Goal: Information Seeking & Learning: Learn about a topic

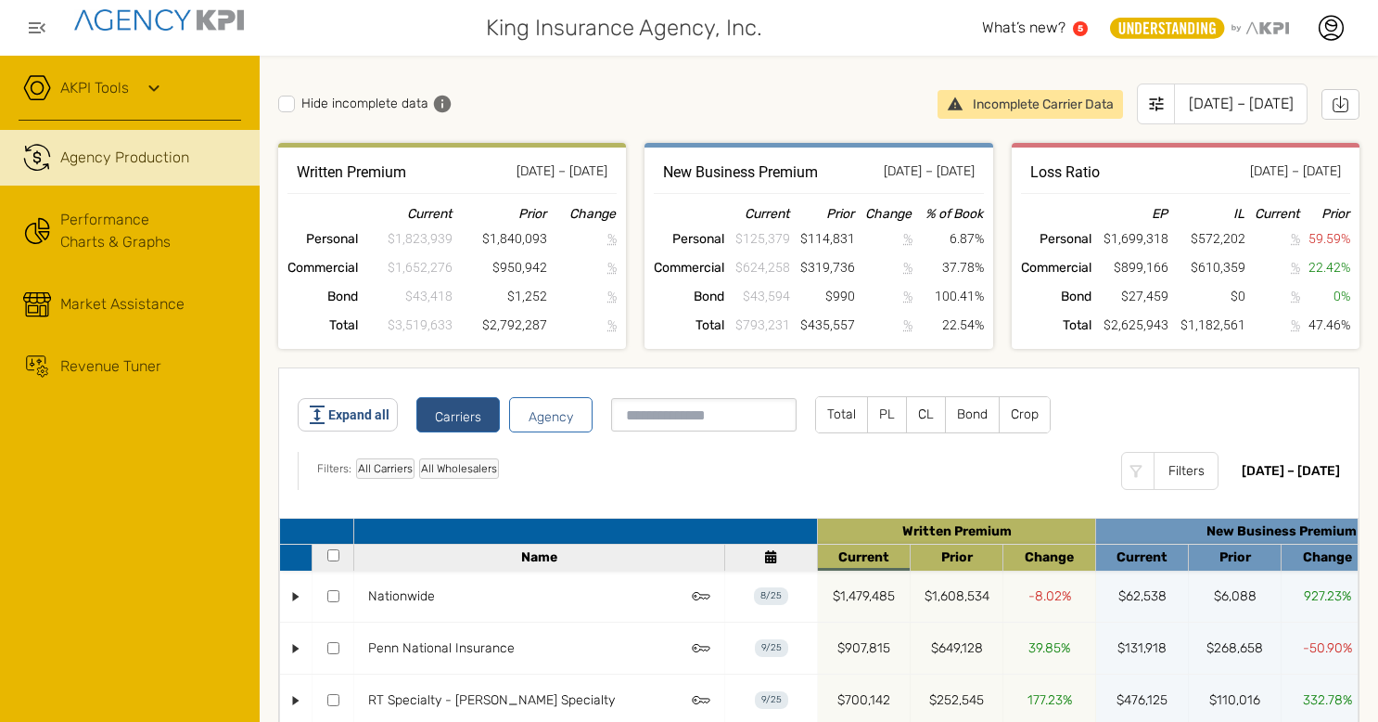
click at [141, 156] on div "Agency Production" at bounding box center [124, 158] width 129 height 22
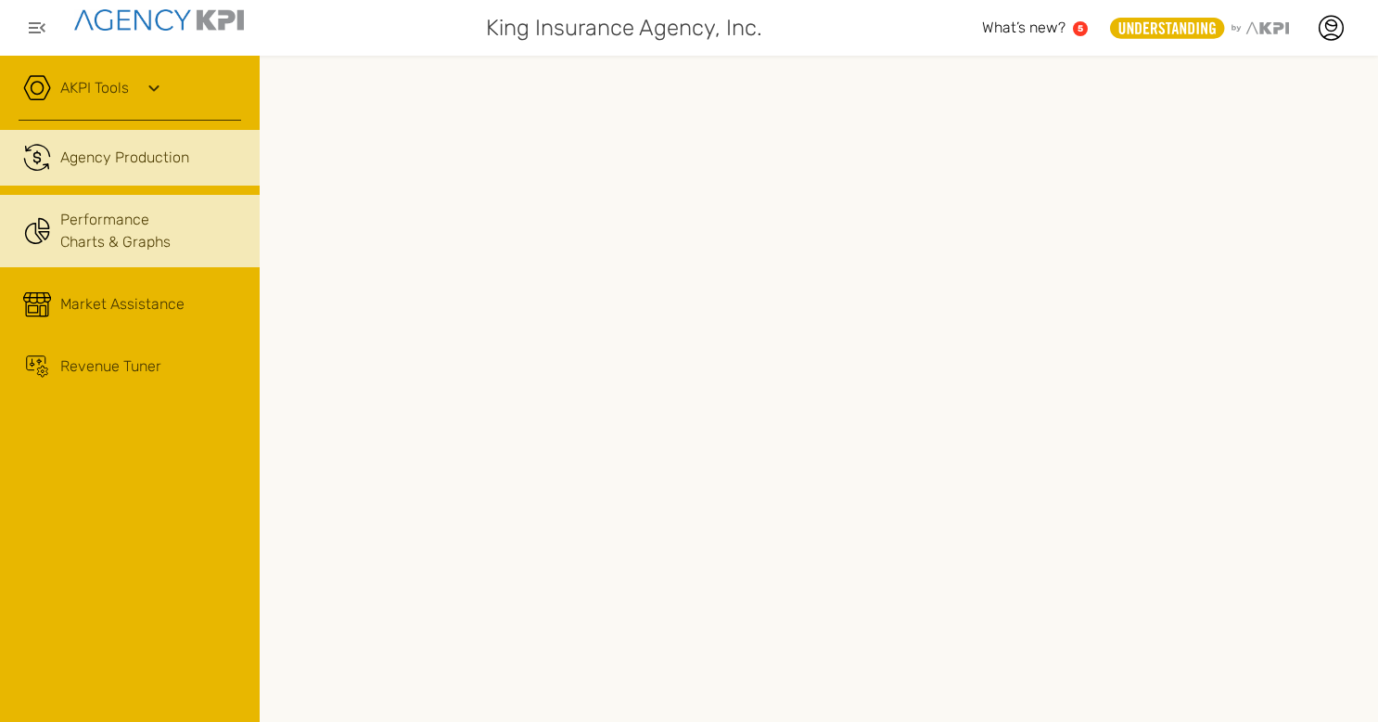
click at [91, 239] on link "Performance Charts & Graphs" at bounding box center [130, 231] width 260 height 72
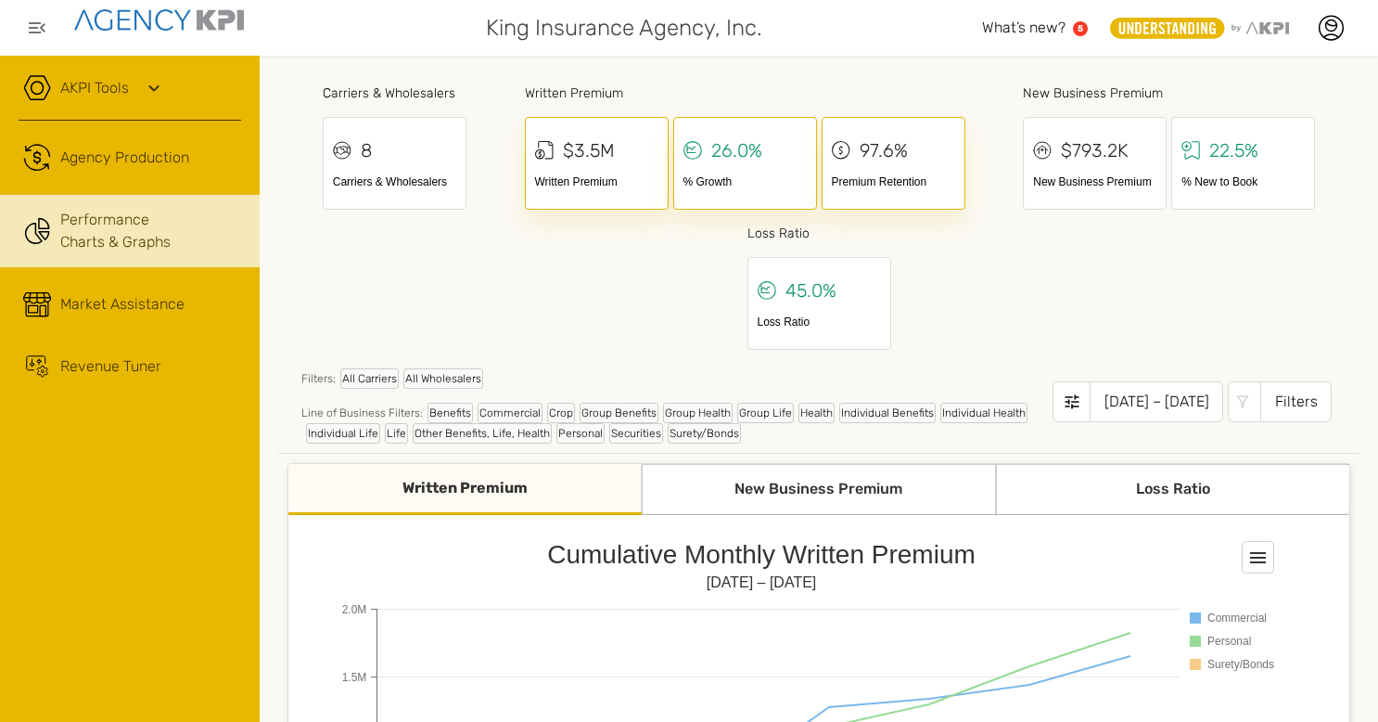
click at [472, 490] on div "Written Premium" at bounding box center [464, 489] width 353 height 51
click at [466, 484] on div "Written Premium" at bounding box center [464, 489] width 353 height 51
click at [812, 493] on div "New Business Premium" at bounding box center [818, 489] width 353 height 51
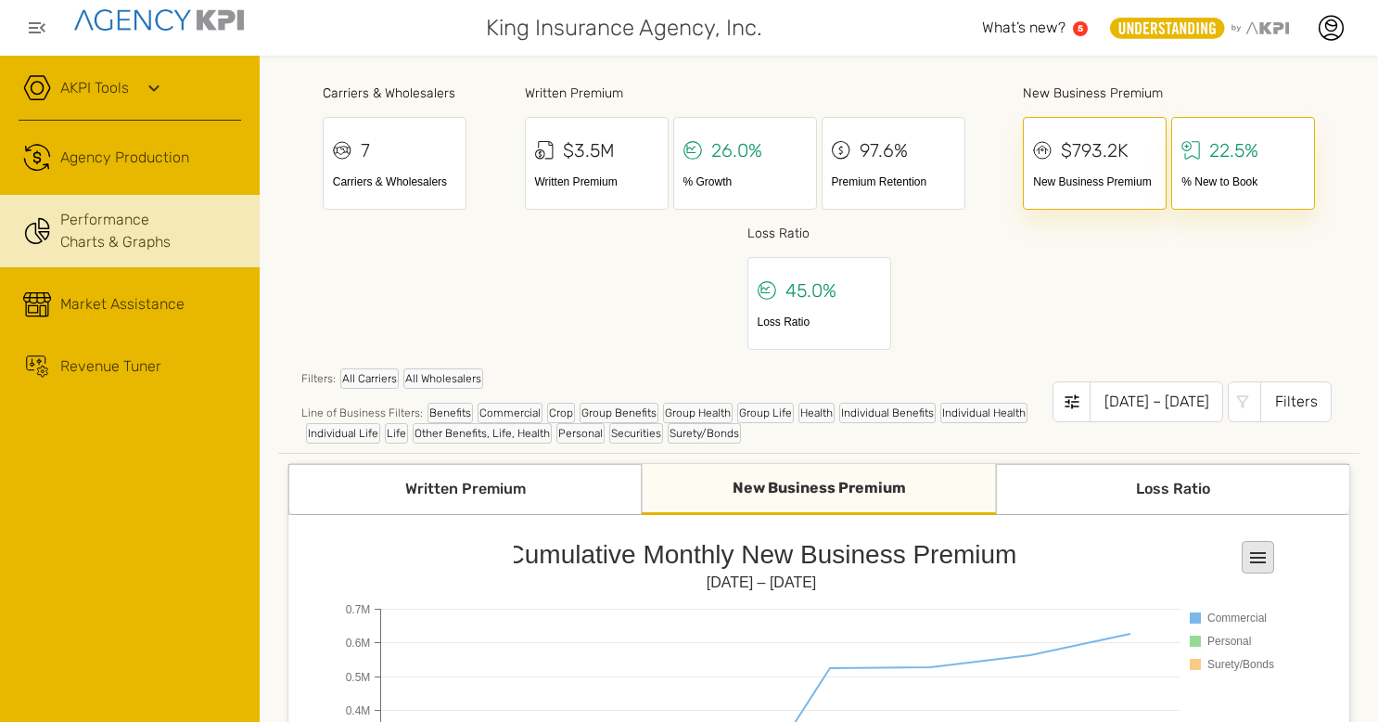
click at [1256, 556] on rect at bounding box center [1259, 558] width 32 height 32
click at [452, 490] on div "Written Premium" at bounding box center [464, 489] width 353 height 51
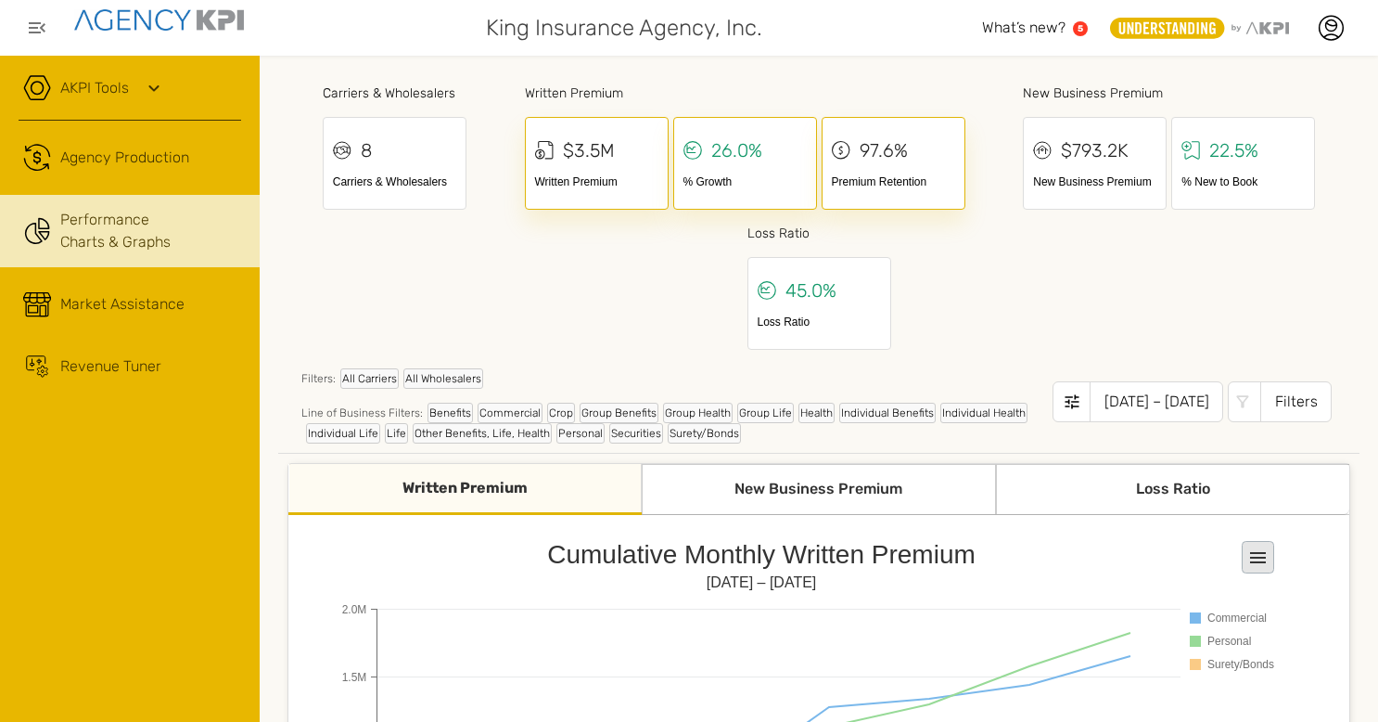
click at [1263, 556] on rect at bounding box center [1259, 558] width 32 height 32
click at [1335, 282] on div "Carriers & Wholesalers 8 Carriers & Wholesalers Written Premium $3.5M Written P…" at bounding box center [818, 214] width 1081 height 280
click at [1271, 30] on icon ".st0{fill:#949698;} .st1{fill:rgb(232,183,0);} .st2{fill:#FFFFFF;} Layer 1" at bounding box center [1199, 28] width 179 height 21
click at [1331, 33] on icon at bounding box center [1331, 28] width 28 height 28
click at [935, 45] on div "King Insurance Agency, Inc." at bounding box center [622, 27] width 720 height 37
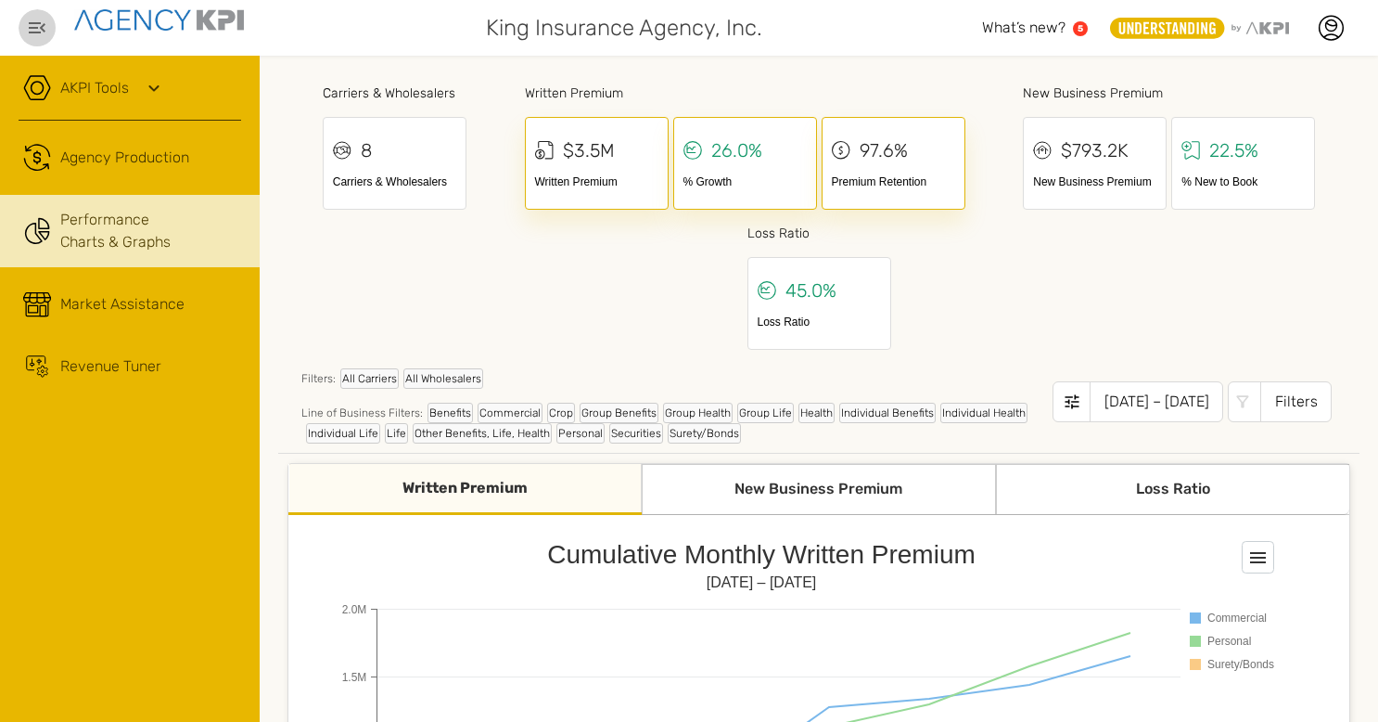
click at [32, 26] on icon "button" at bounding box center [37, 28] width 22 height 22
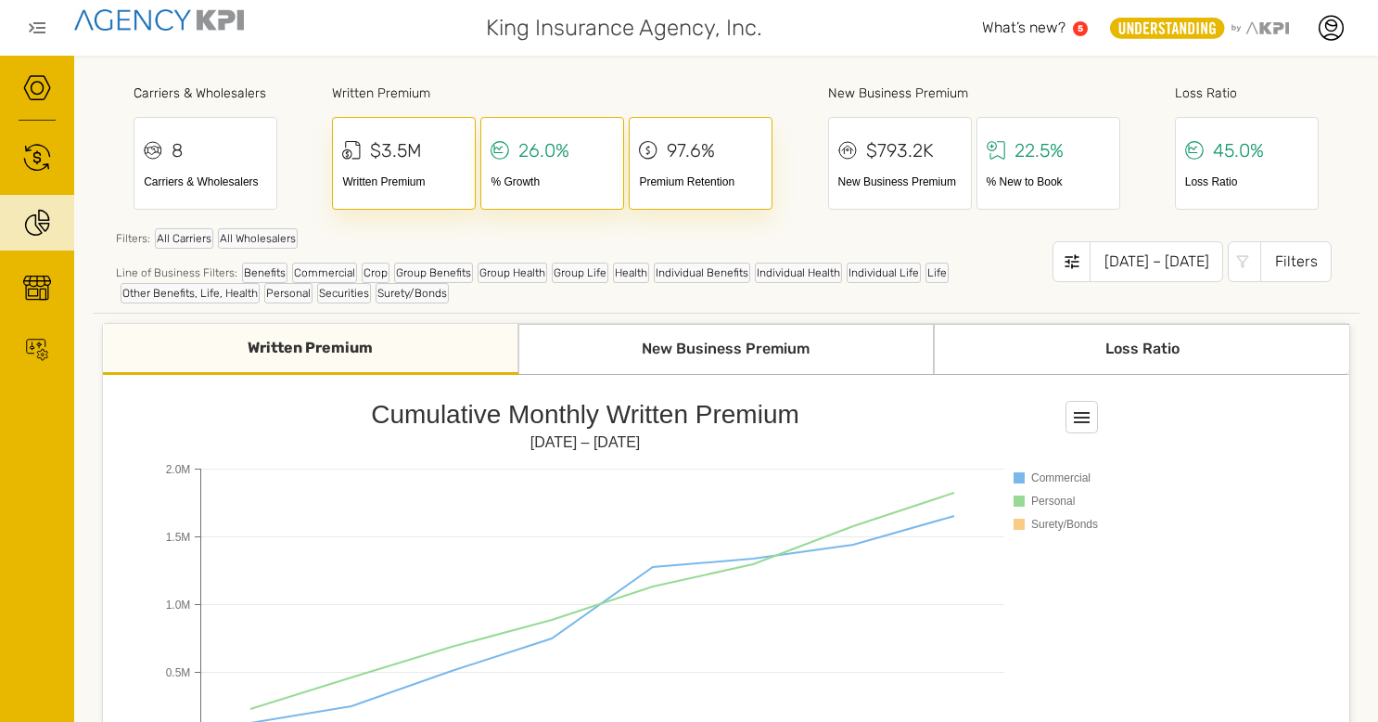
click at [32, 26] on icon "button" at bounding box center [37, 27] width 17 height 11
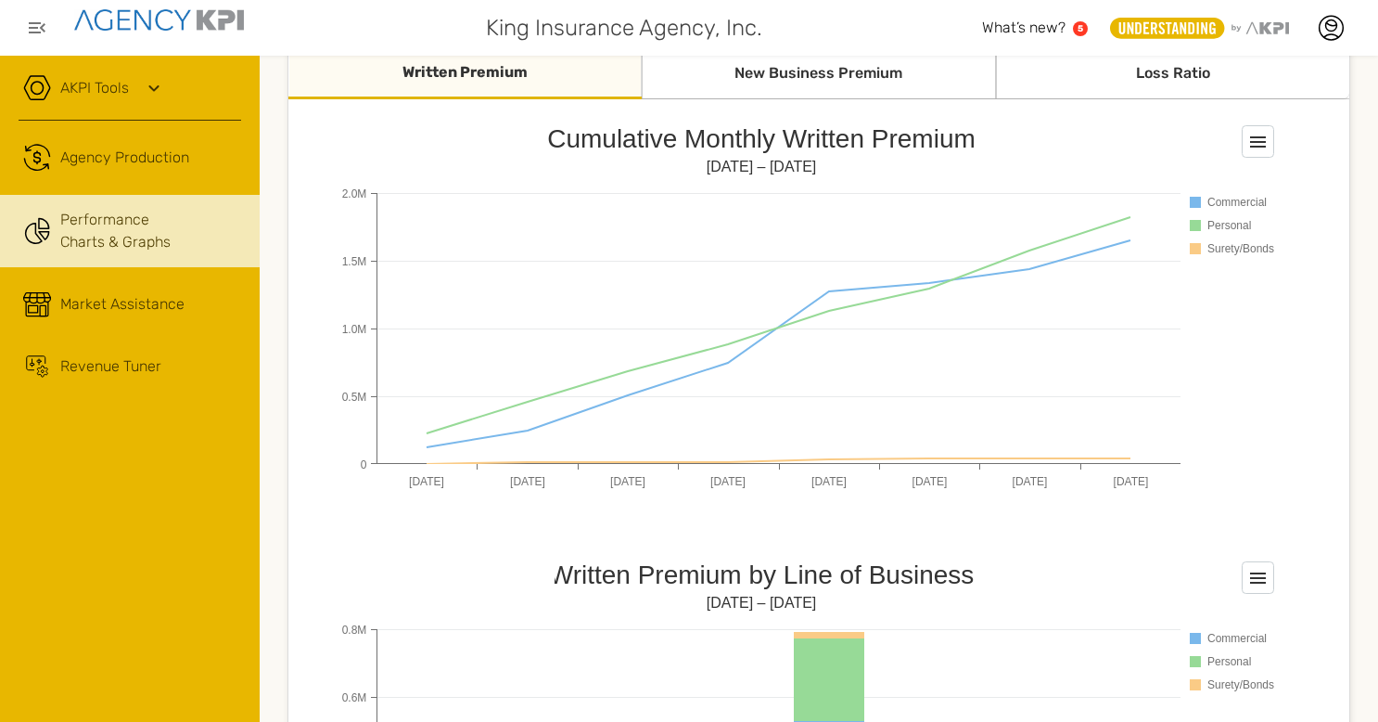
scroll to position [699, 0]
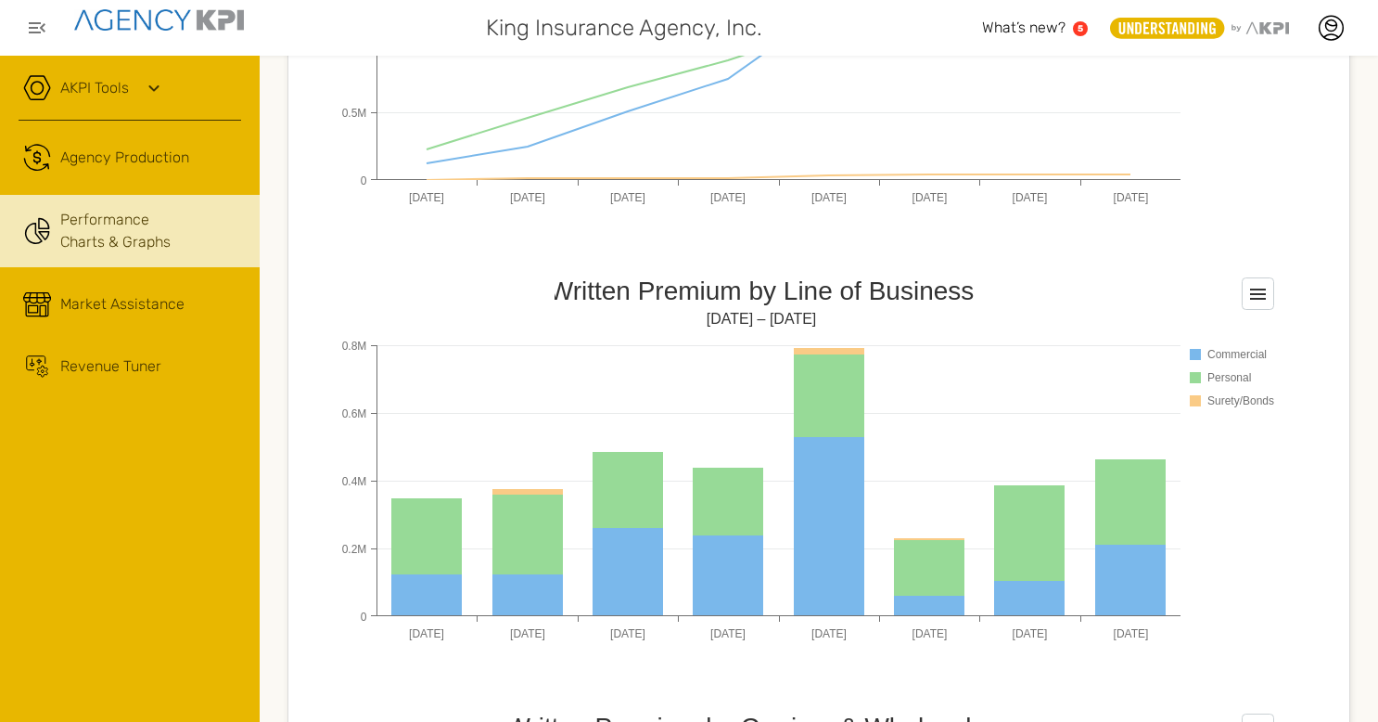
drag, startPoint x: 1363, startPoint y: 474, endPoint x: 1380, endPoint y: 92, distance: 382.4
click at [1377, 92] on html "King Insurance Agency, Inc. What’s new? 5 .st0{fill:#949698;} .st1{fill:rgb(232…" at bounding box center [689, 361] width 1378 height 722
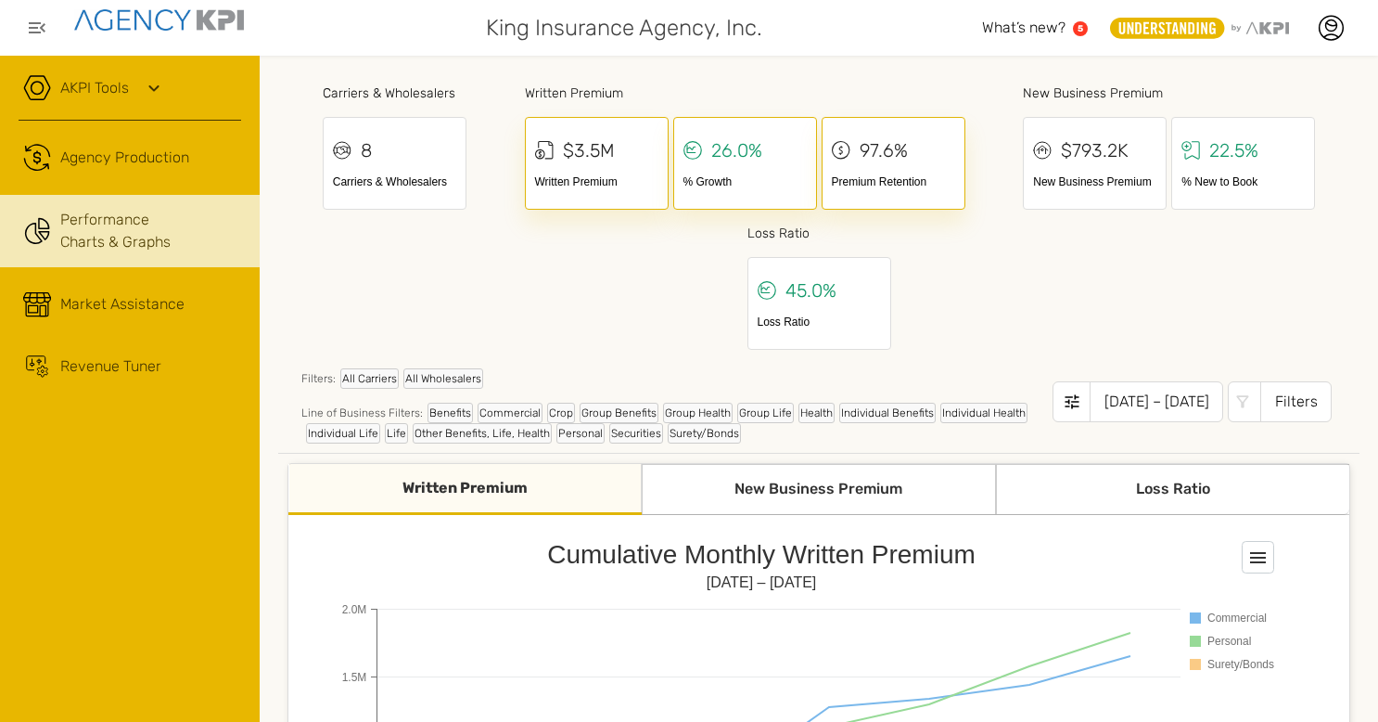
click at [120, 237] on link "Performance Charts & Graphs" at bounding box center [130, 231] width 260 height 72
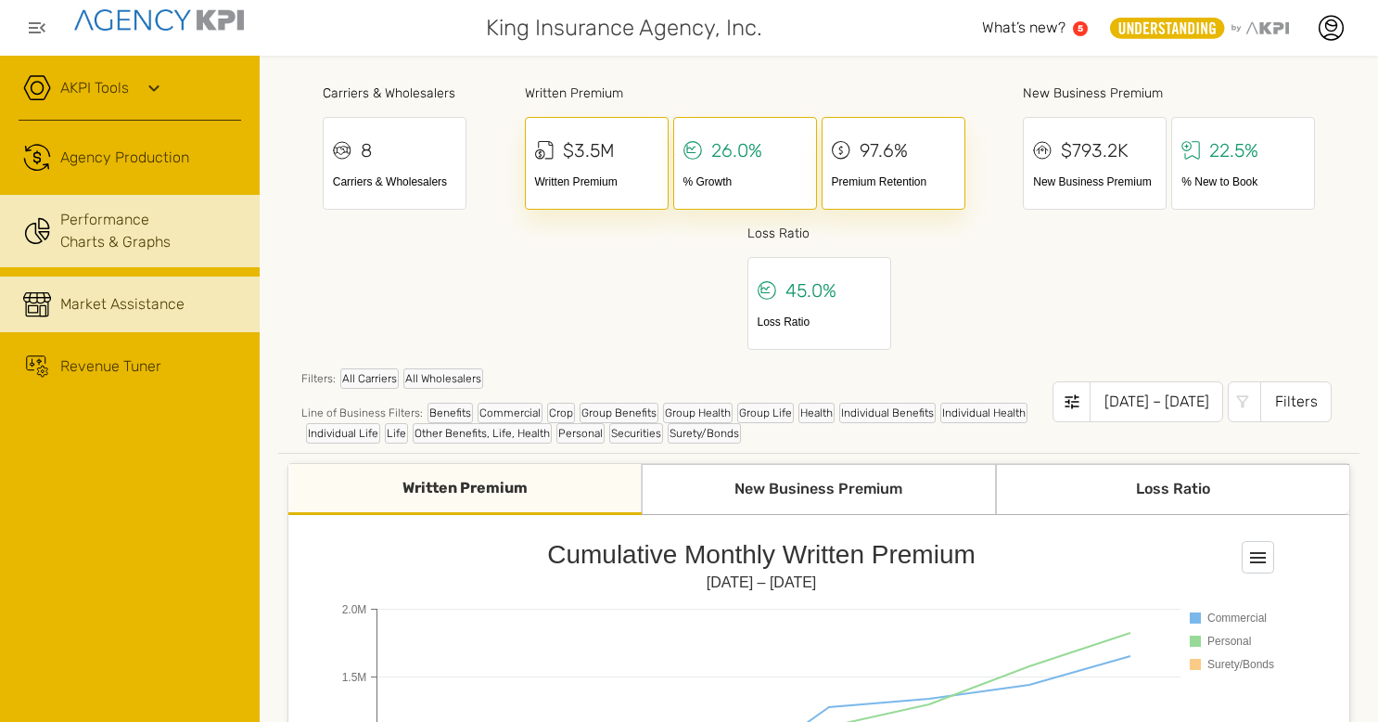
click at [142, 307] on div "Market Assistance" at bounding box center [122, 304] width 124 height 22
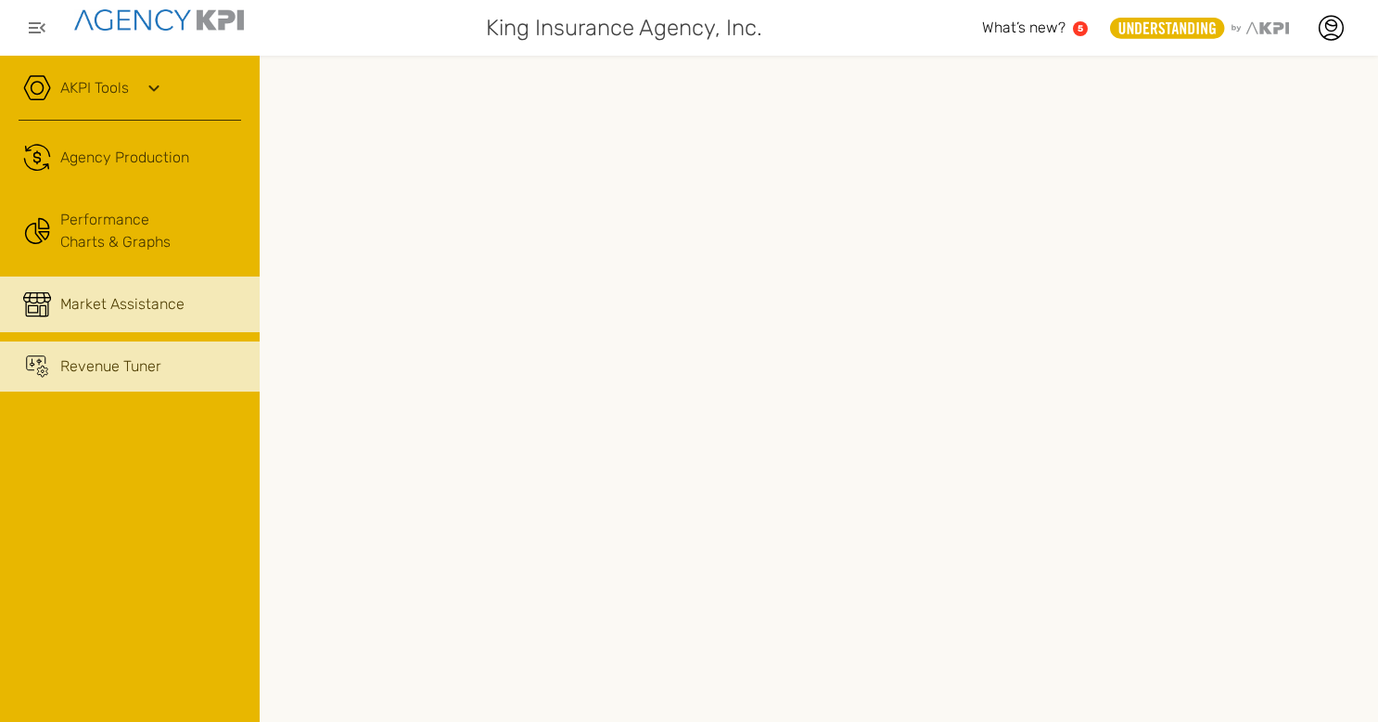
click at [126, 365] on div "Revenue Tuner" at bounding box center [110, 366] width 101 height 22
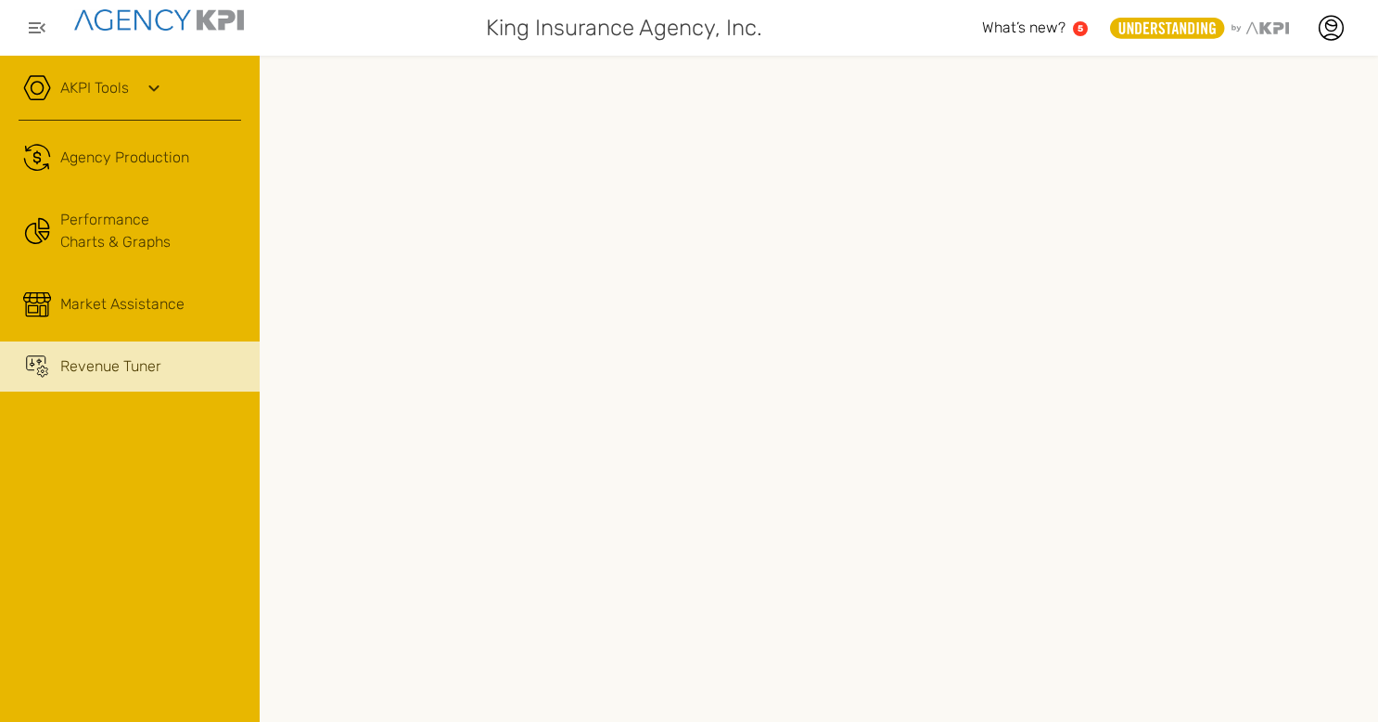
click at [96, 83] on link "AKPI Tools" at bounding box center [94, 88] width 69 height 22
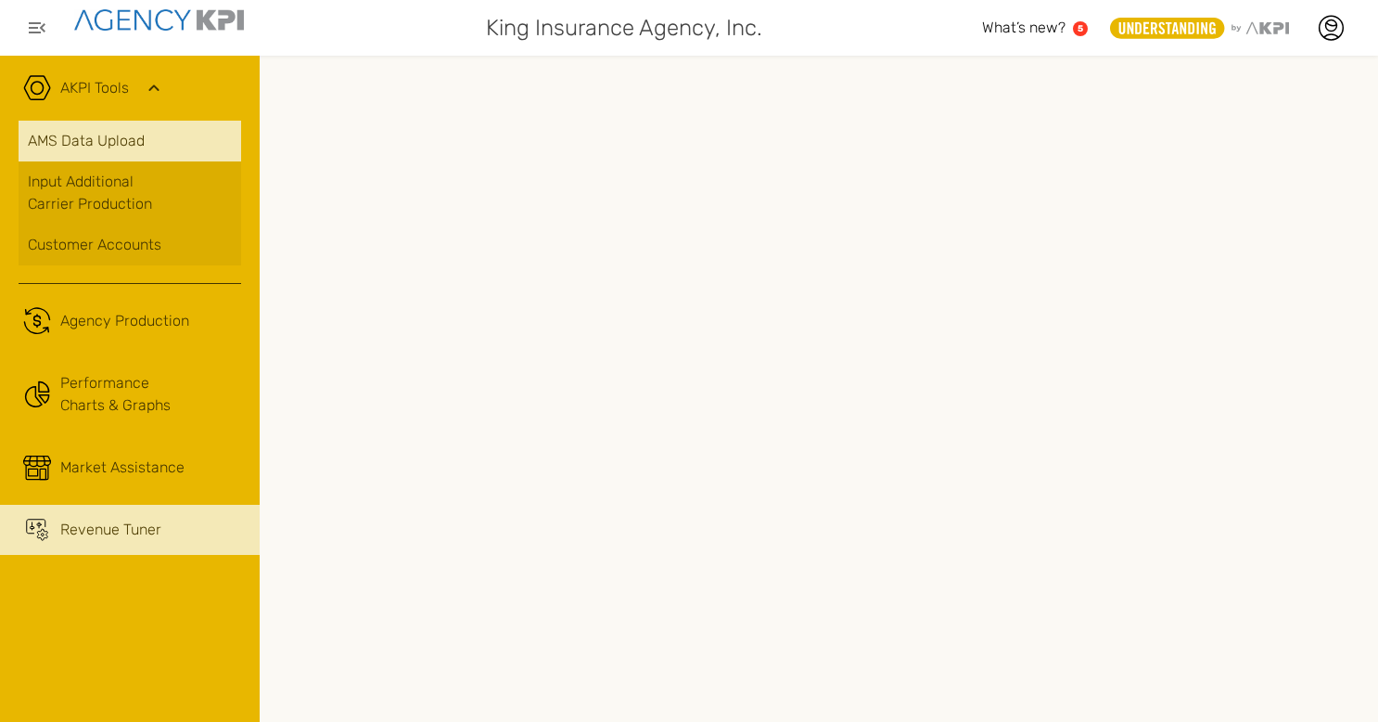
click at [124, 143] on link "AMS Data Upload" at bounding box center [130, 141] width 223 height 41
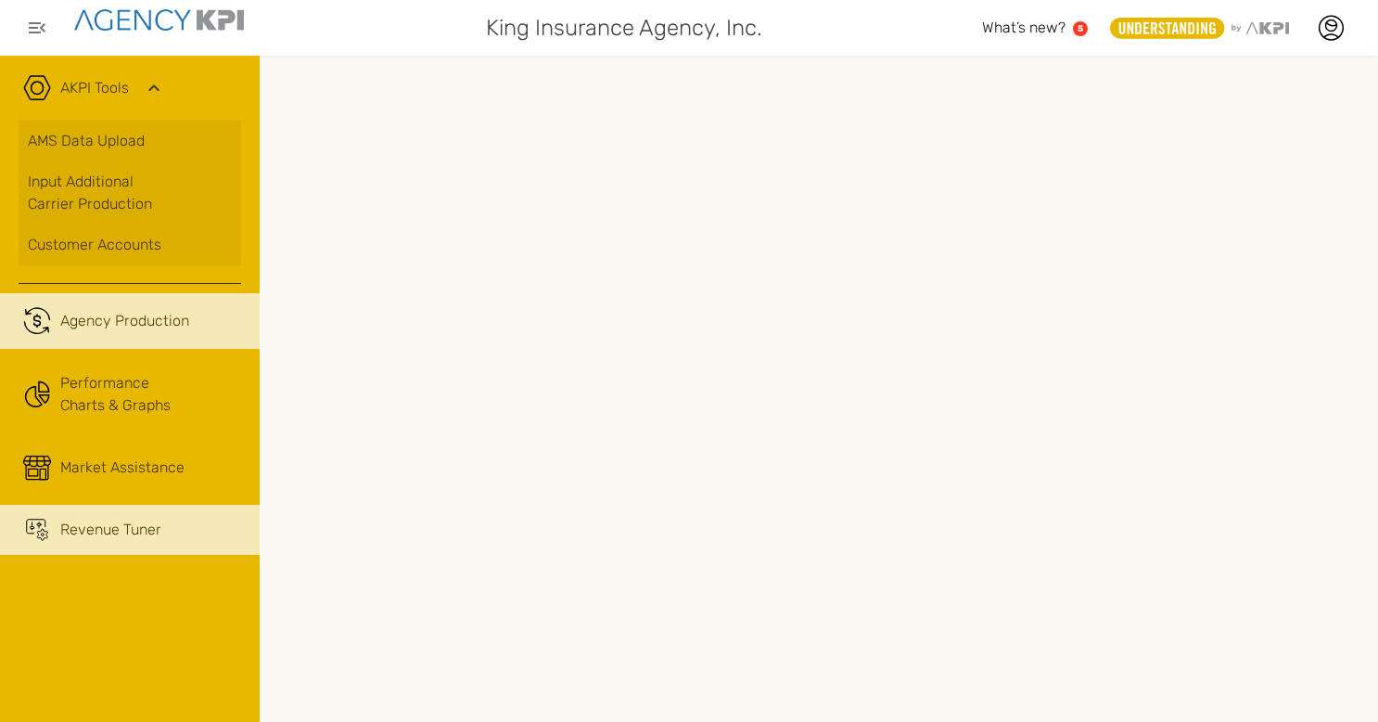
click at [128, 320] on div "Agency Production" at bounding box center [124, 321] width 129 height 22
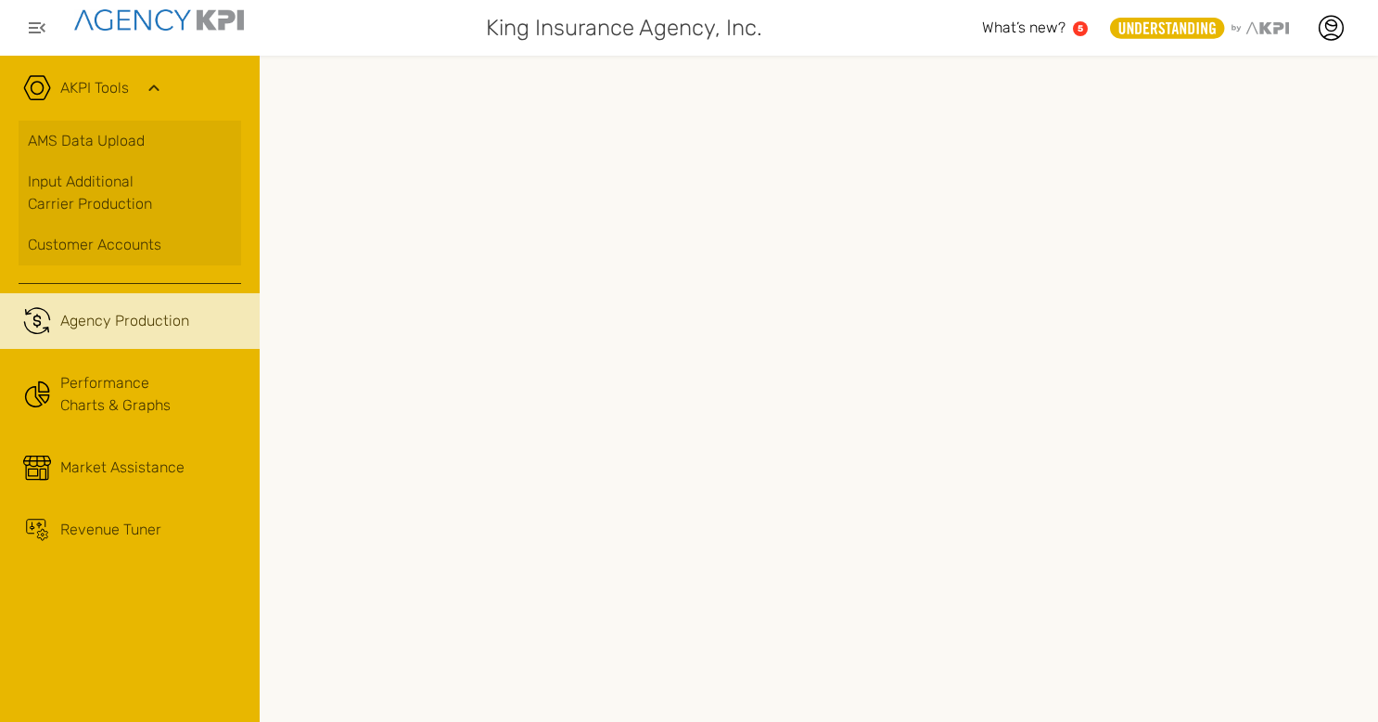
click at [128, 320] on div "Agency Production" at bounding box center [124, 321] width 129 height 22
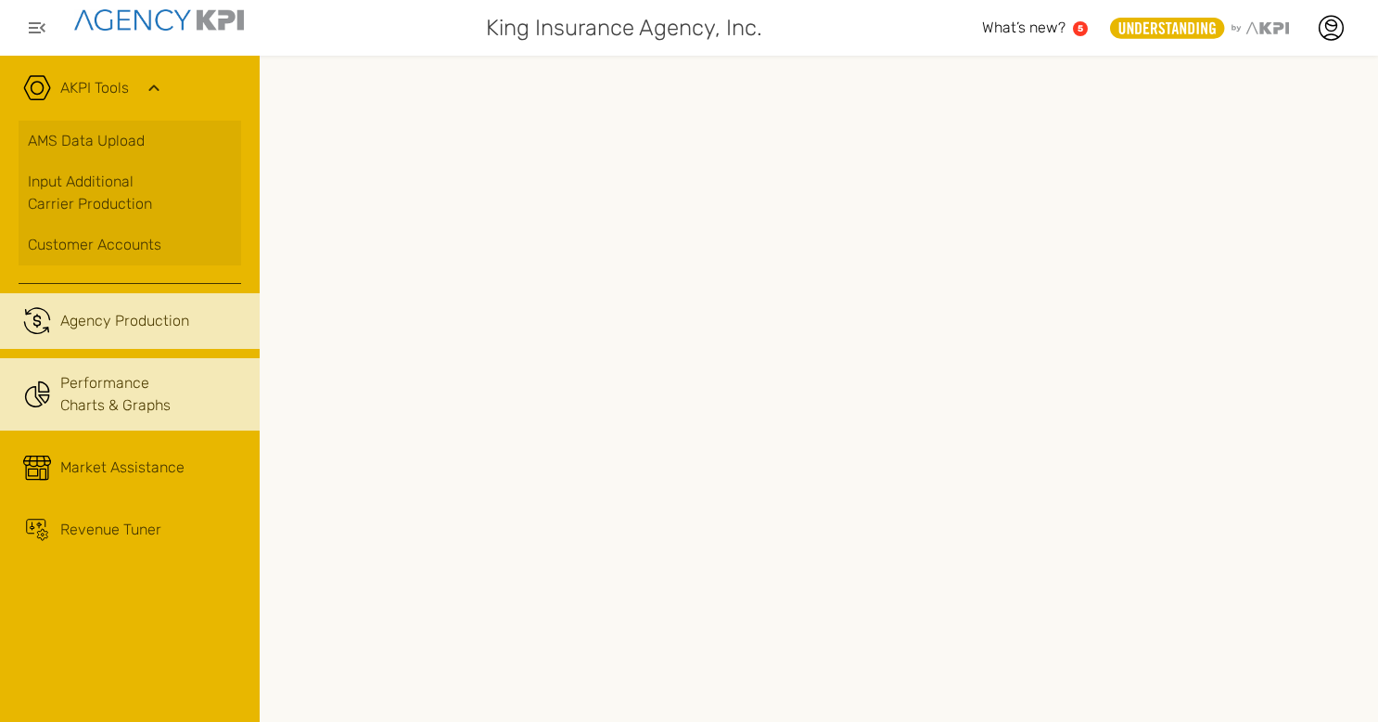
click at [92, 382] on link "Performance Charts & Graphs" at bounding box center [130, 394] width 260 height 72
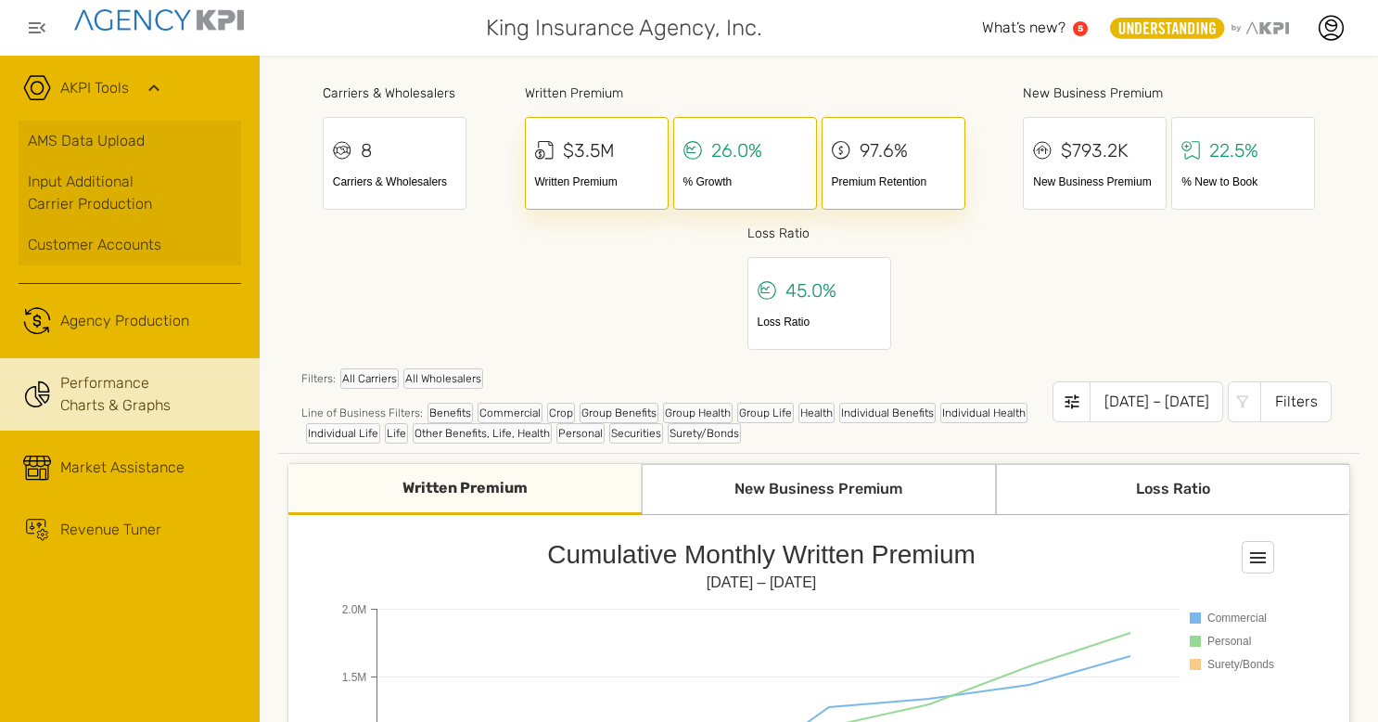
click at [1293, 405] on div "Filters" at bounding box center [1295, 401] width 71 height 41
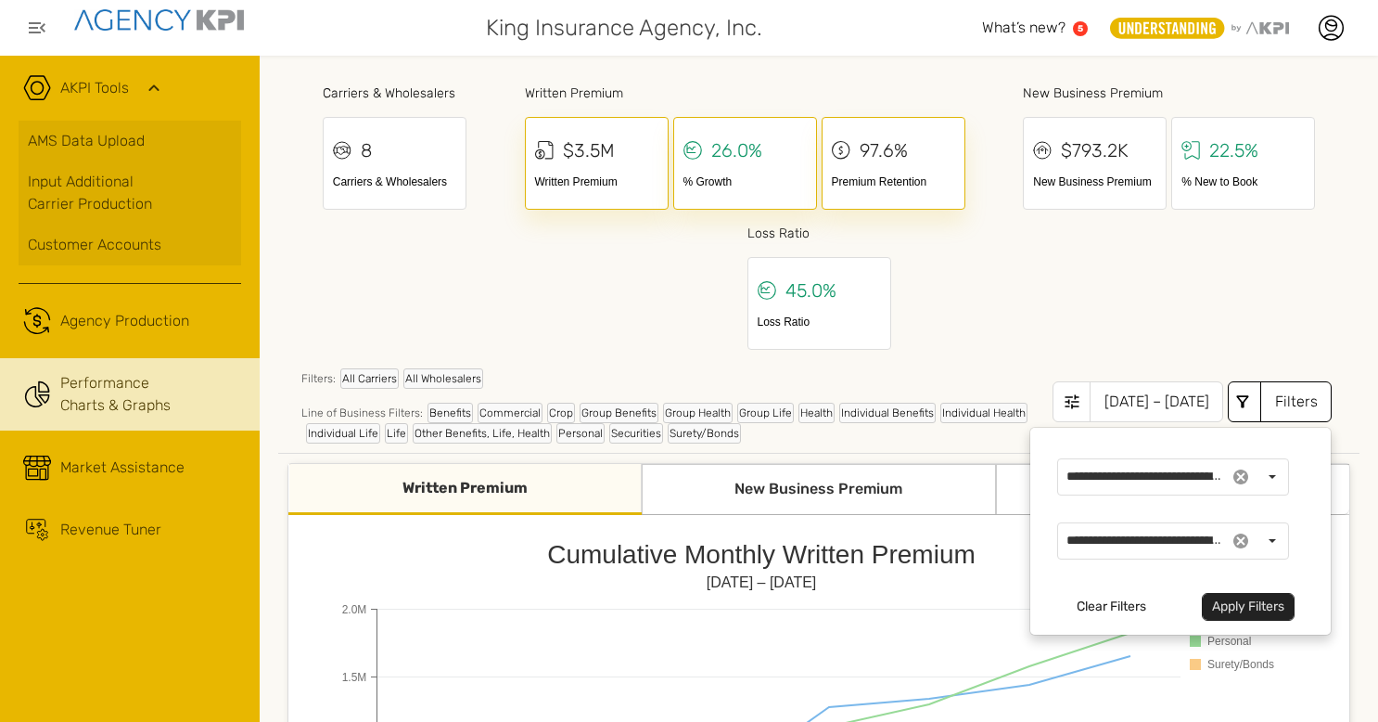
click at [1169, 344] on div "Carriers & Wholesalers 8 Carriers & Wholesalers Written Premium $3.5M Written P…" at bounding box center [818, 214] width 1081 height 280
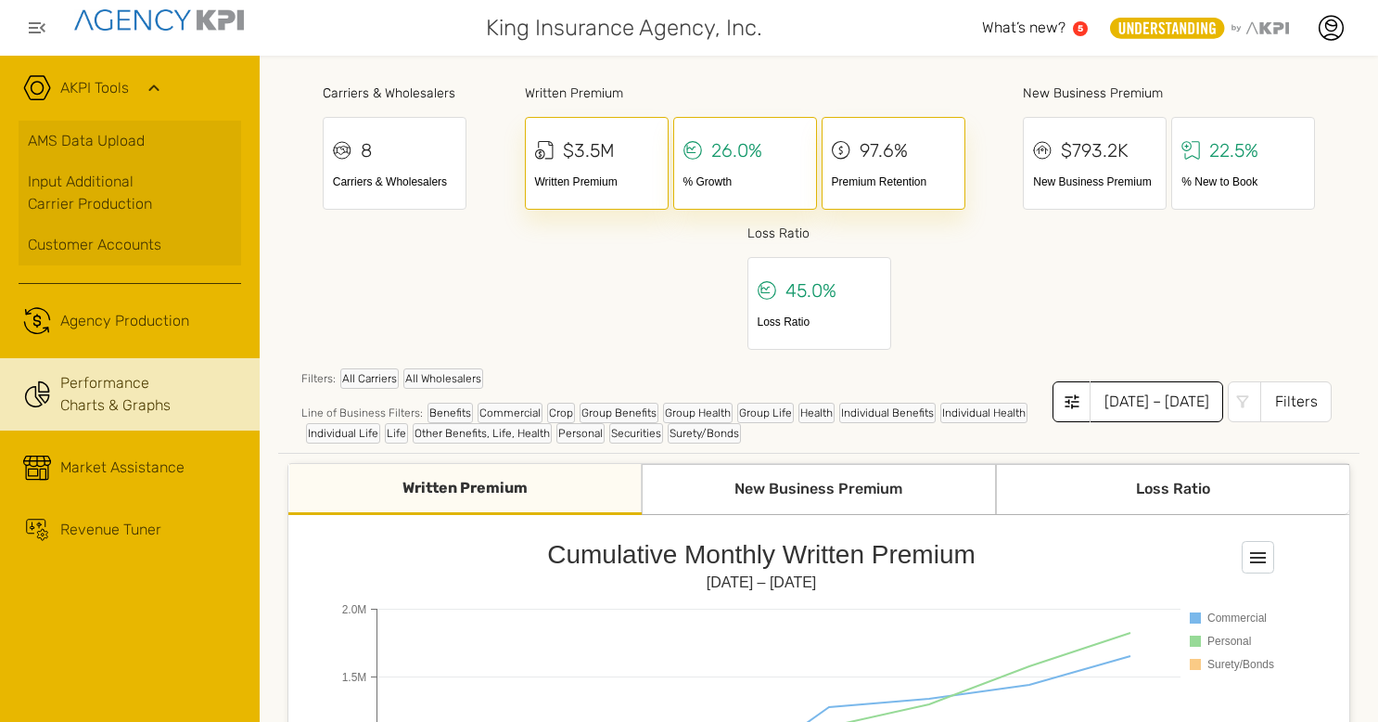
click at [1066, 402] on icon at bounding box center [1073, 401] width 14 height 14
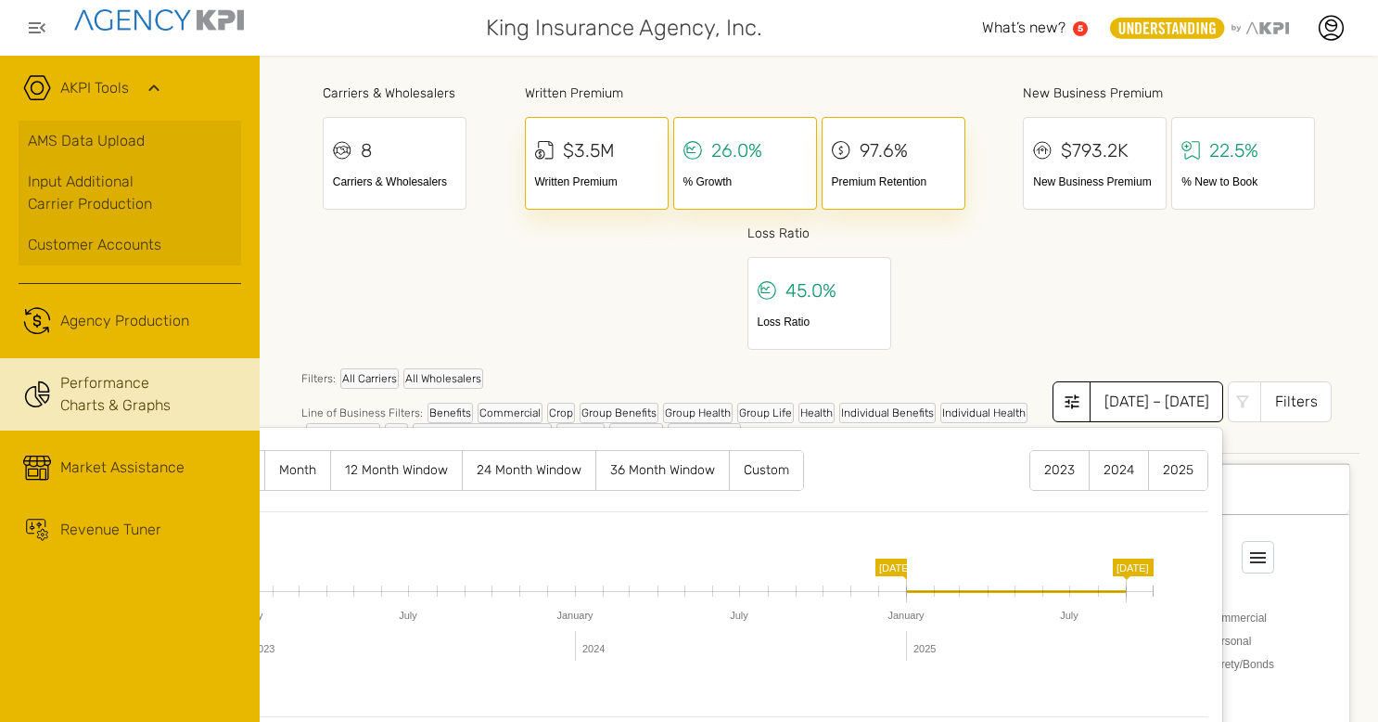
click at [382, 472] on label "12 Month Window" at bounding box center [396, 470] width 131 height 39
click at [1293, 402] on div "Filters" at bounding box center [1295, 401] width 71 height 41
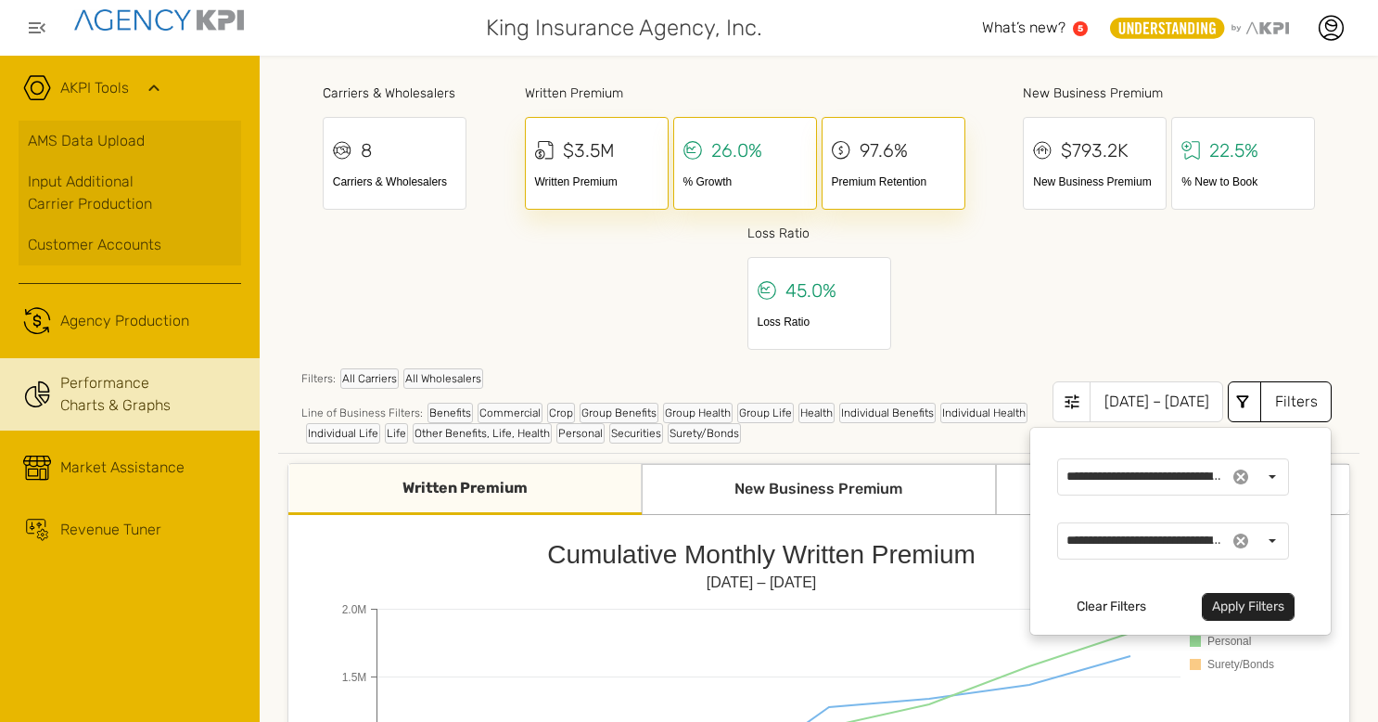
click at [1238, 603] on button "Apply Filters" at bounding box center [1248, 607] width 93 height 28
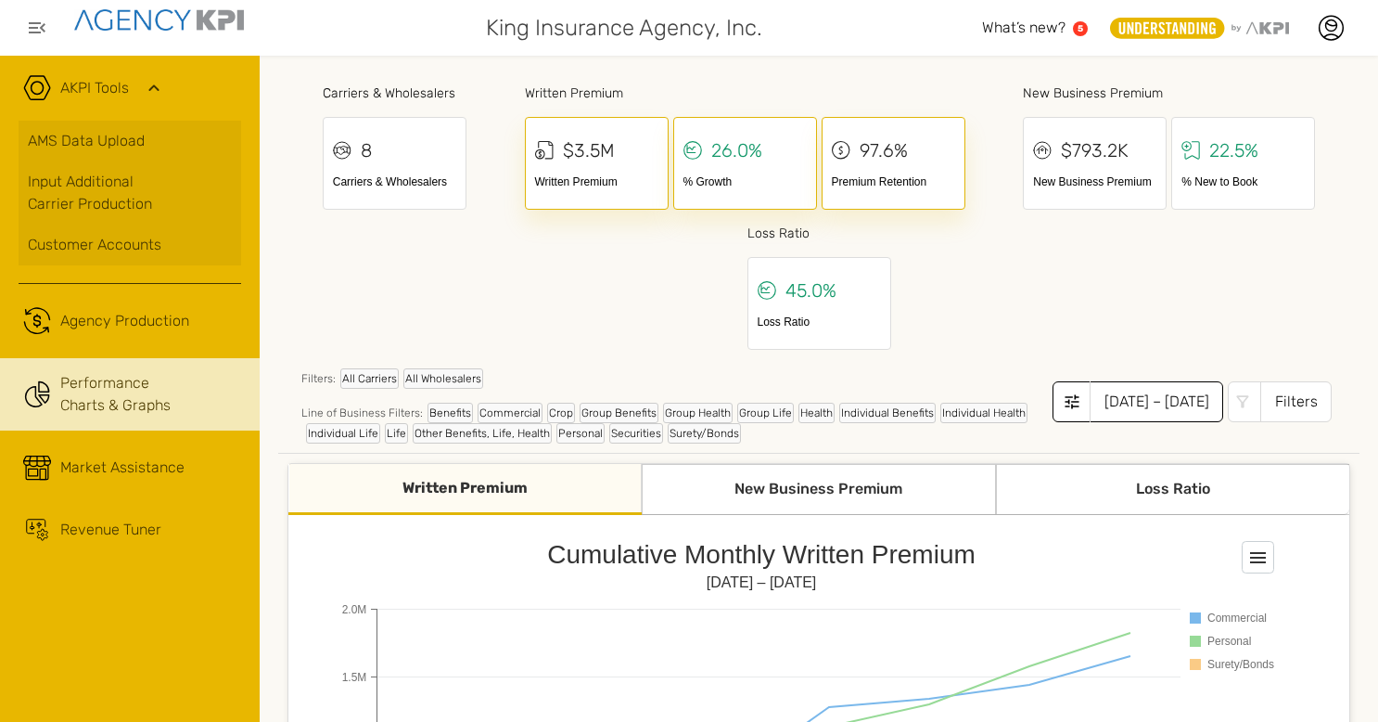
click at [1066, 404] on icon at bounding box center [1073, 401] width 14 height 14
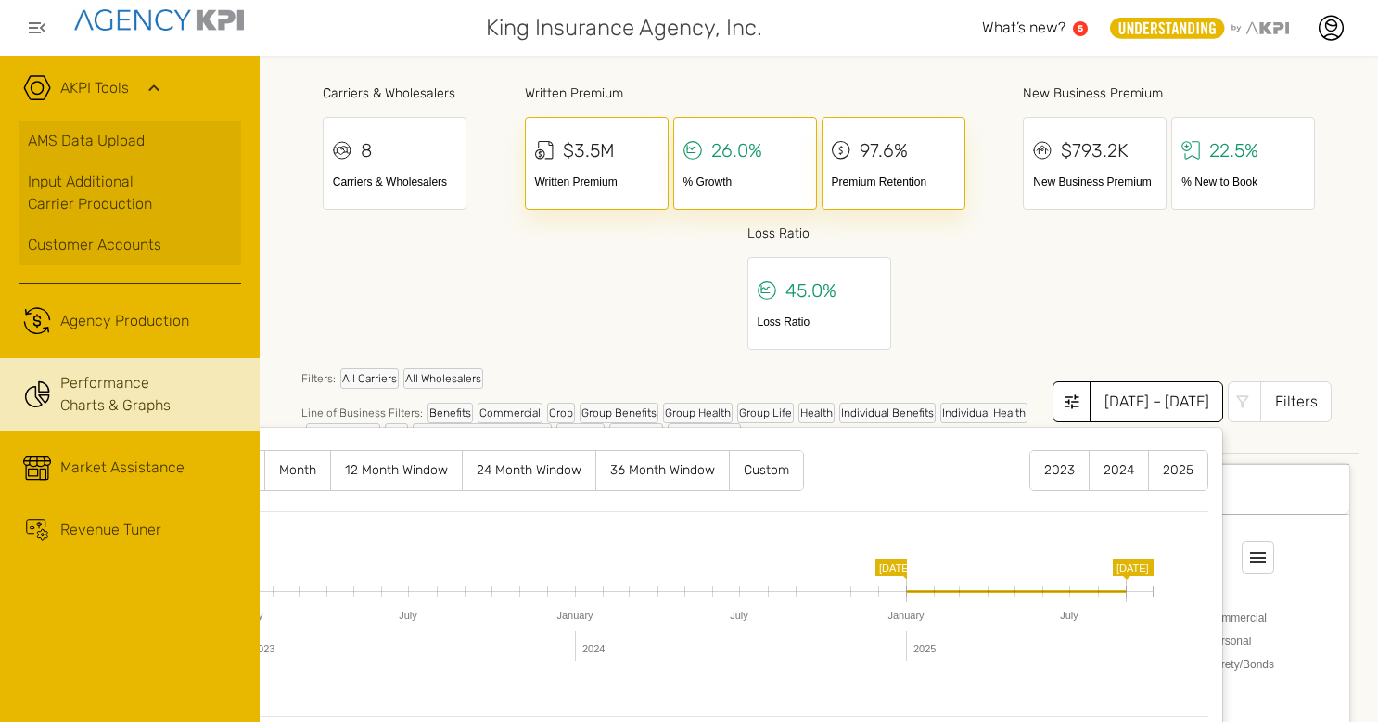
click at [416, 471] on label "12 Month Window" at bounding box center [396, 470] width 131 height 39
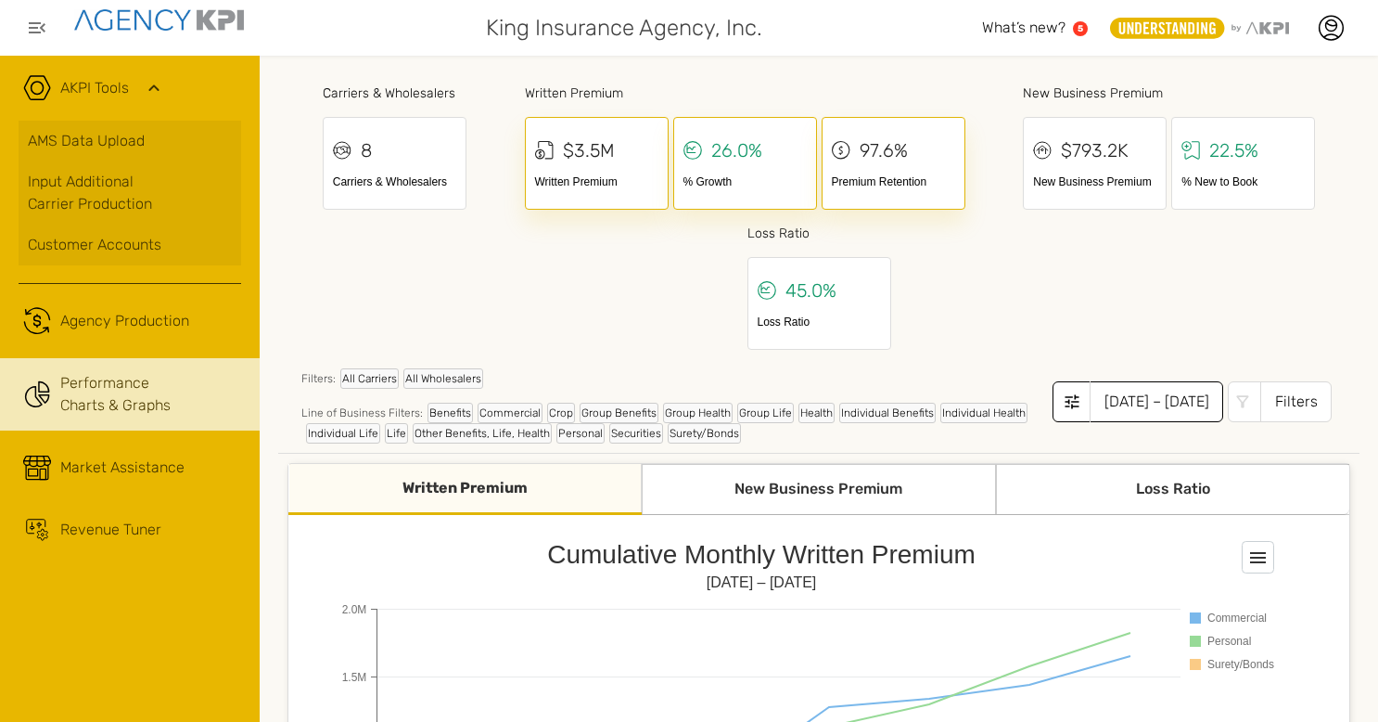
click at [1063, 401] on icon at bounding box center [1072, 401] width 19 height 19
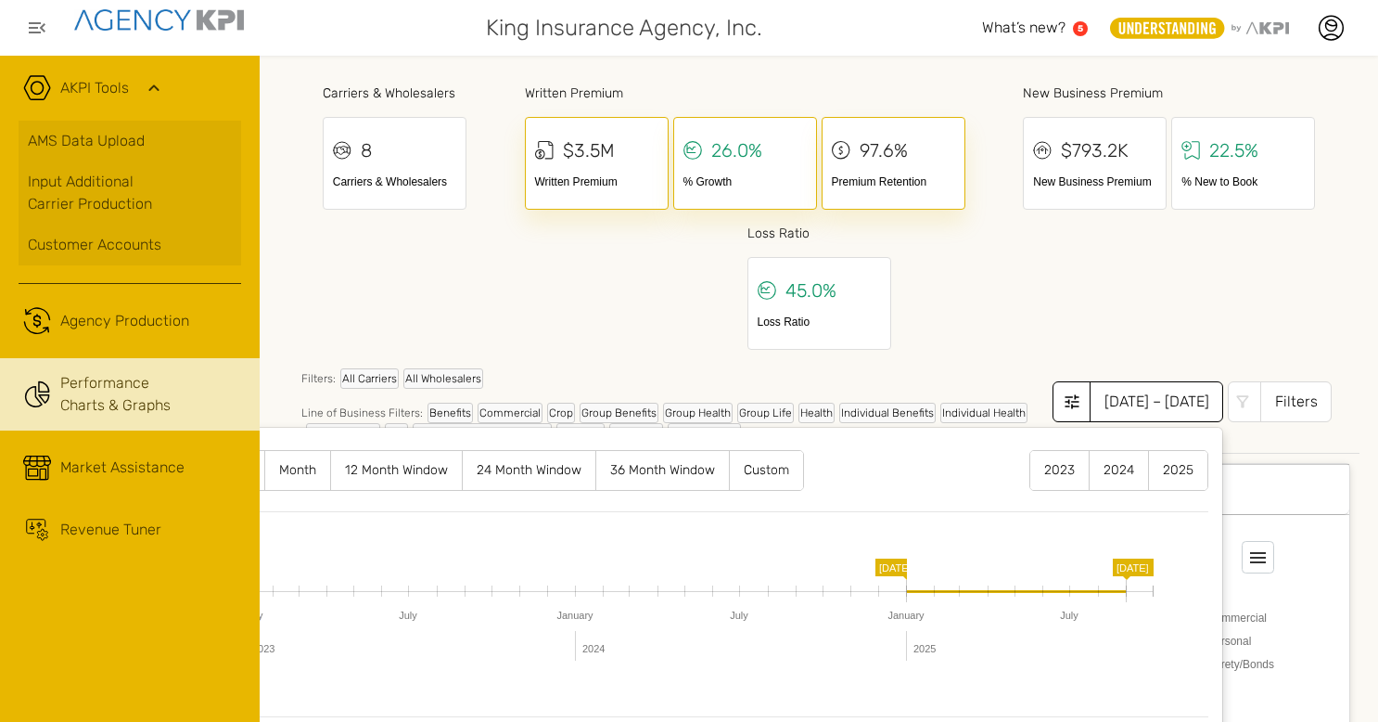
click at [375, 462] on label "12 Month Window" at bounding box center [396, 470] width 131 height 39
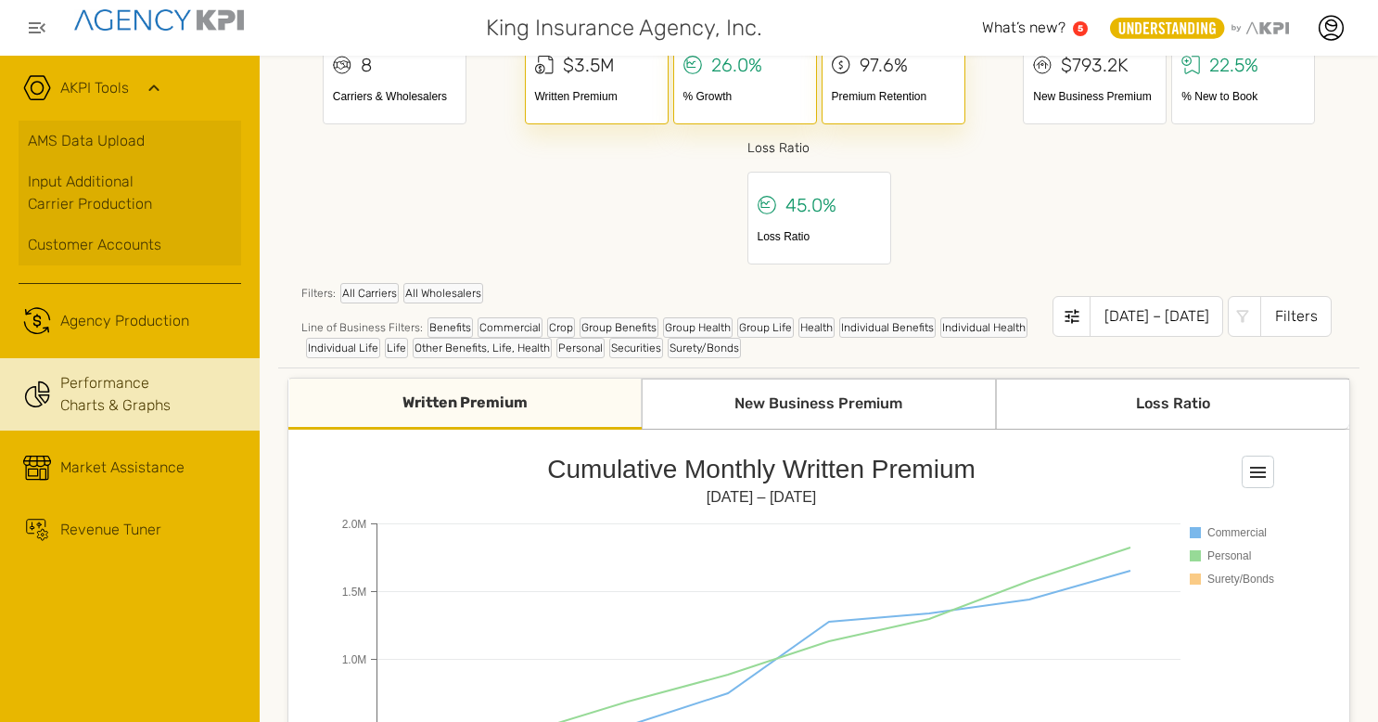
scroll to position [13, 0]
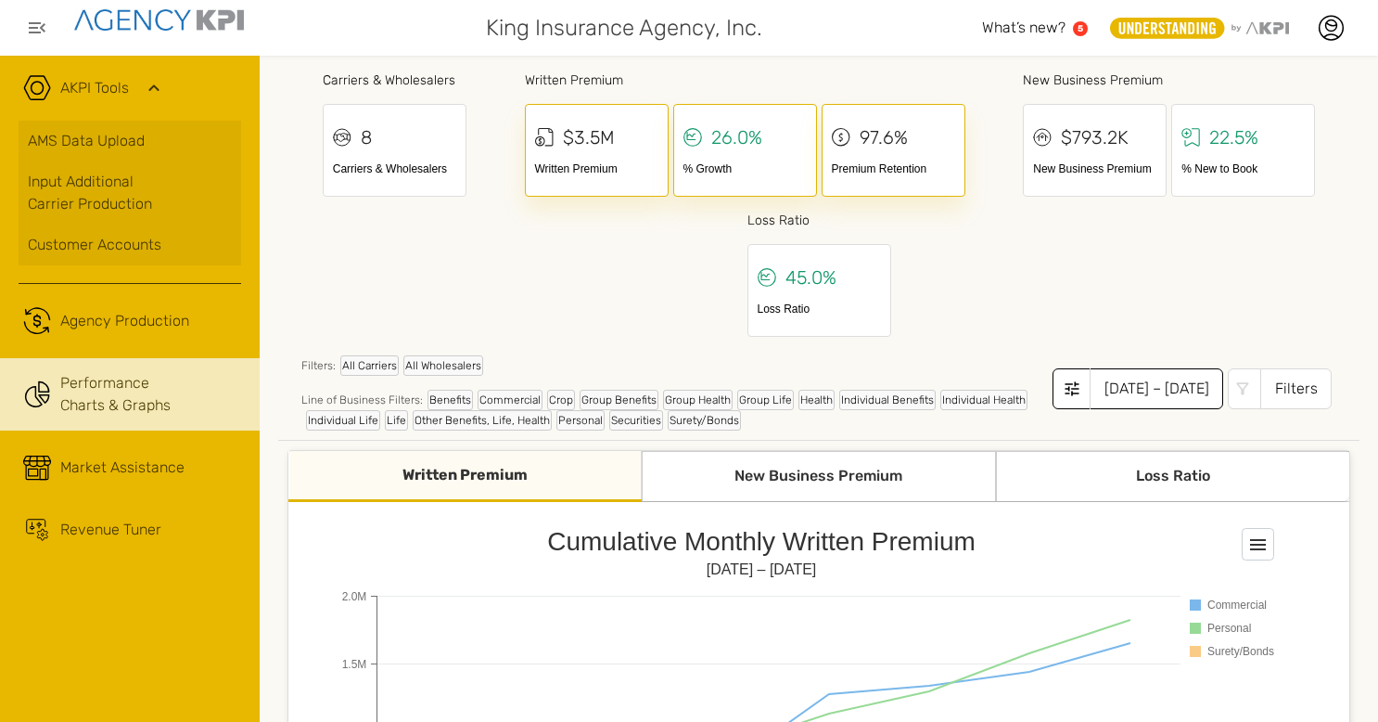
click at [1104, 384] on div "[DATE] – [DATE]" at bounding box center [1157, 388] width 134 height 41
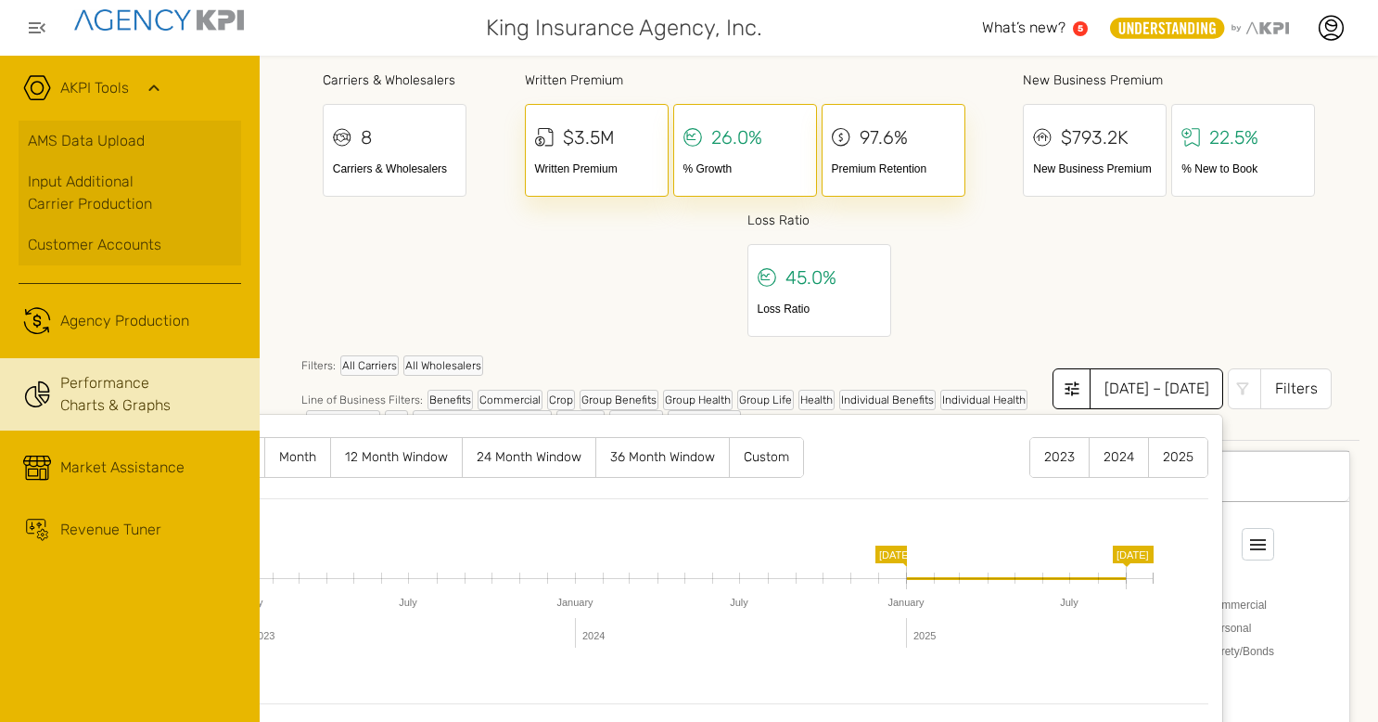
click at [410, 455] on label "12 Month Window" at bounding box center [396, 457] width 131 height 39
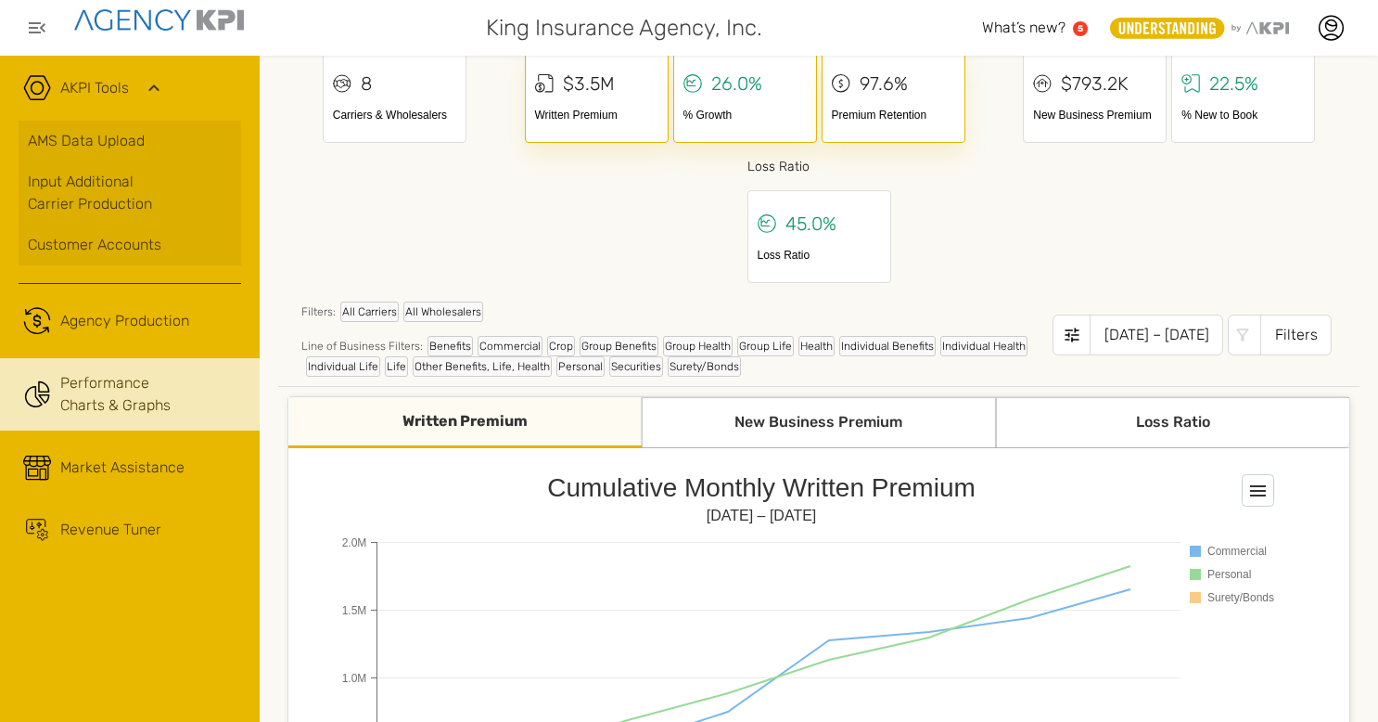
scroll to position [0, 0]
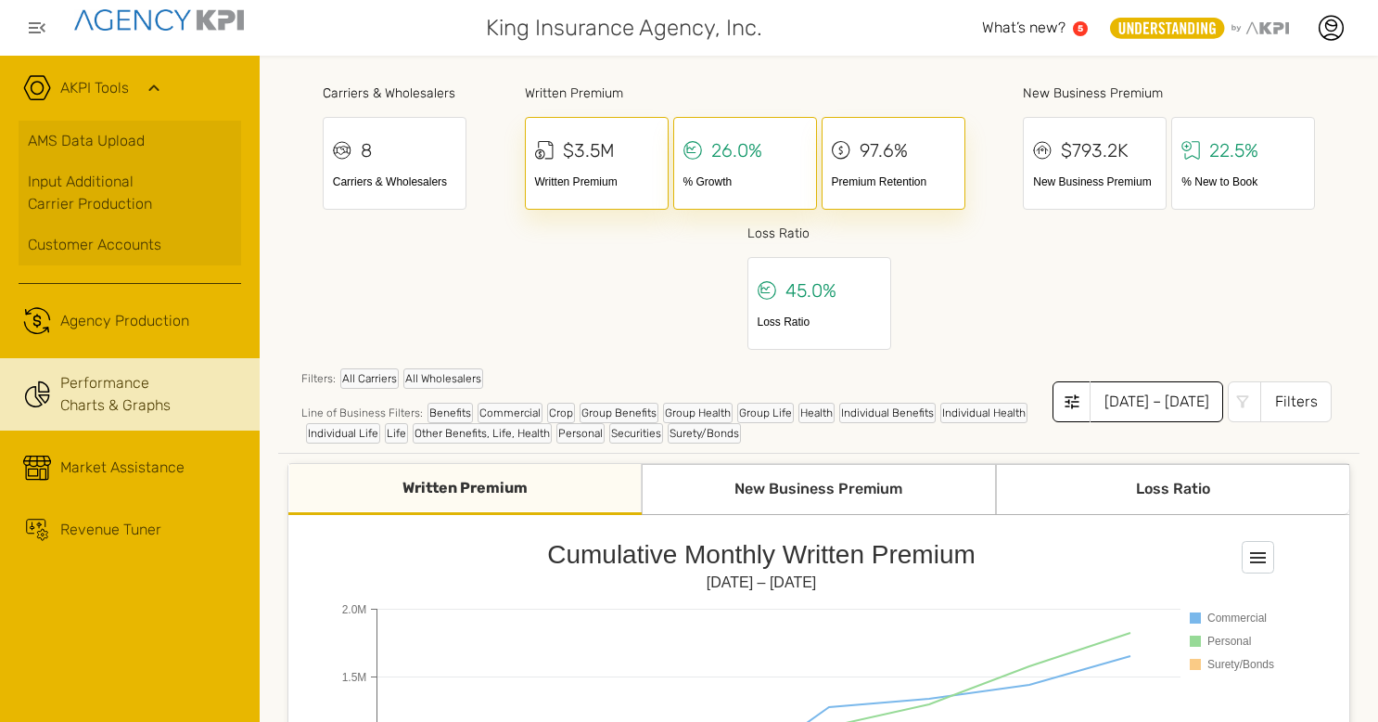
click at [1090, 394] on div "[DATE] – [DATE]" at bounding box center [1157, 401] width 134 height 41
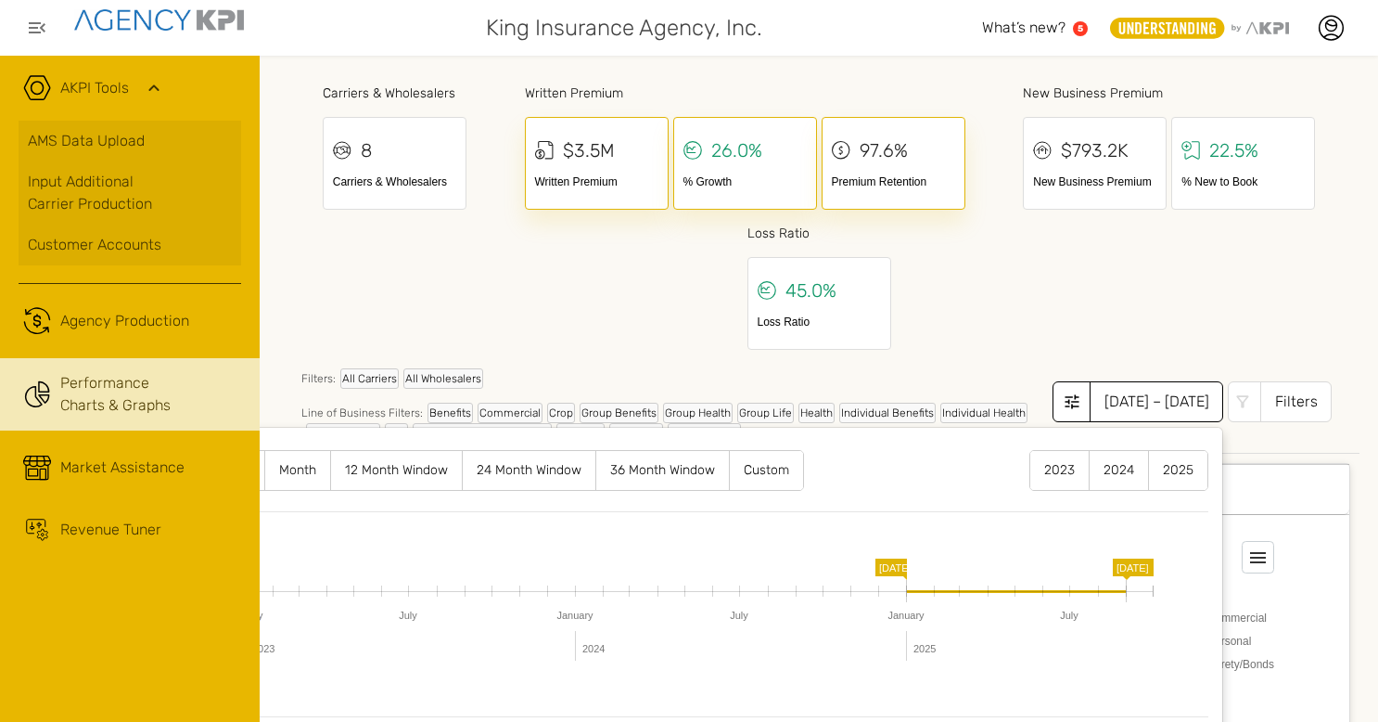
click at [1114, 471] on label "2024" at bounding box center [1119, 470] width 58 height 39
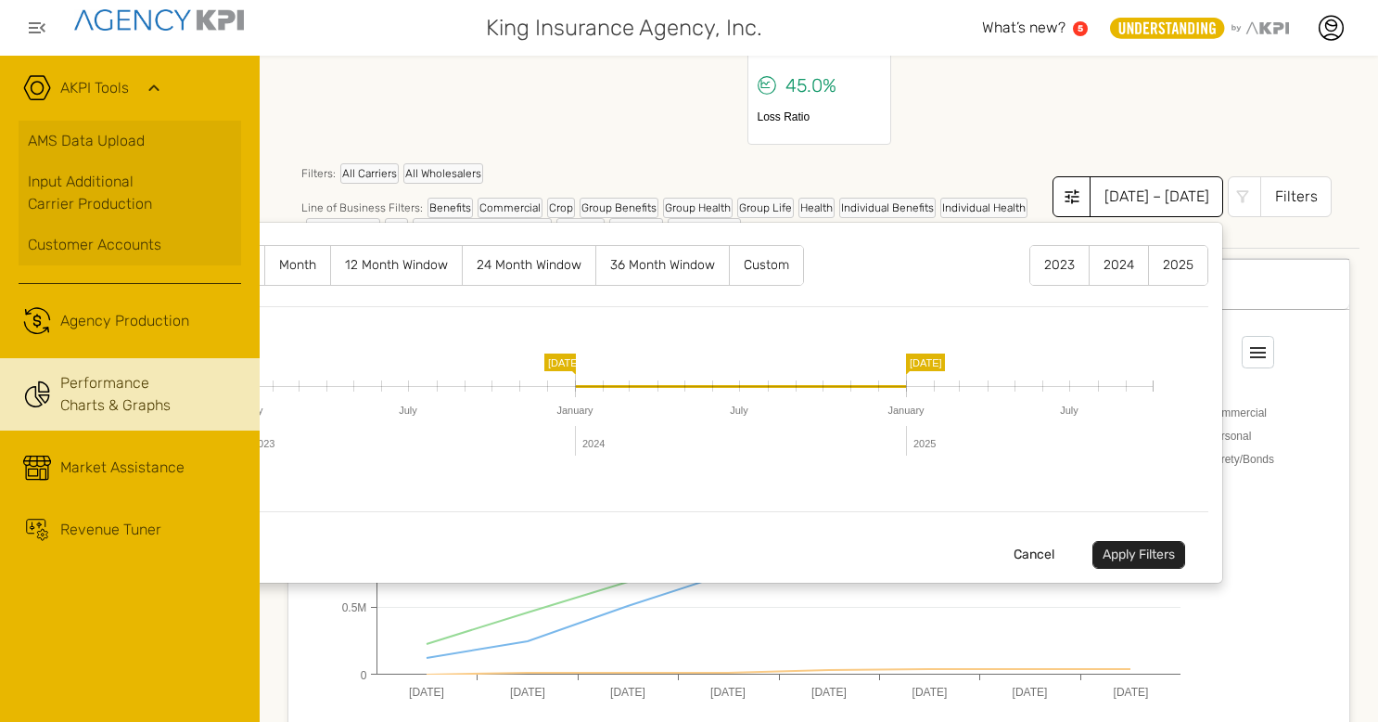
scroll to position [206, 0]
click at [396, 272] on label "12 Month Window" at bounding box center [396, 264] width 131 height 39
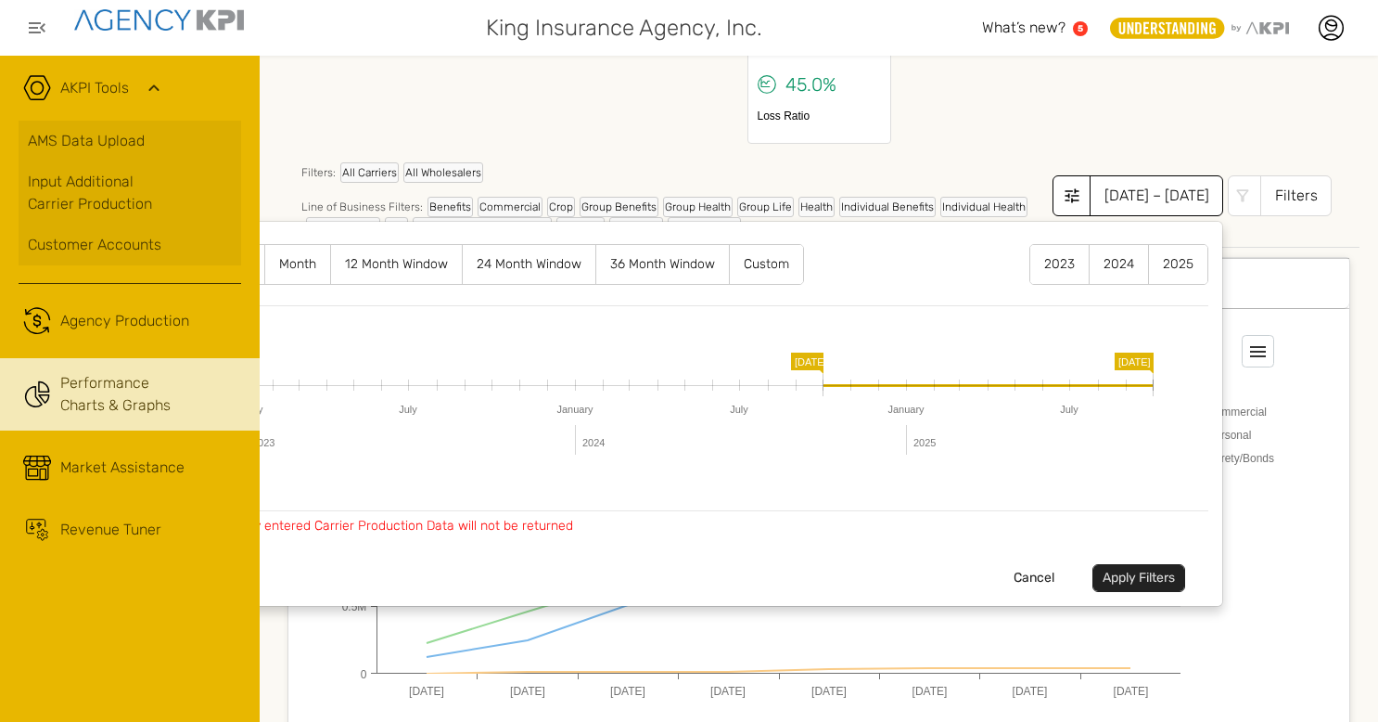
click at [1129, 575] on button "Apply Filters" at bounding box center [1138, 578] width 93 height 28
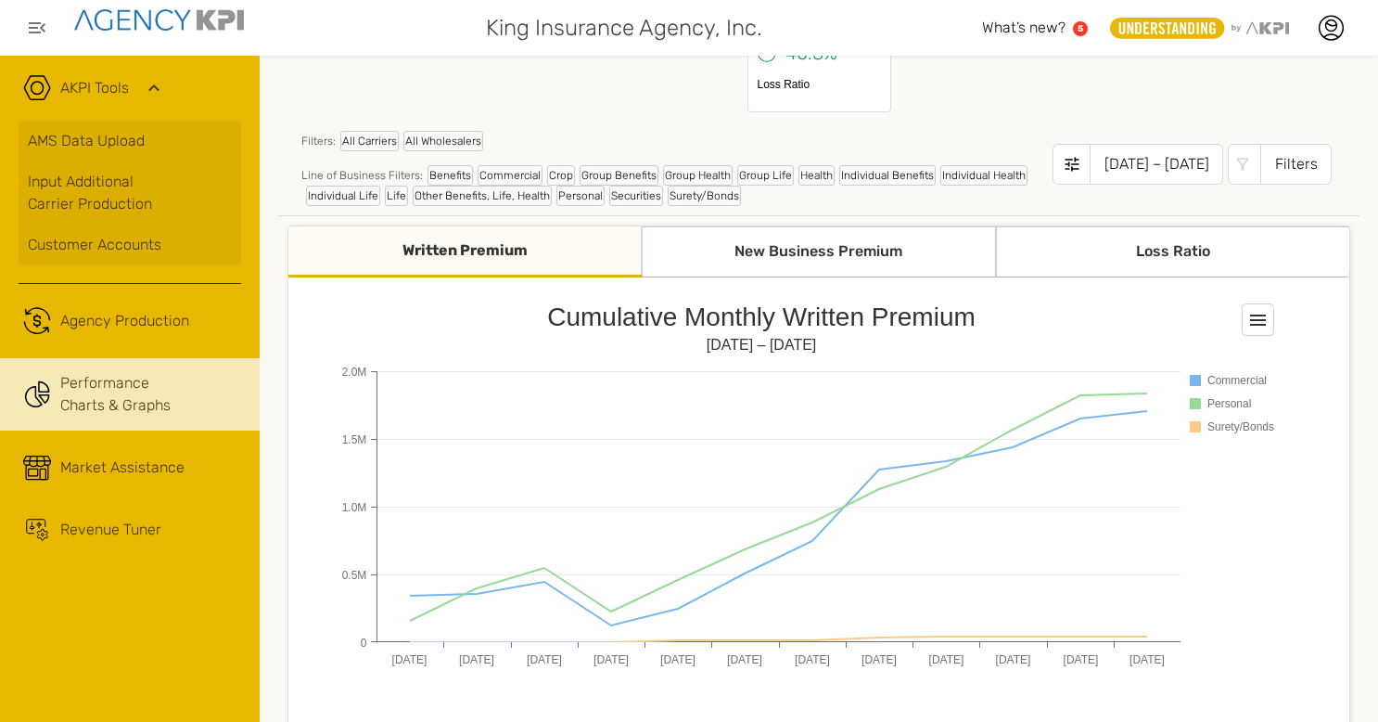
scroll to position [234, 0]
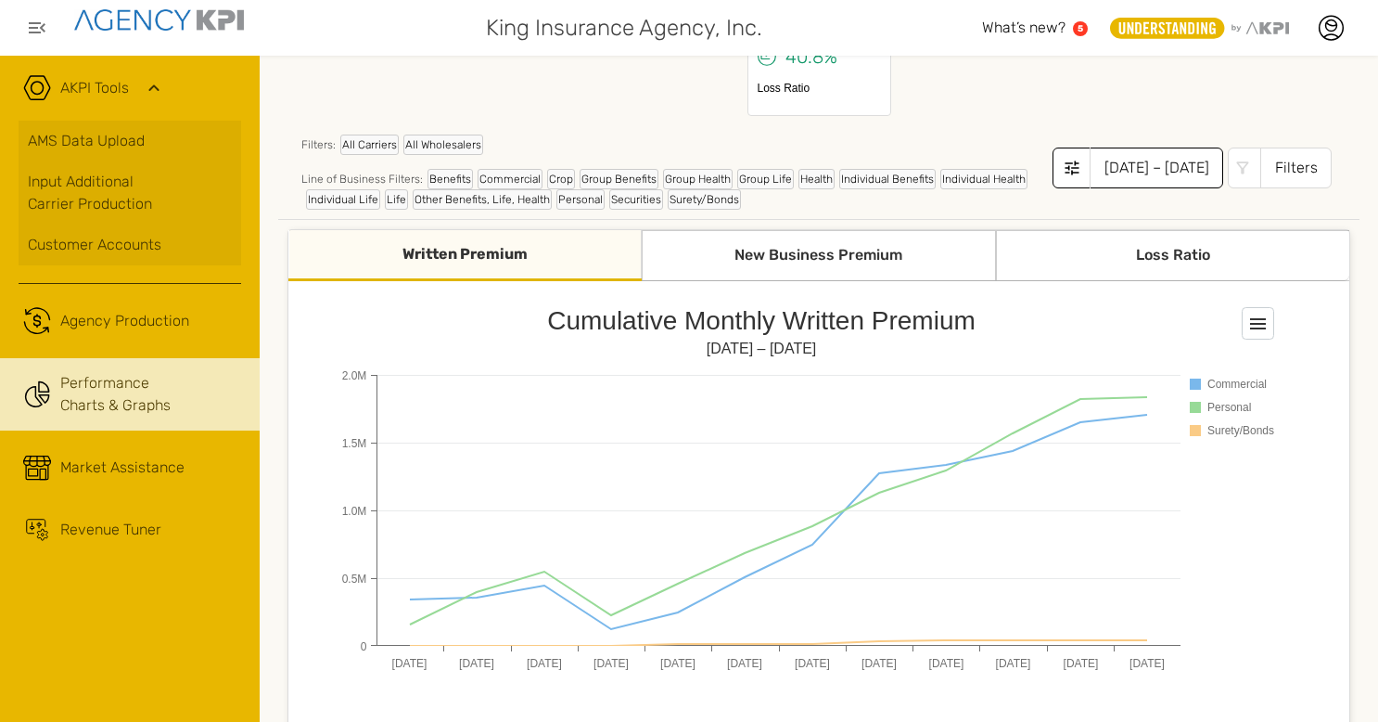
click at [1053, 174] on button "[DATE] – [DATE]" at bounding box center [1138, 167] width 171 height 41
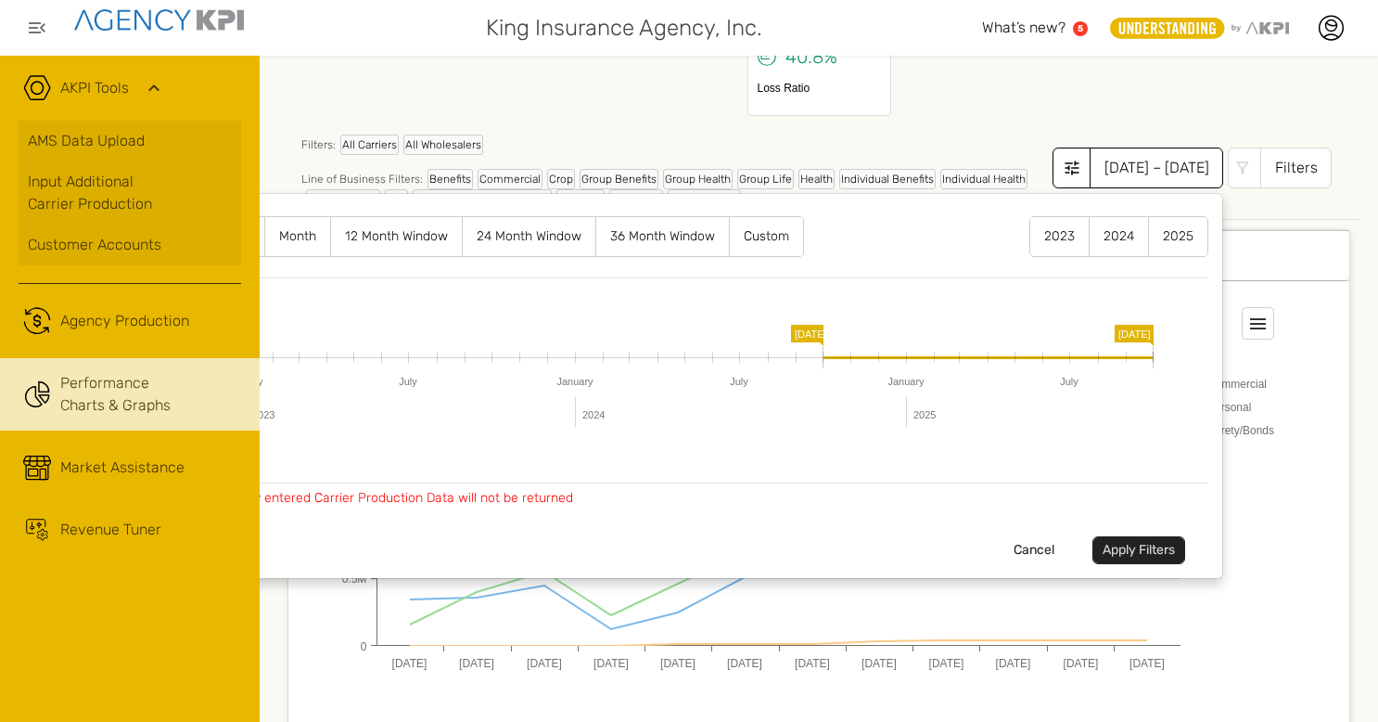
click at [1066, 171] on icon at bounding box center [1073, 167] width 14 height 14
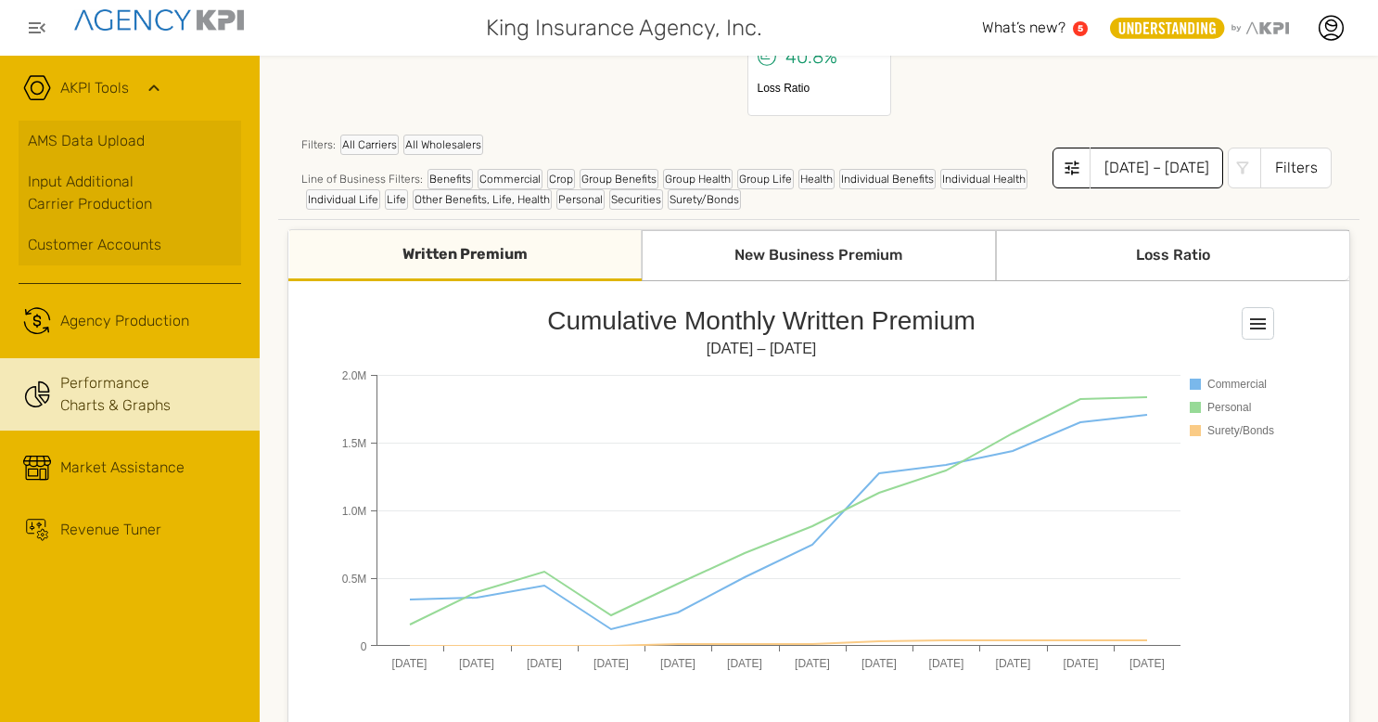
click at [1090, 168] on div "[DATE] – [DATE]" at bounding box center [1157, 167] width 134 height 41
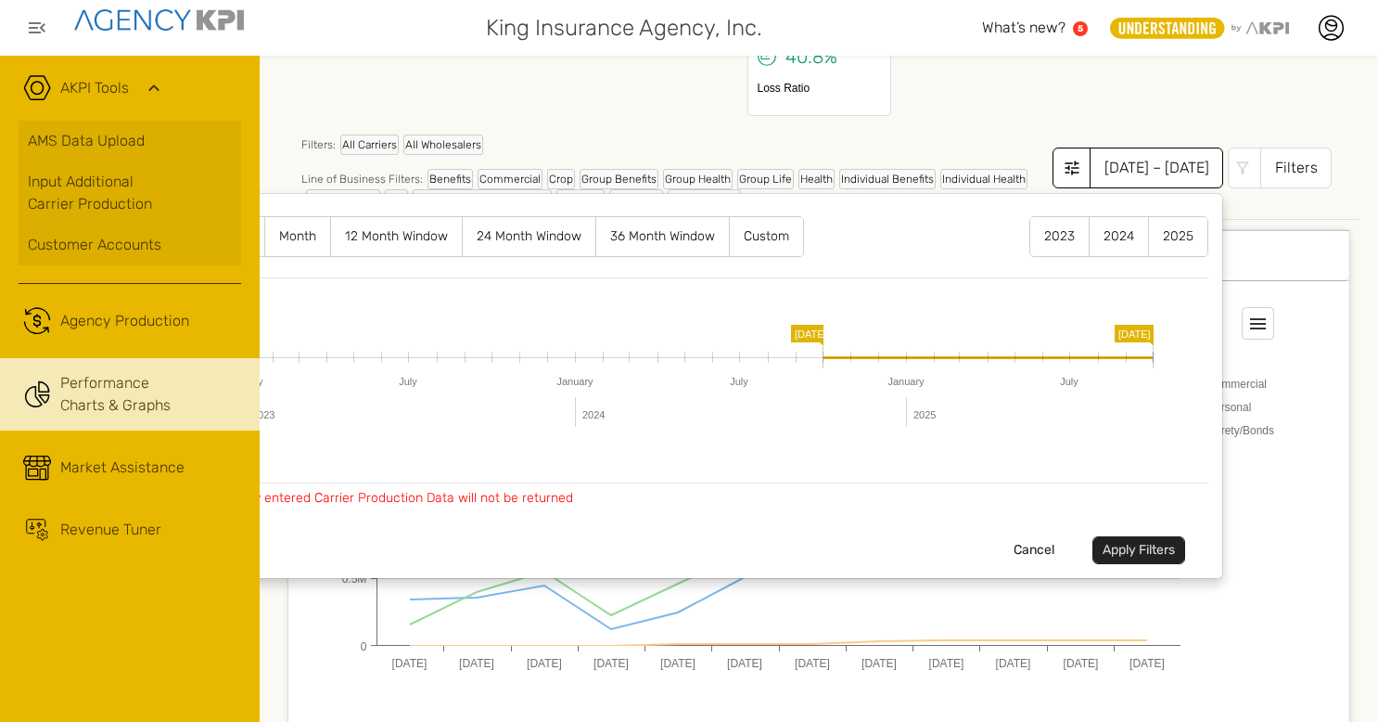
click at [1066, 161] on icon at bounding box center [1073, 167] width 14 height 14
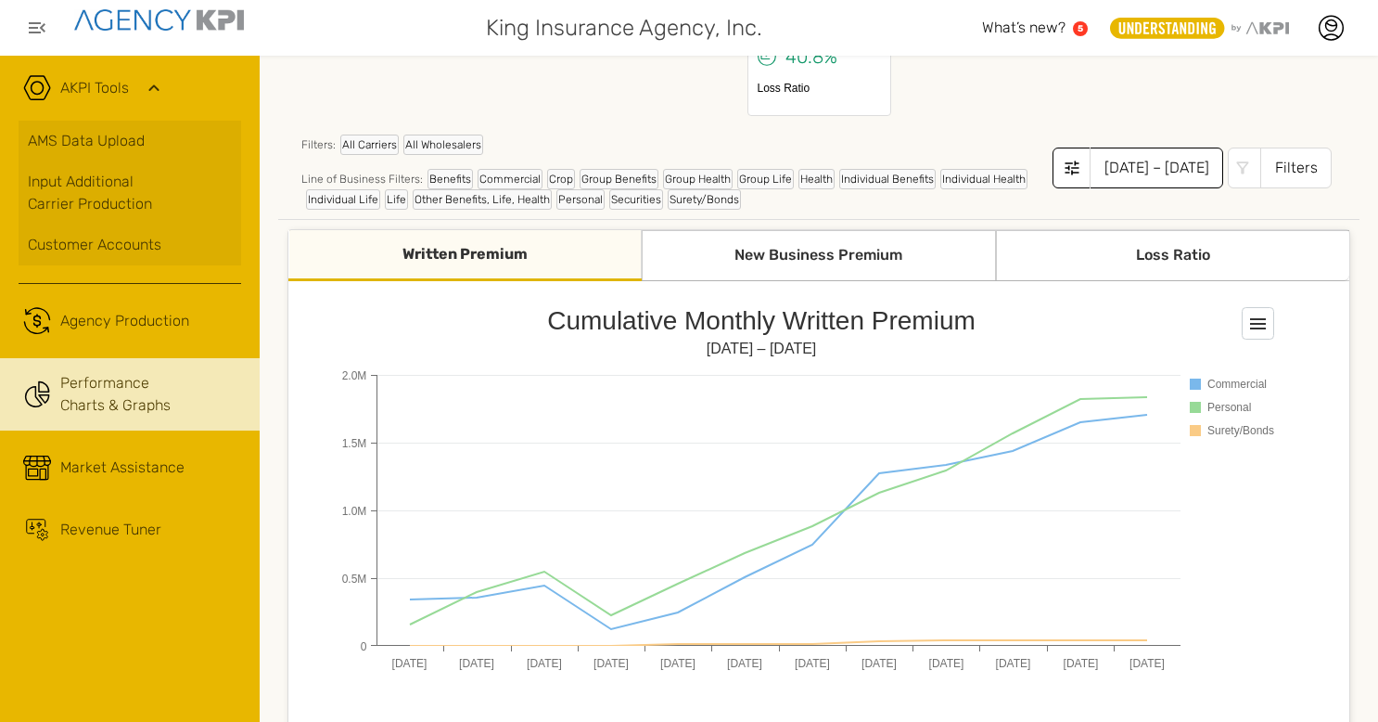
click at [1066, 161] on icon at bounding box center [1073, 167] width 14 height 14
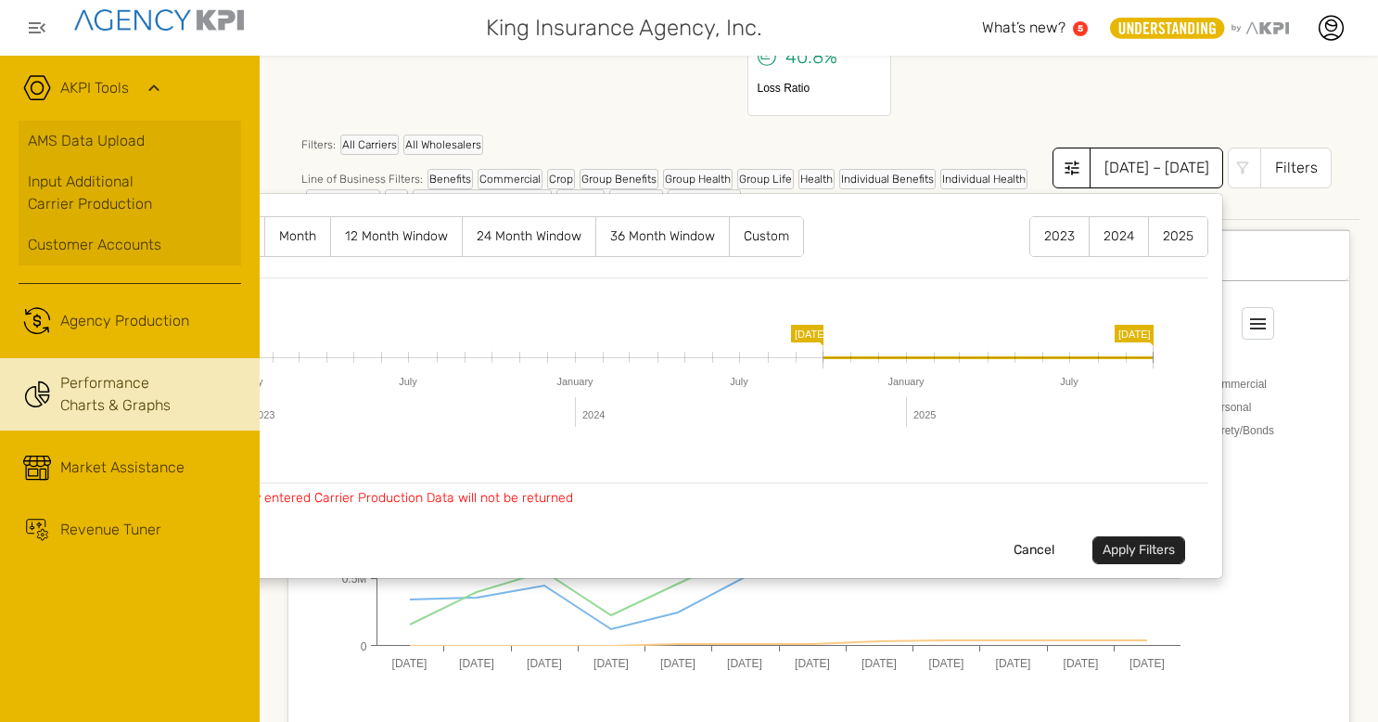
click at [295, 241] on label "Month" at bounding box center [297, 236] width 65 height 39
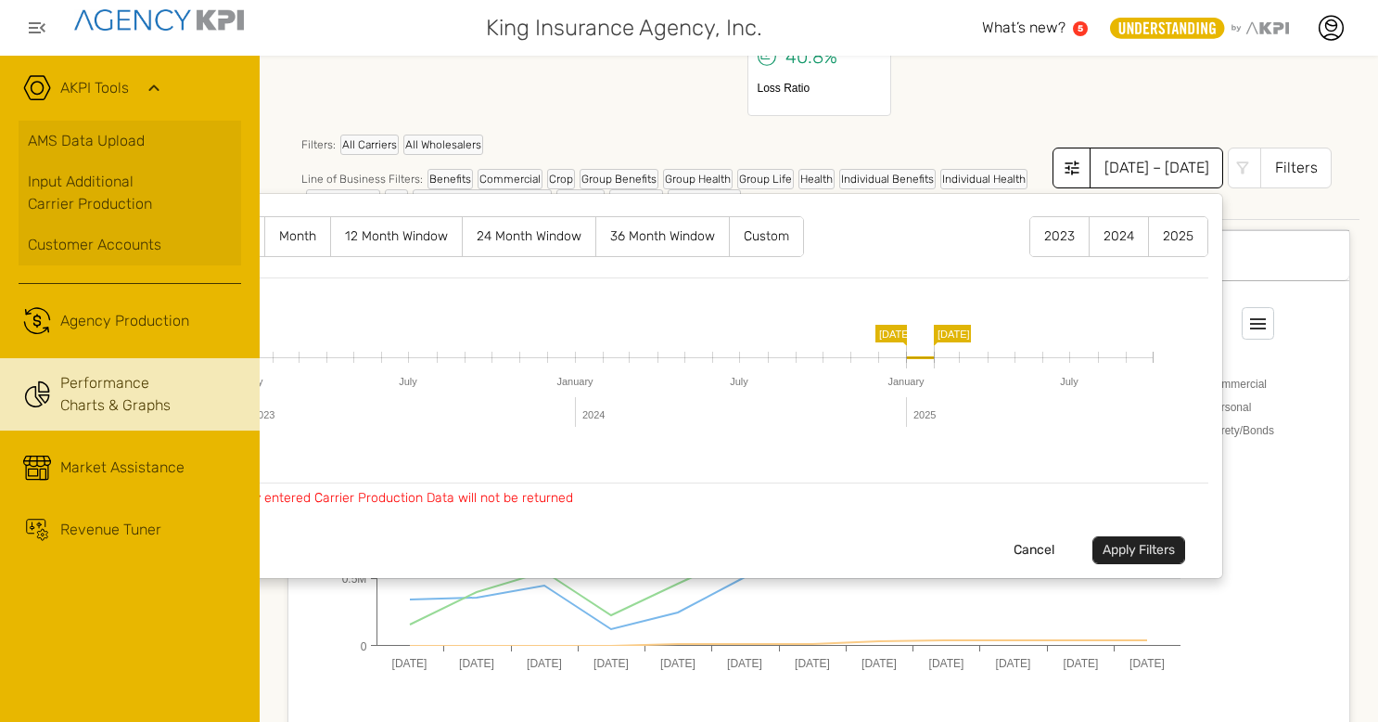
click at [1010, 543] on button "Cancel" at bounding box center [1033, 550] width 61 height 28
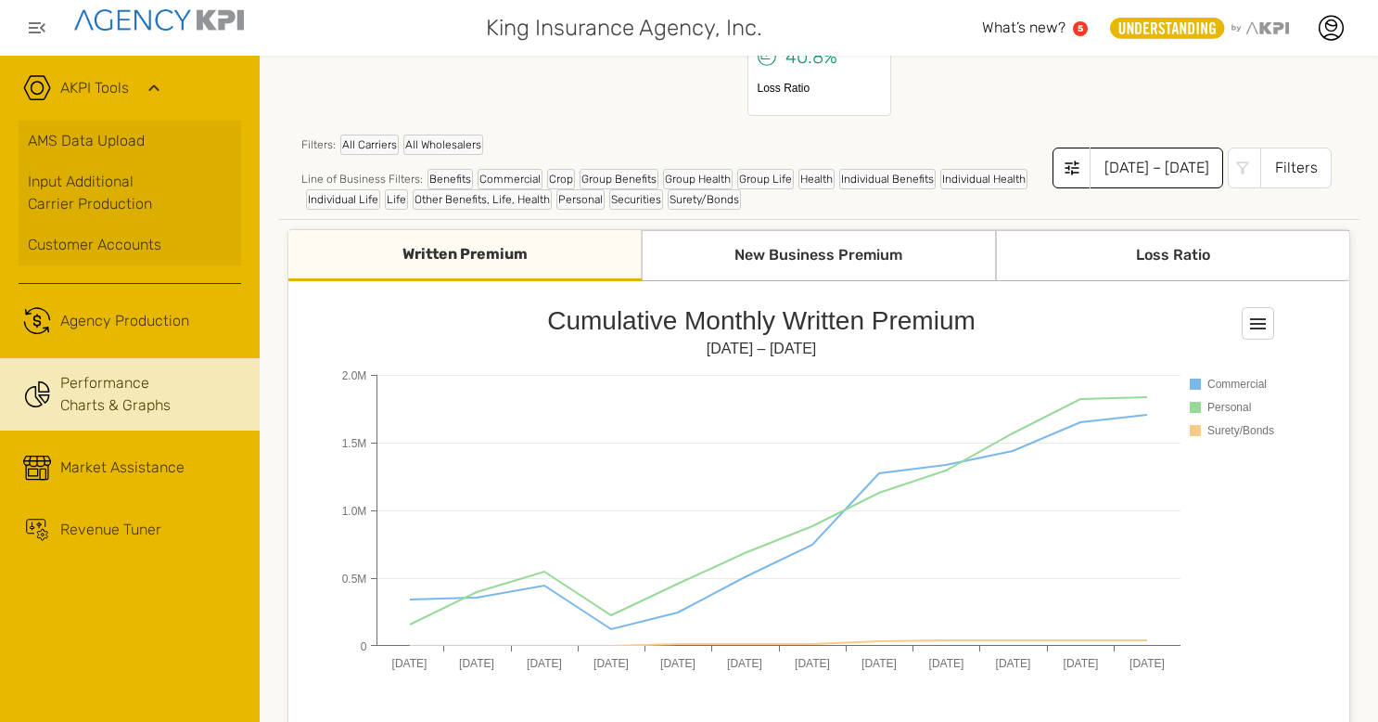
click at [1157, 172] on div "[DATE] – [DATE]" at bounding box center [1157, 167] width 134 height 41
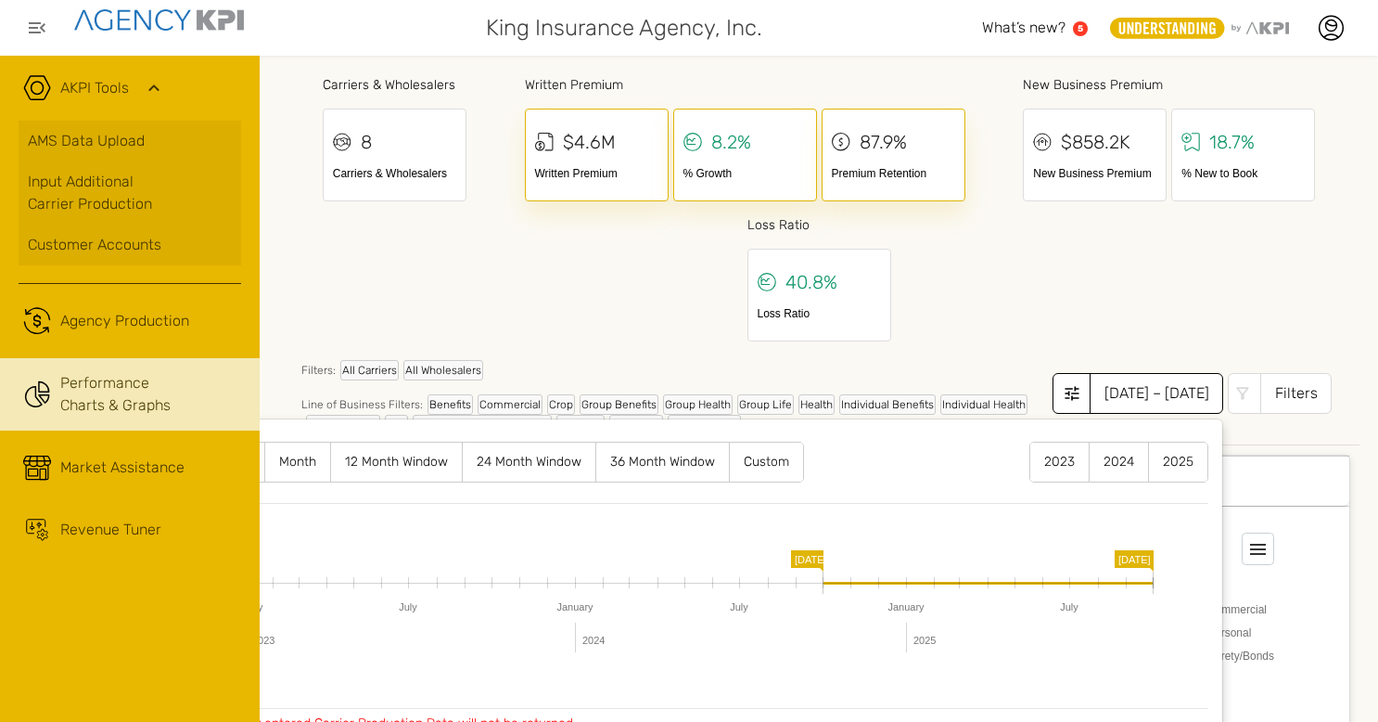
scroll to position [0, 0]
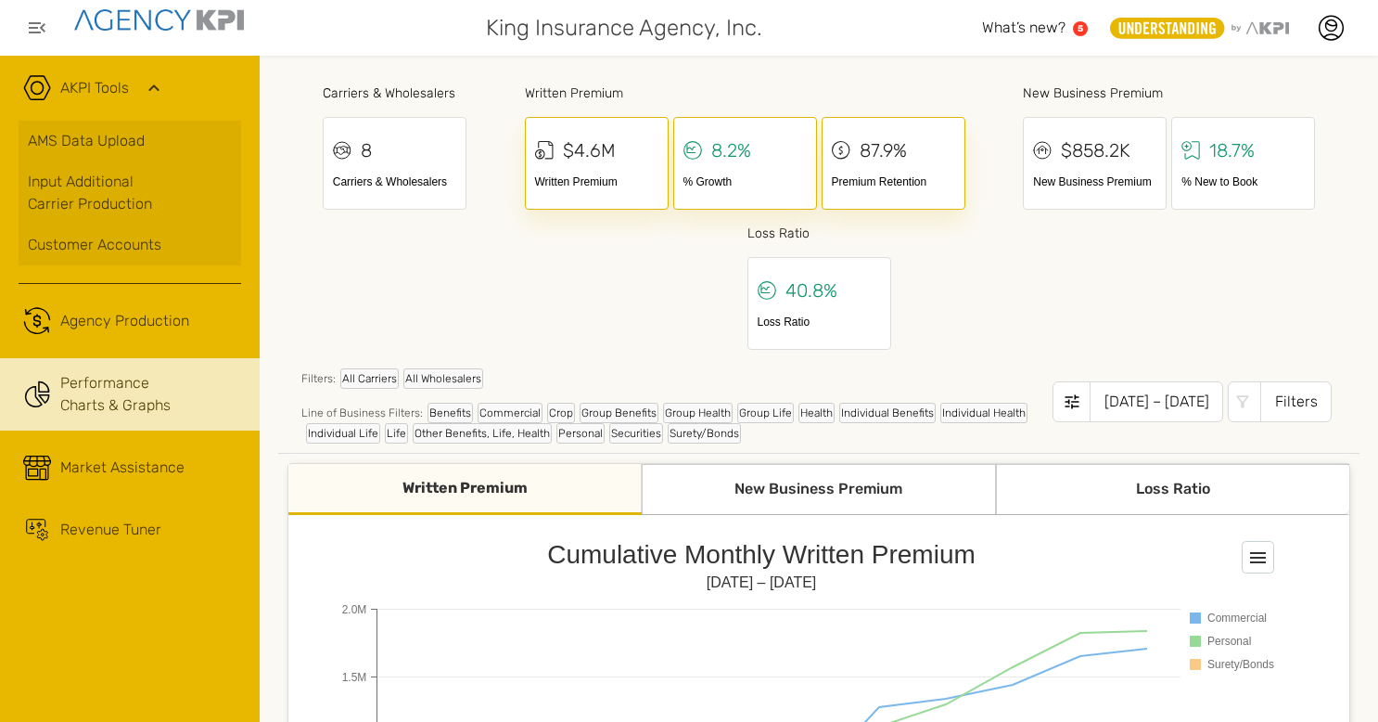
click at [1291, 404] on div "Filters" at bounding box center [1295, 401] width 71 height 41
click at [1143, 406] on div "[DATE] – [DATE]" at bounding box center [1157, 401] width 134 height 41
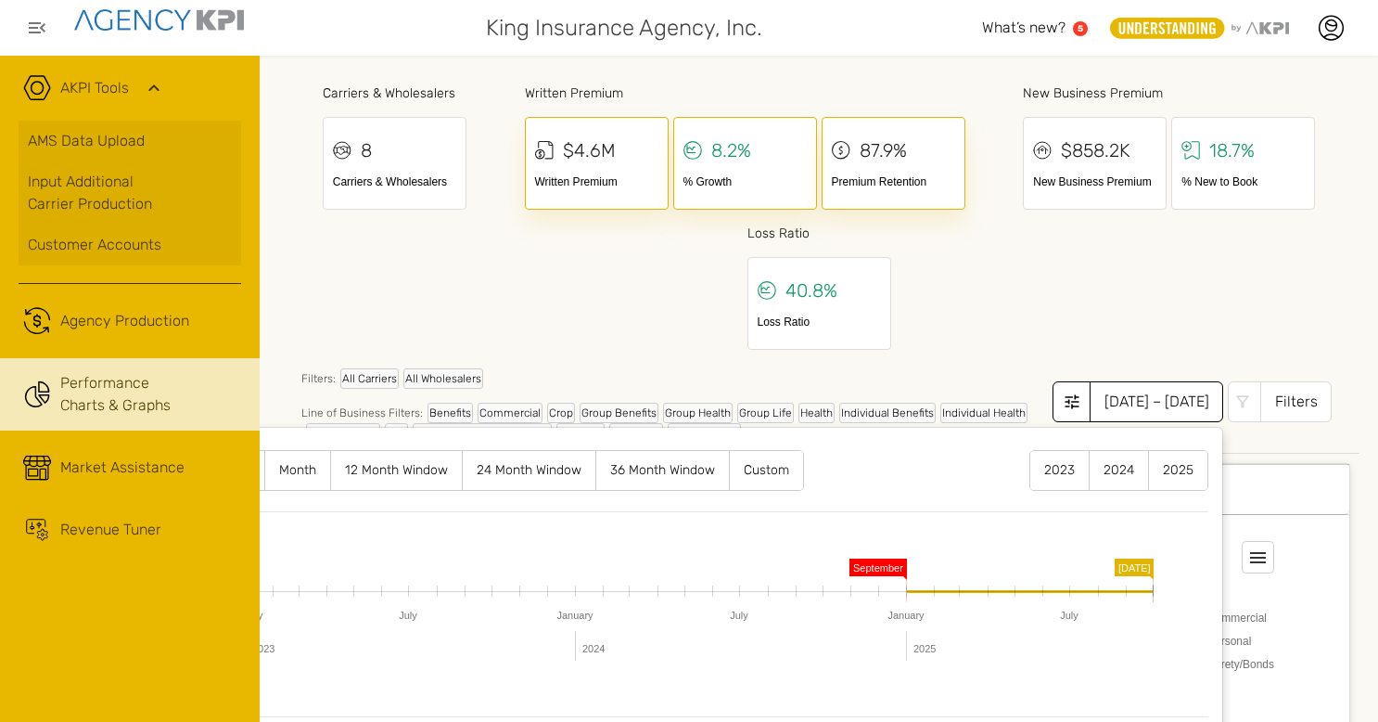
drag, startPoint x: 799, startPoint y: 563, endPoint x: 883, endPoint y: 552, distance: 84.2
drag, startPoint x: 1100, startPoint y: 558, endPoint x: 881, endPoint y: 585, distance: 220.5
click at [756, 469] on label "Custom" at bounding box center [766, 470] width 73 height 39
click at [1131, 406] on div "[DATE] – [DATE]" at bounding box center [1157, 401] width 134 height 41
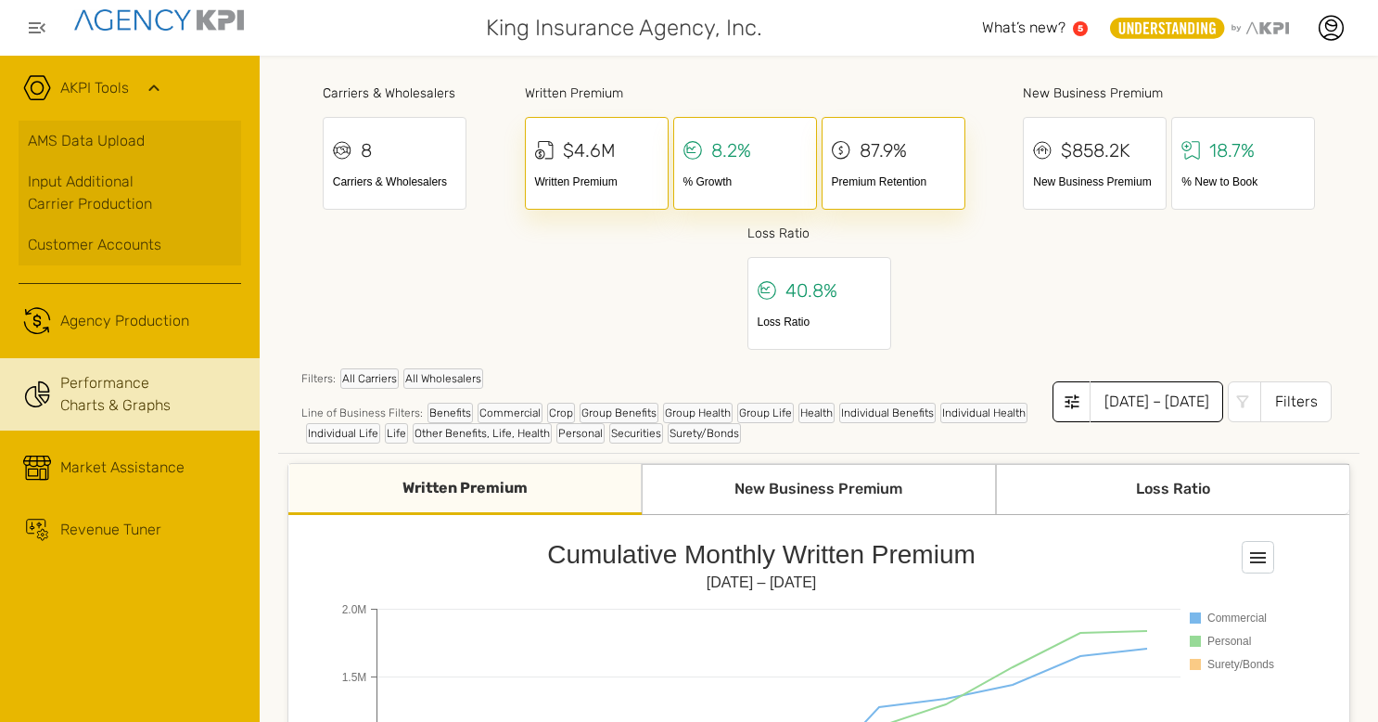
click at [1131, 406] on div "[DATE] – [DATE]" at bounding box center [1157, 401] width 134 height 41
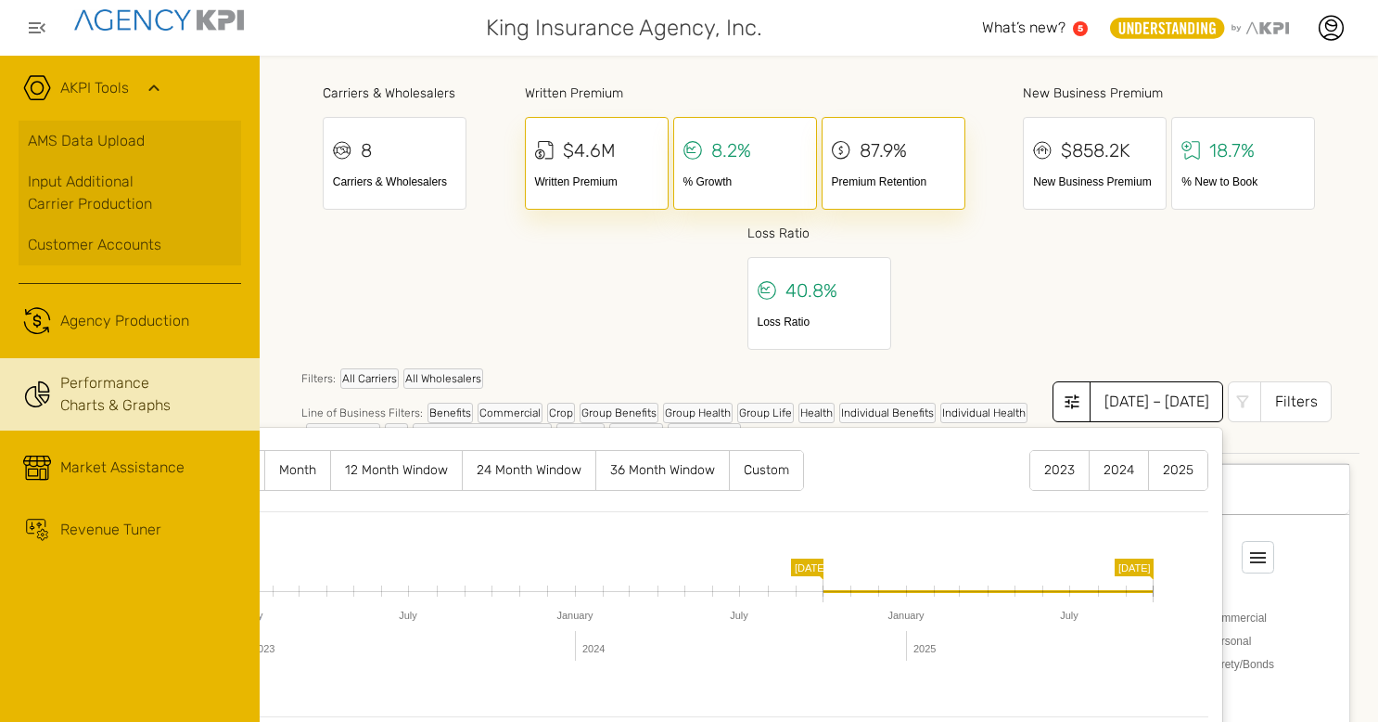
click at [1161, 472] on label "2025" at bounding box center [1178, 470] width 58 height 39
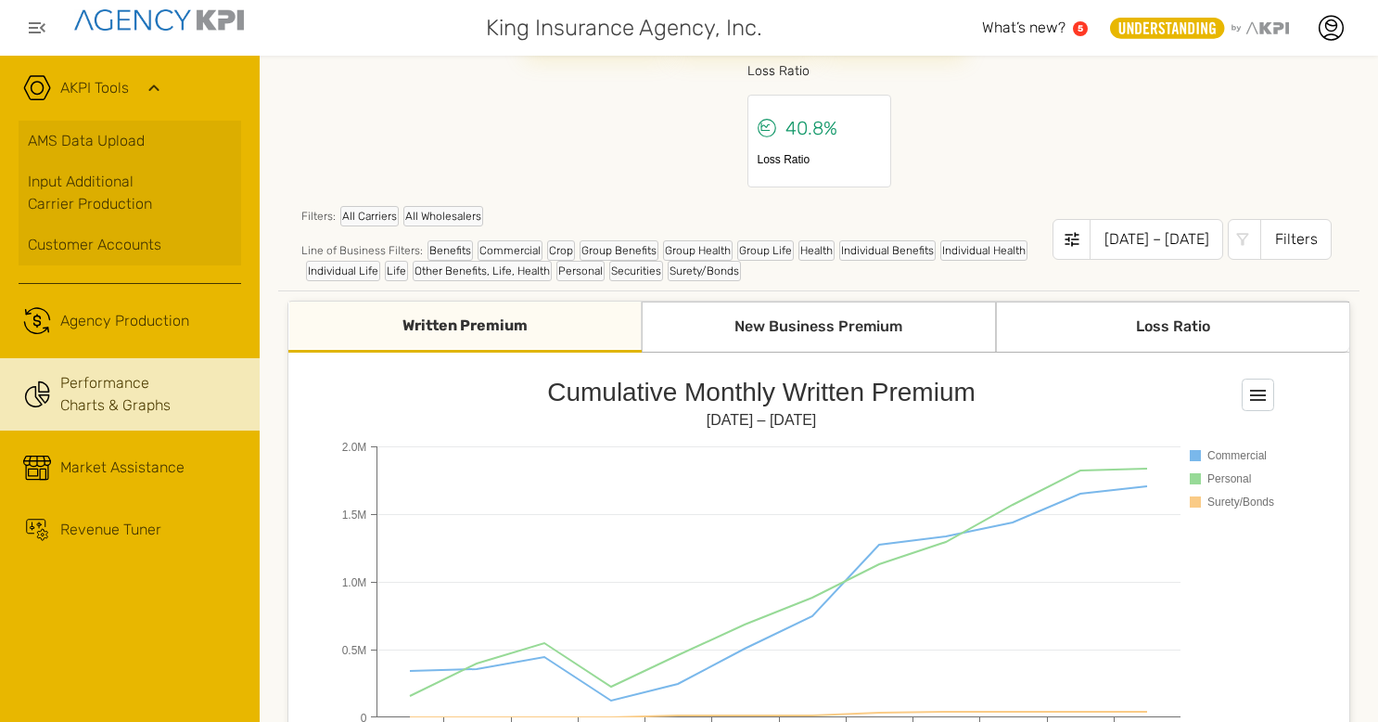
scroll to position [182, 0]
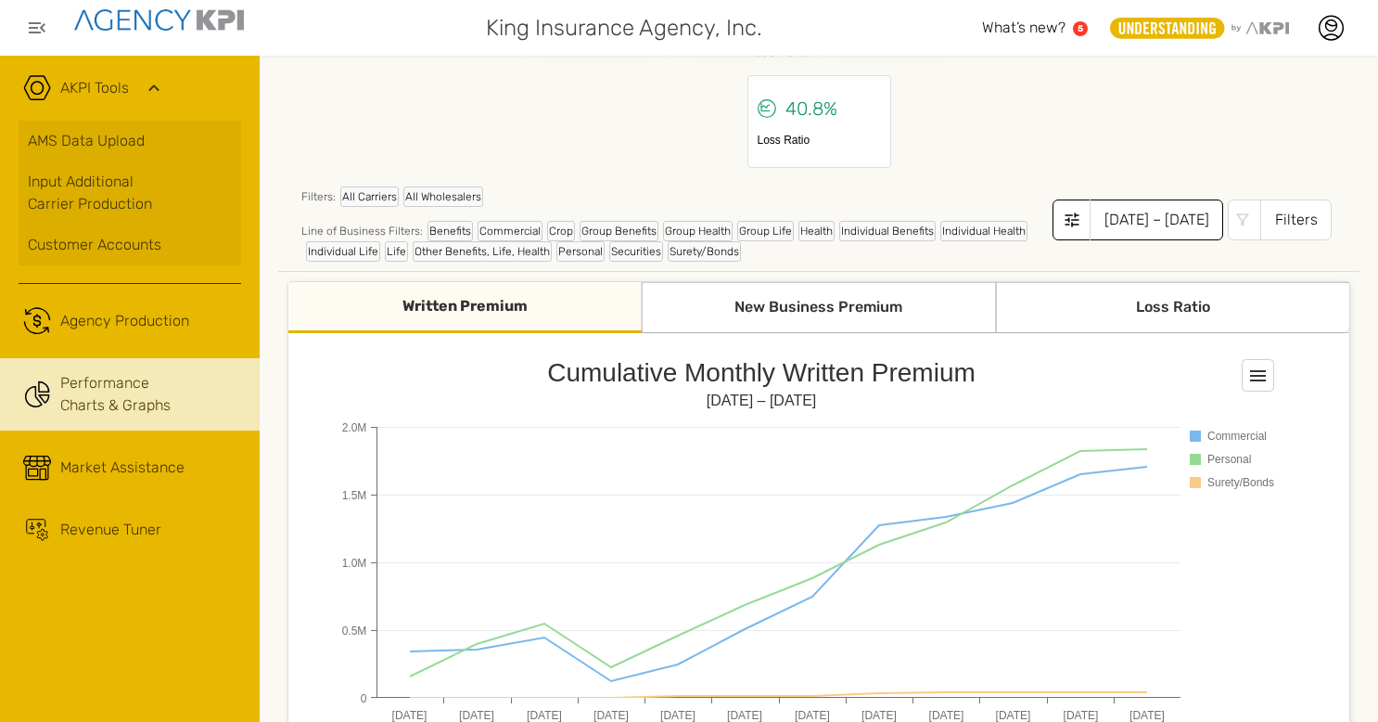
click at [1146, 223] on div "[DATE] – [DATE]" at bounding box center [1157, 219] width 134 height 41
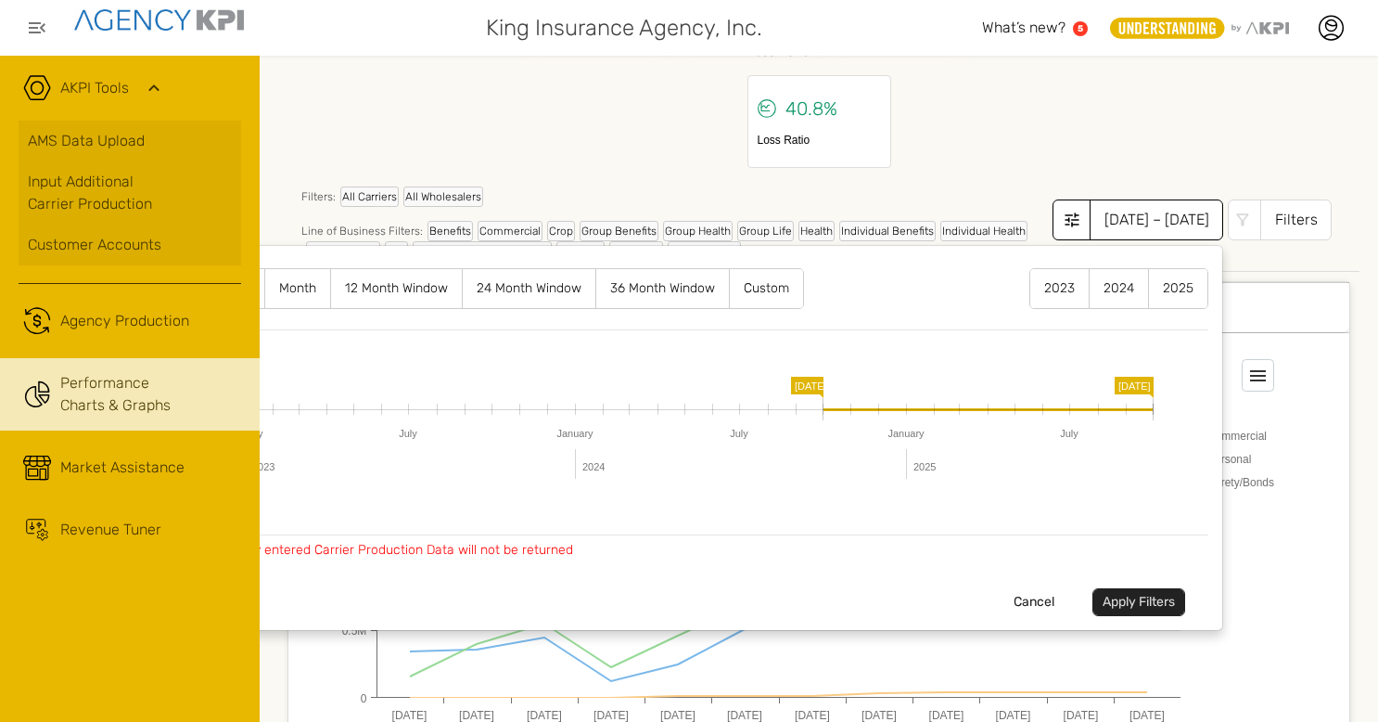
click at [1169, 280] on label "2025" at bounding box center [1178, 288] width 58 height 39
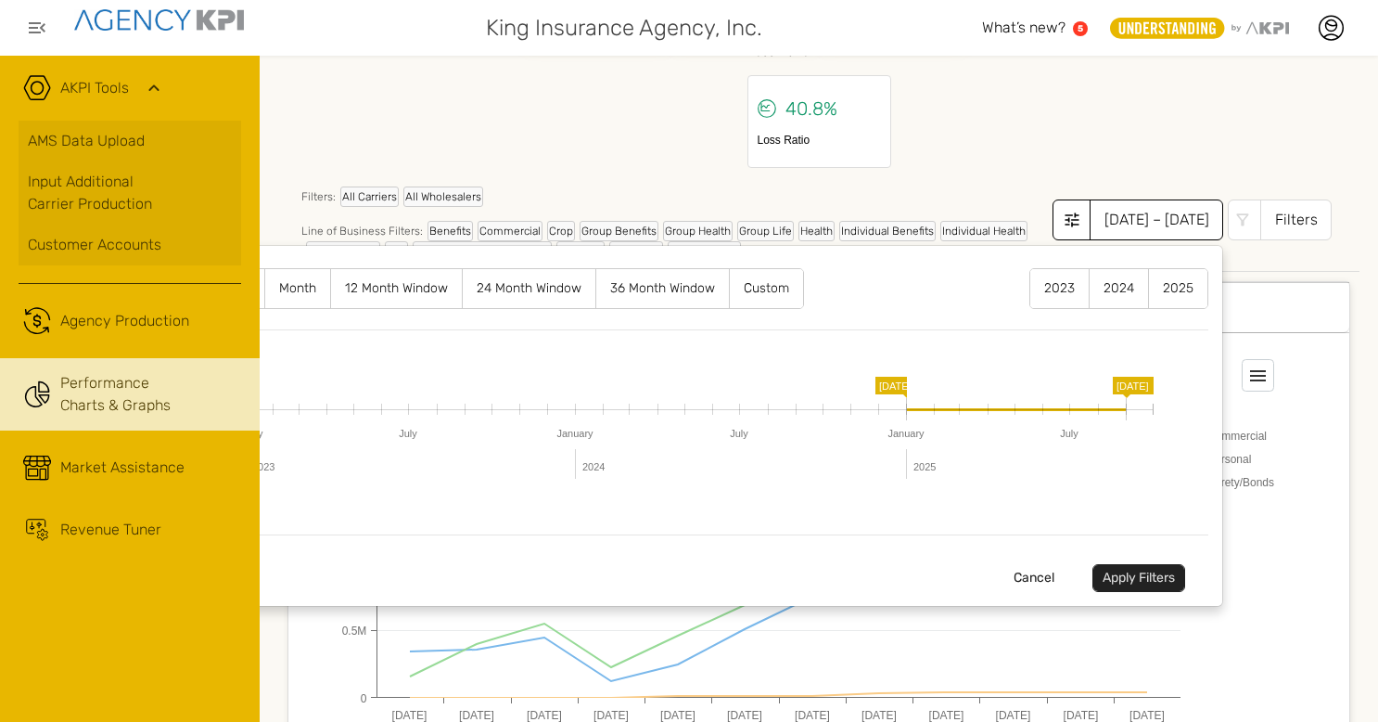
click at [1124, 571] on button "Apply Filters" at bounding box center [1138, 578] width 93 height 28
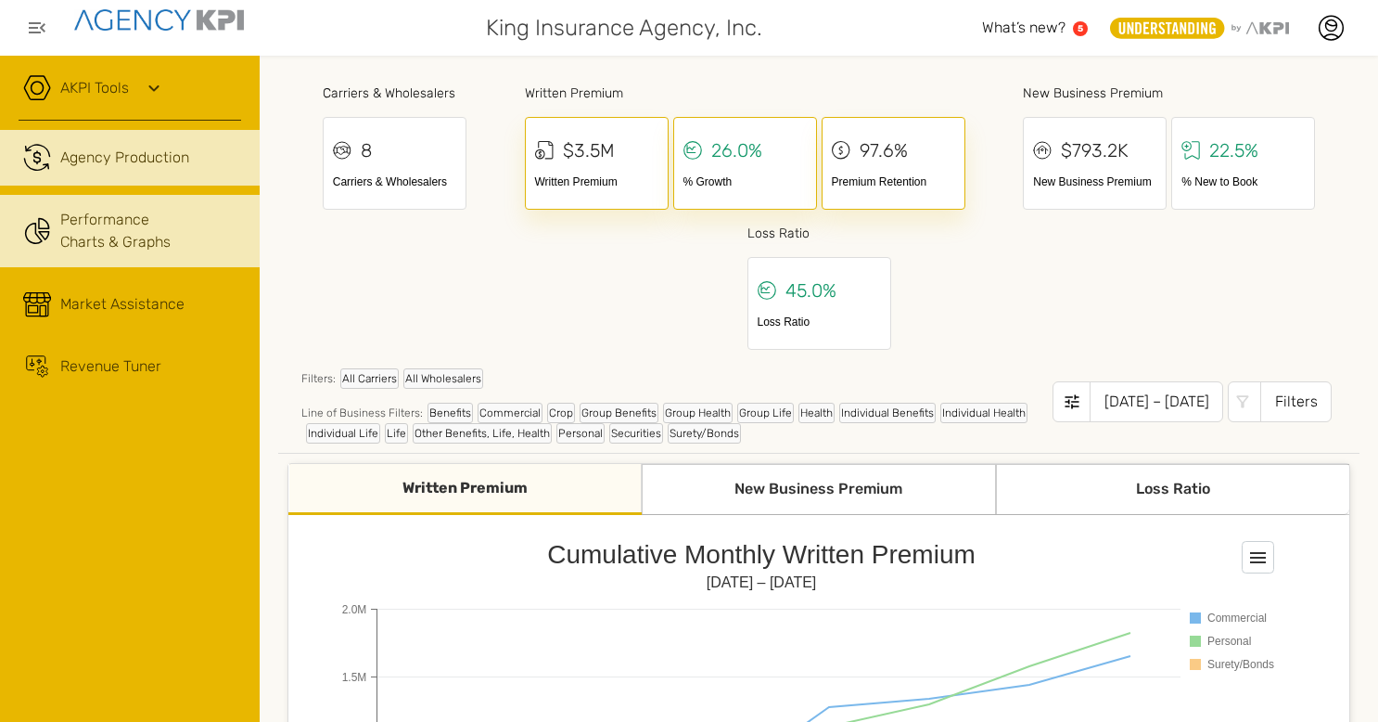
click at [172, 150] on div "Agency Production" at bounding box center [124, 158] width 129 height 22
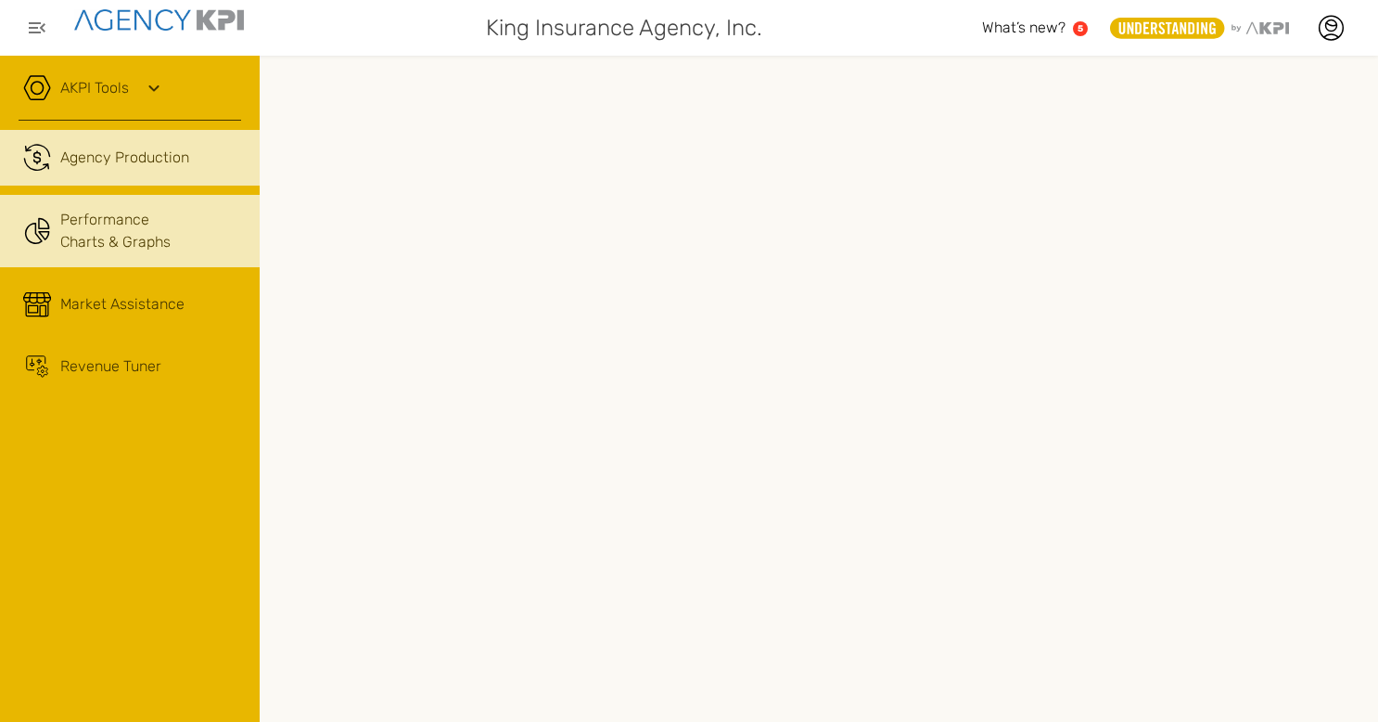
click at [119, 230] on link "Performance Charts & Graphs" at bounding box center [130, 231] width 260 height 72
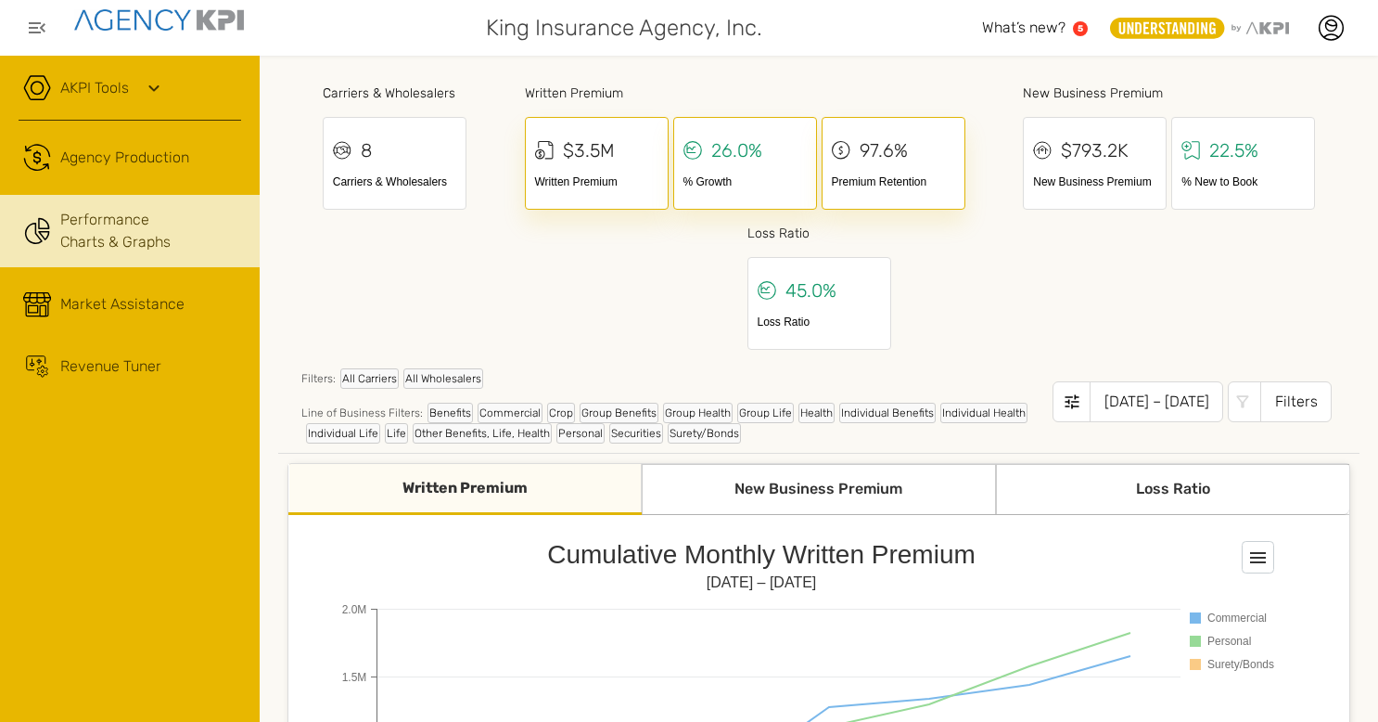
click at [721, 149] on div "26.0%" at bounding box center [736, 150] width 51 height 28
click at [913, 249] on div "Carriers & Wholesalers 8 Carriers & Wholesalers Written Premium $3.5M Written P…" at bounding box center [818, 214] width 1081 height 280
click at [456, 488] on div "Written Premium" at bounding box center [464, 489] width 353 height 51
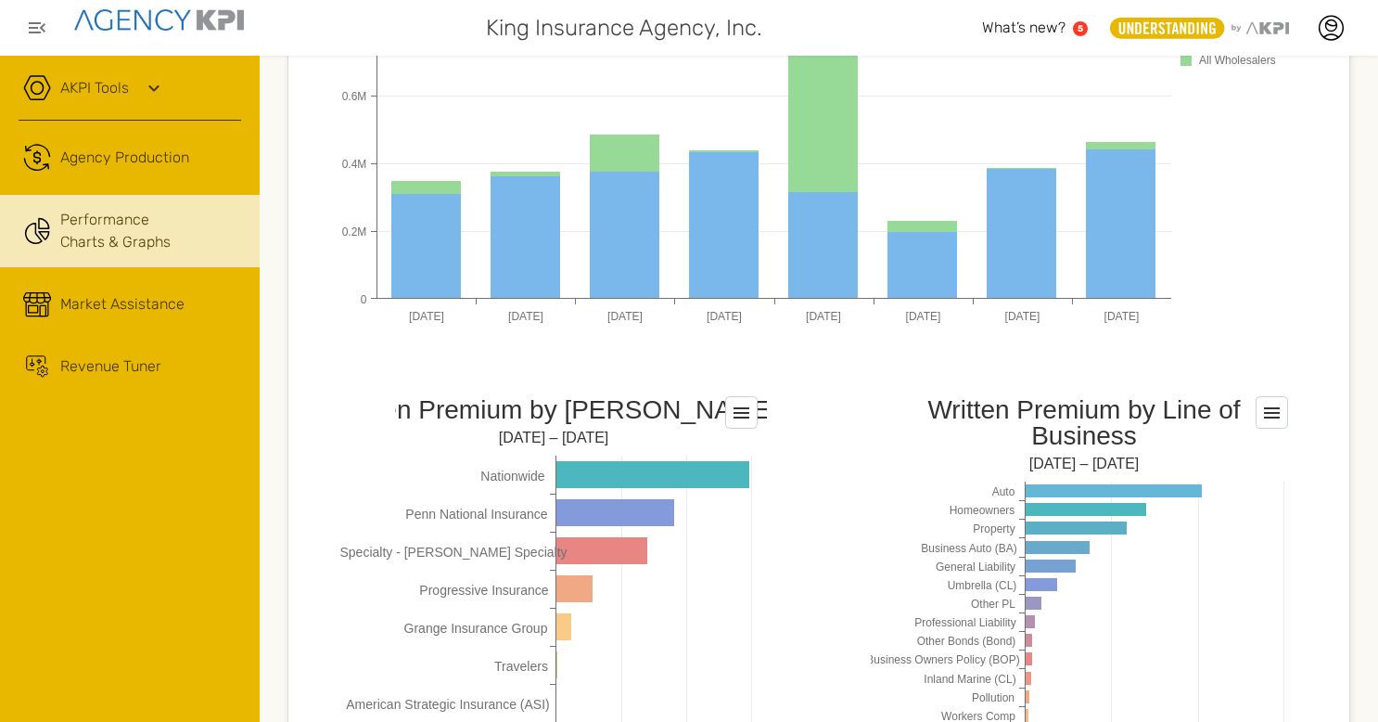
scroll to position [1406, 0]
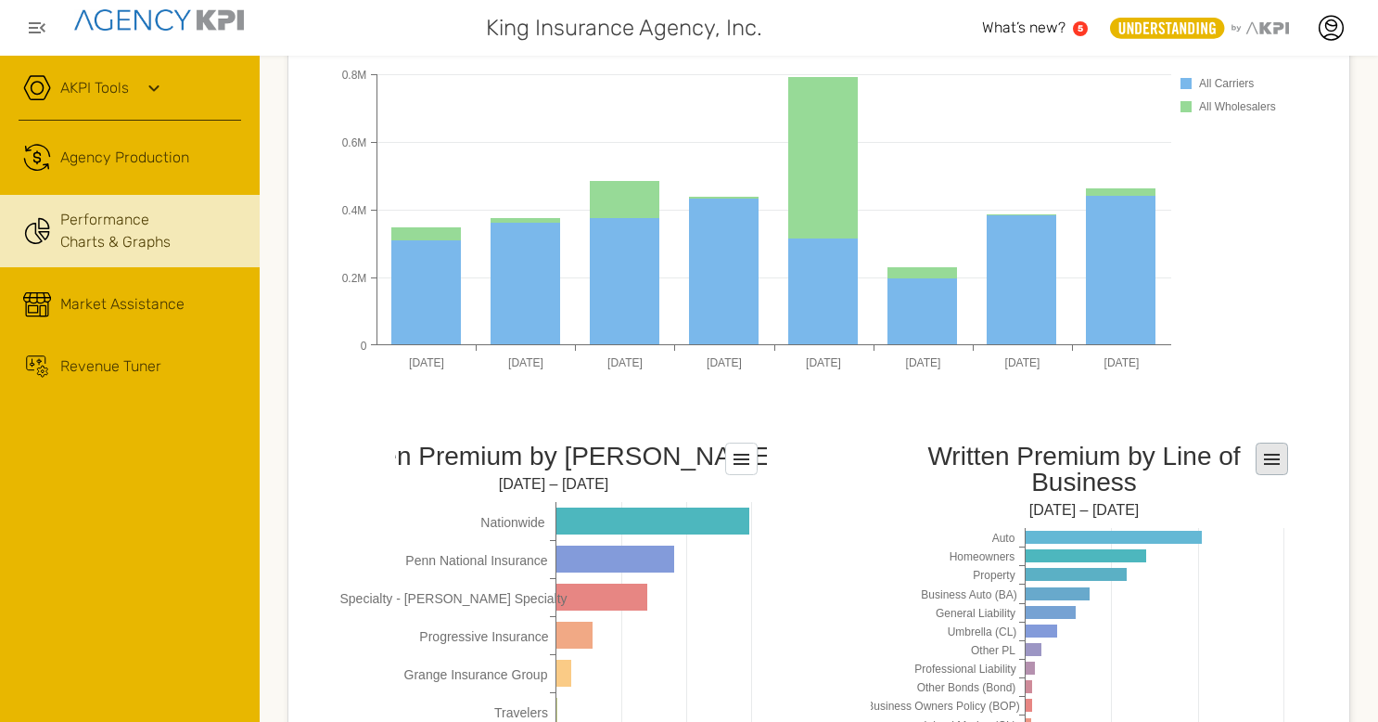
click at [1261, 459] on rect at bounding box center [1273, 459] width 32 height 32
click at [1266, 406] on div "Written Premium New Business Premium Loss Ratio Cumulative Monthly Written Prem…" at bounding box center [818, 11] width 1063 height 1908
click at [747, 456] on rect at bounding box center [742, 459] width 32 height 32
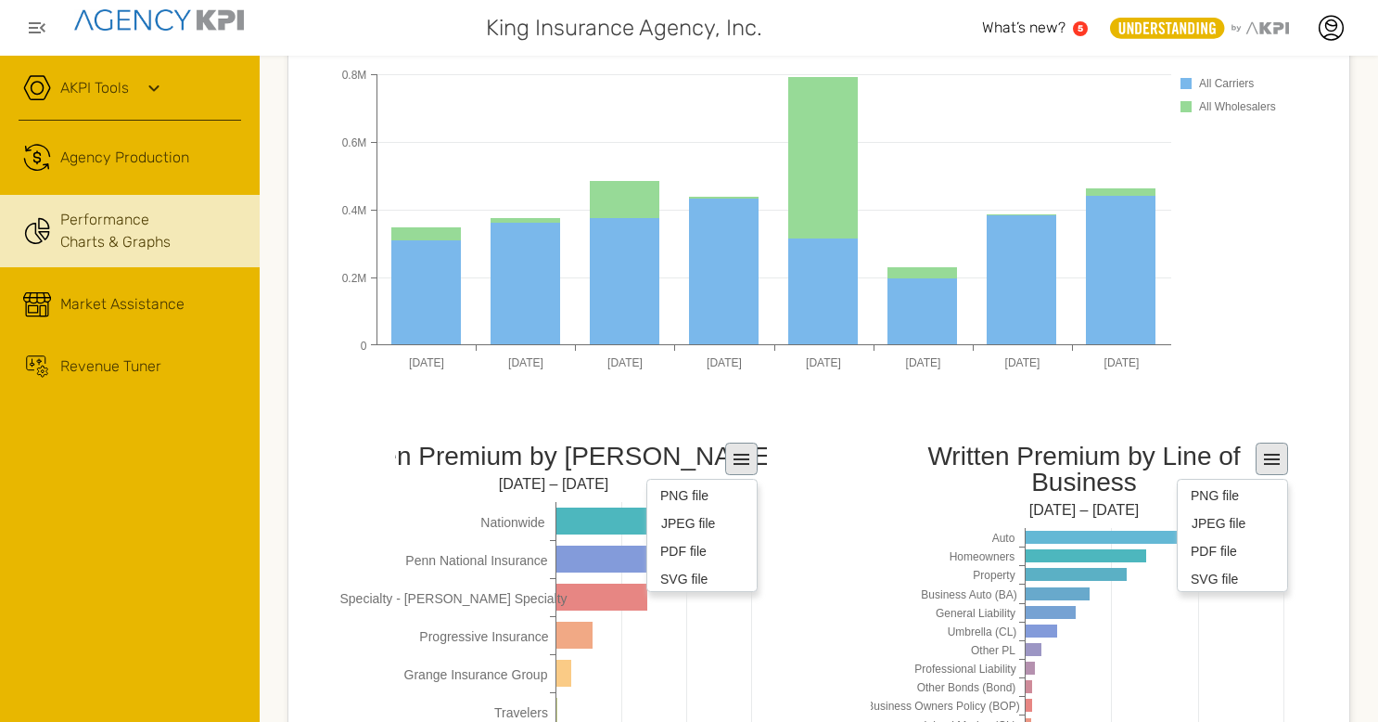
click at [1212, 396] on div "Written Premium New Business Premium Loss Ratio Cumulative Monthly Written Prem…" at bounding box center [818, 11] width 1063 height 1908
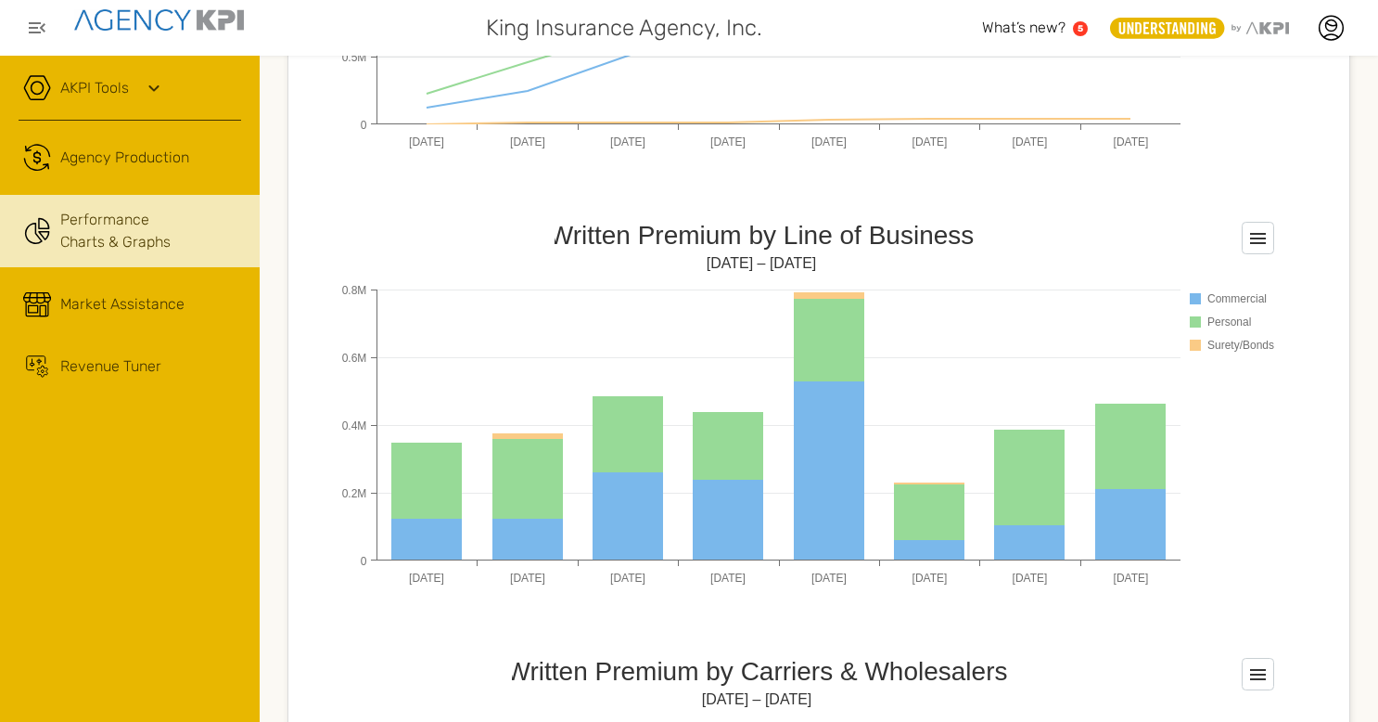
scroll to position [739, 0]
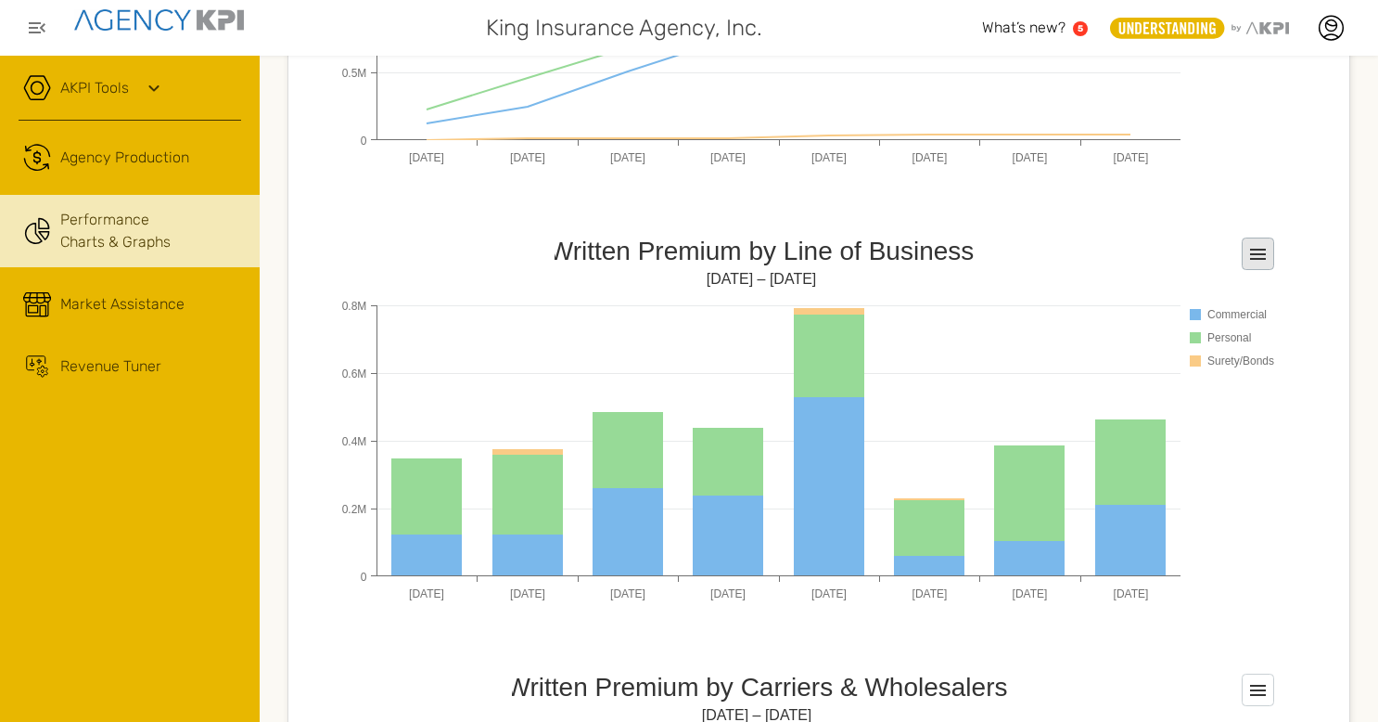
click at [1251, 251] on icon at bounding box center [1258, 254] width 16 height 11
click at [1221, 198] on div "Written Premium New Business Premium Loss Ratio Cumulative Monthly Written Prem…" at bounding box center [818, 678] width 1063 height 1908
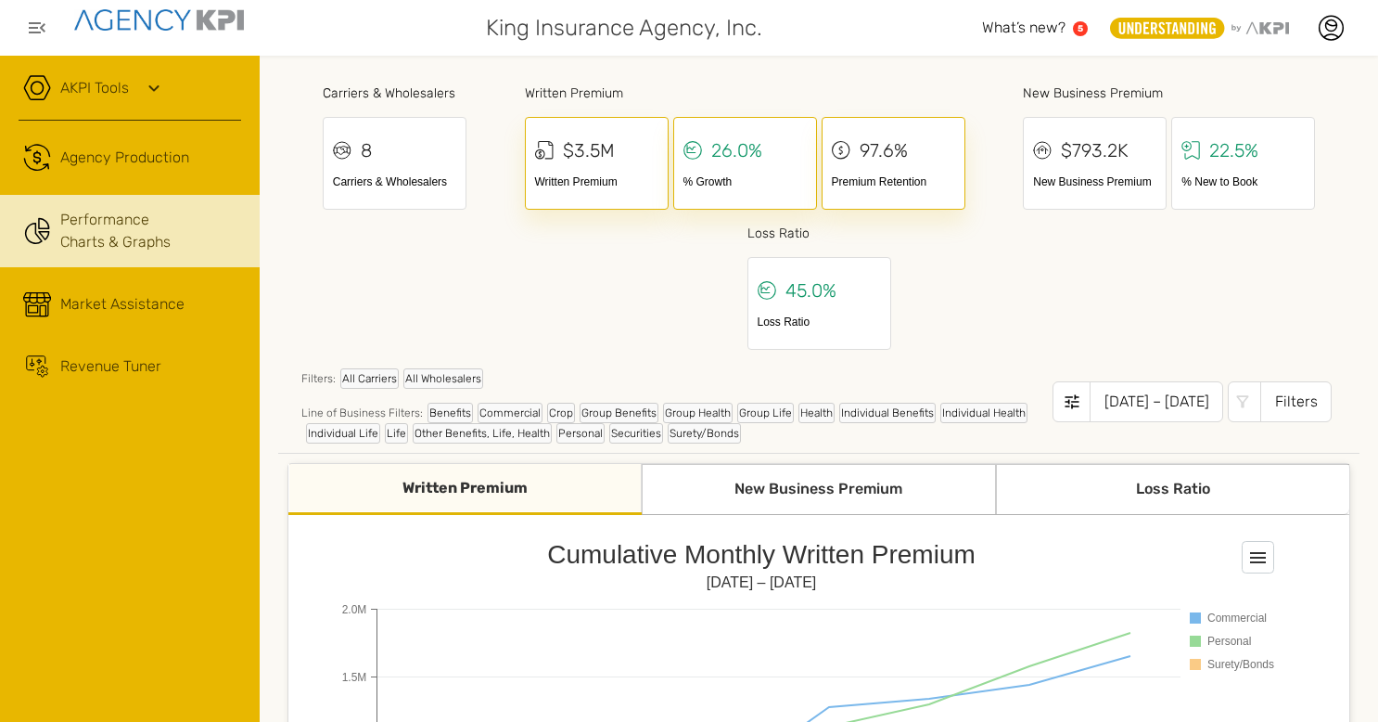
click at [1280, 401] on div "Filters" at bounding box center [1295, 401] width 71 height 41
click at [1268, 319] on div "Carriers & Wholesalers 8 Carriers & Wholesalers Written Premium $3.5M Written P…" at bounding box center [818, 214] width 1081 height 280
click at [1081, 25] on text "5" at bounding box center [1081, 28] width 6 height 10
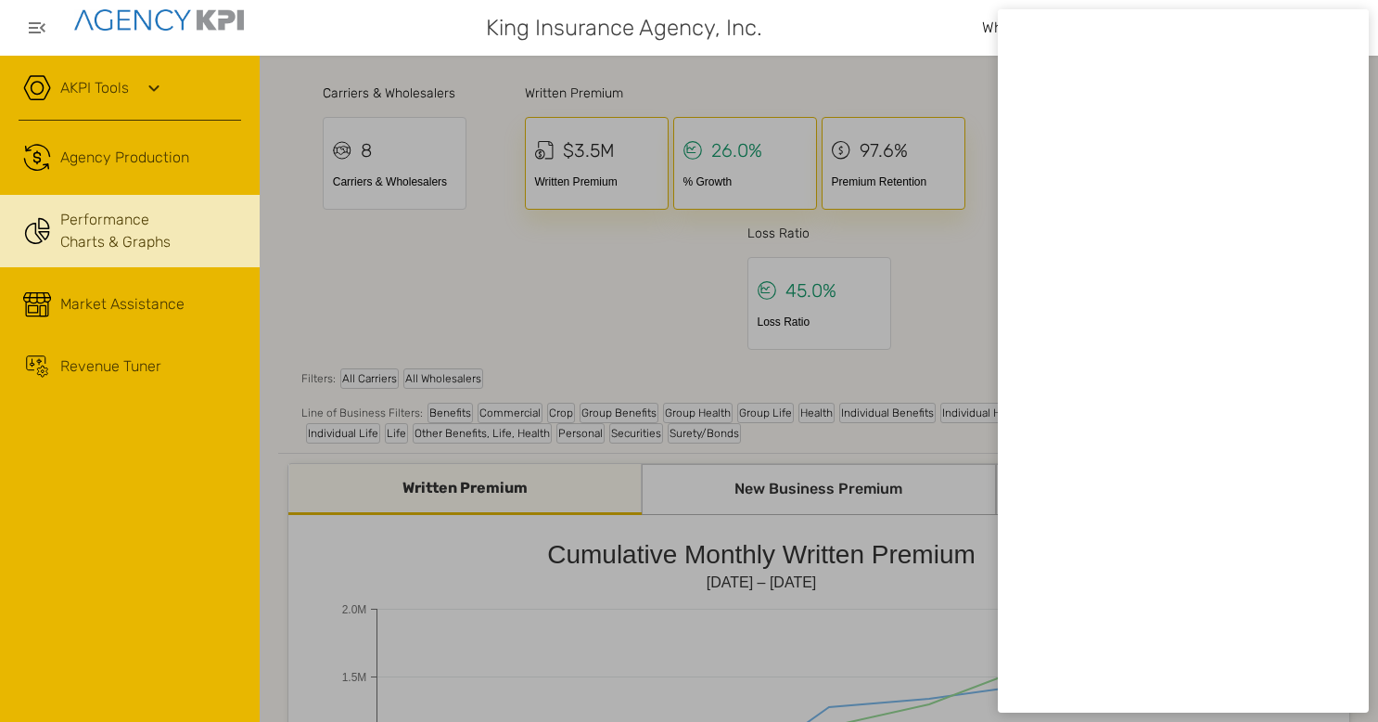
click at [635, 296] on div at bounding box center [689, 361] width 1378 height 722
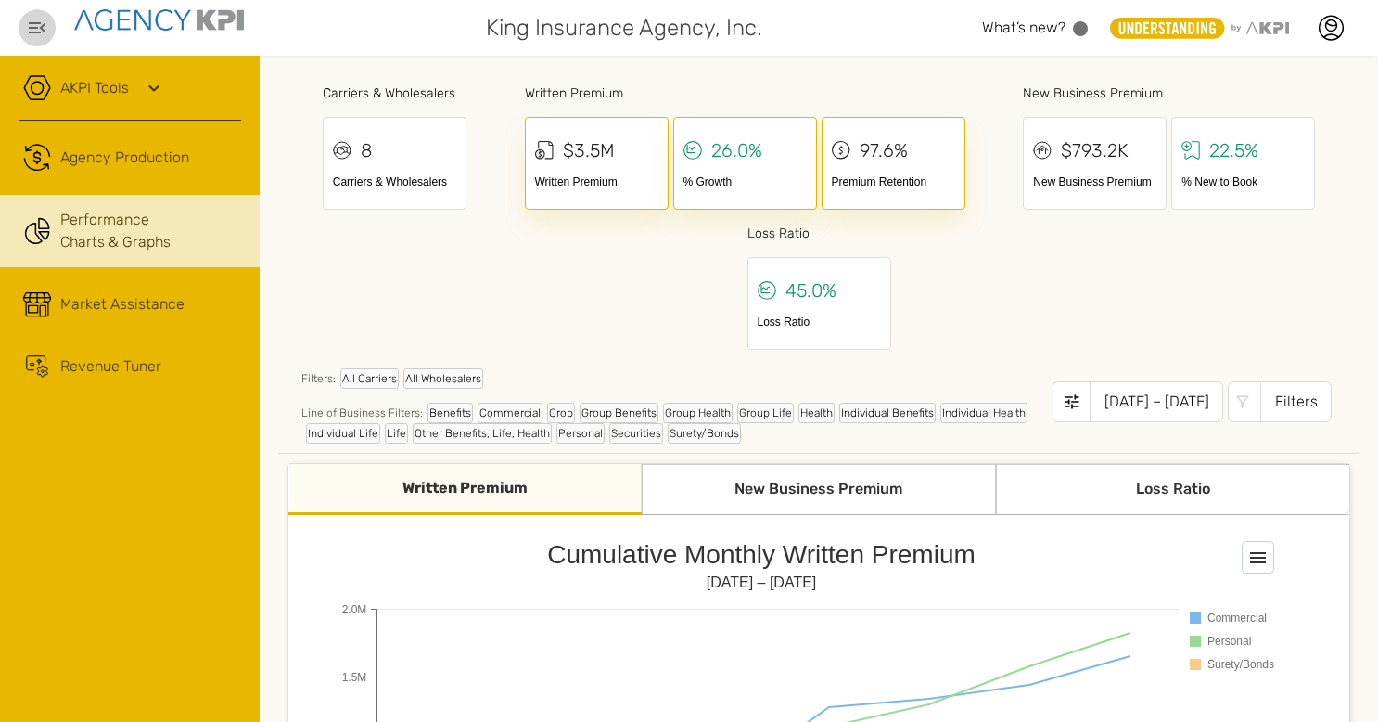
click at [37, 24] on icon "button" at bounding box center [37, 28] width 22 height 22
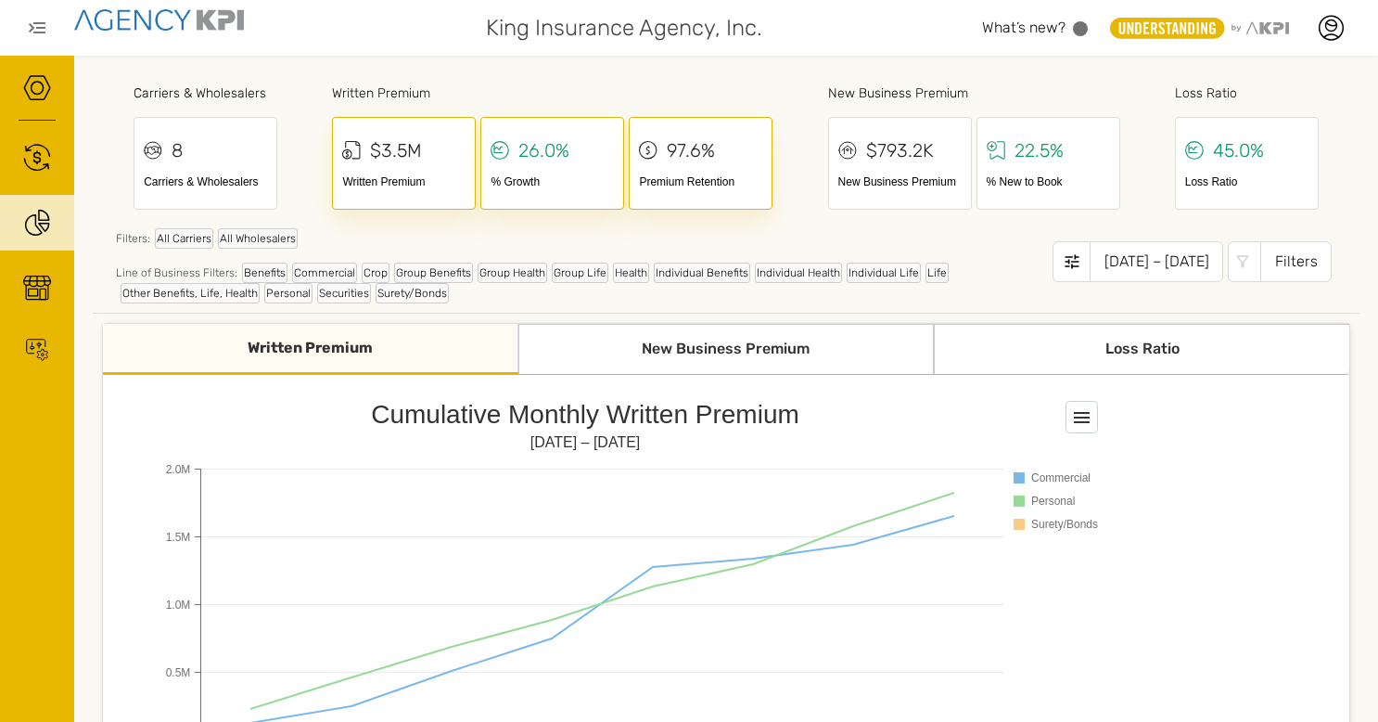
click at [283, 346] on div "Written Premium" at bounding box center [310, 349] width 415 height 51
click at [707, 349] on div "New Business Premium" at bounding box center [725, 349] width 415 height 51
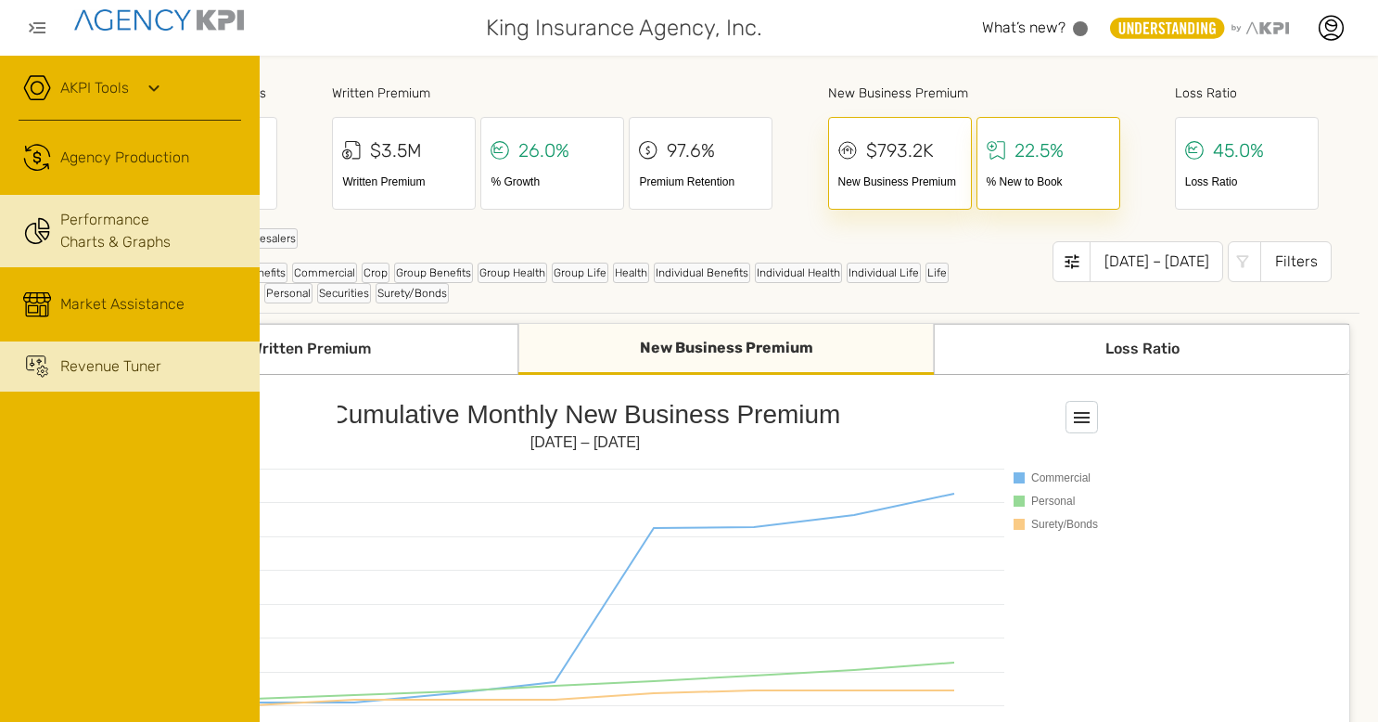
click at [57, 365] on link "Revenue Tuner" at bounding box center [130, 366] width 260 height 50
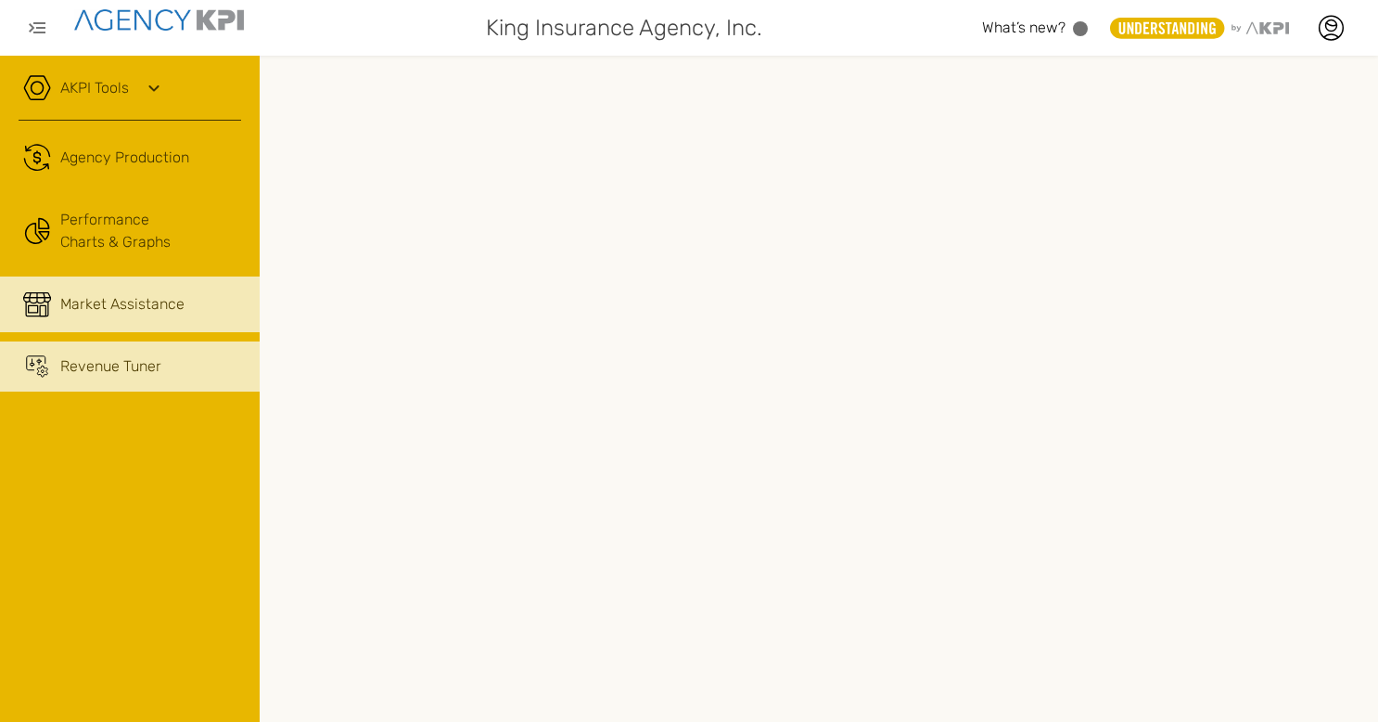
click at [134, 304] on div "Market Assistance" at bounding box center [122, 304] width 124 height 22
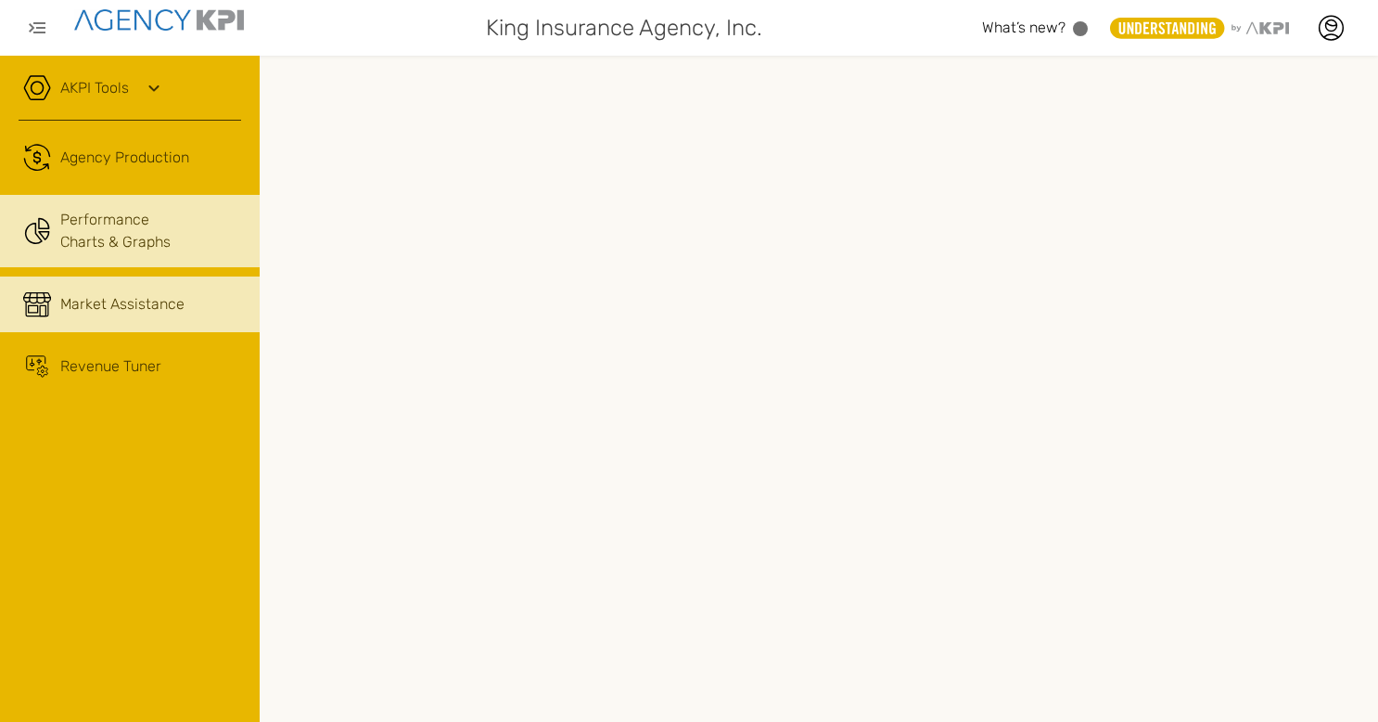
click at [141, 226] on link "Performance Charts & Graphs" at bounding box center [130, 231] width 260 height 72
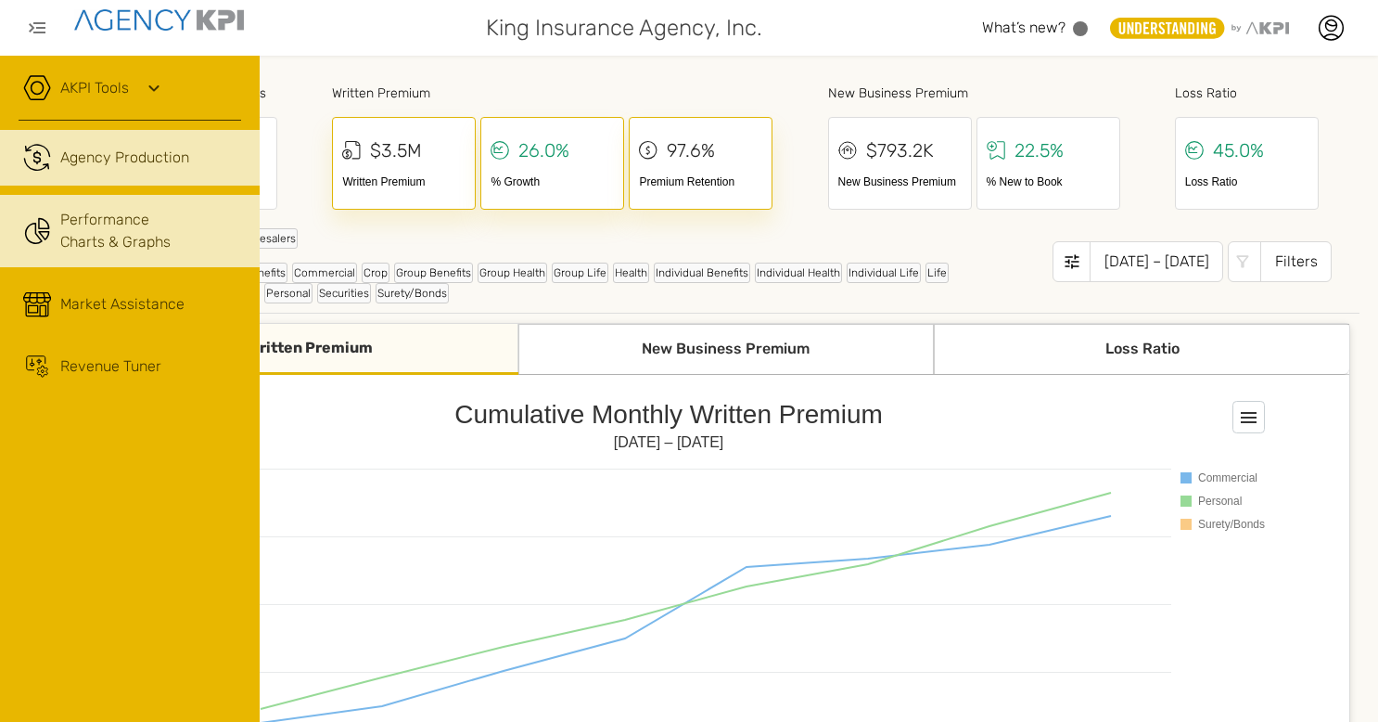
click at [106, 157] on div "Agency Production" at bounding box center [124, 158] width 129 height 22
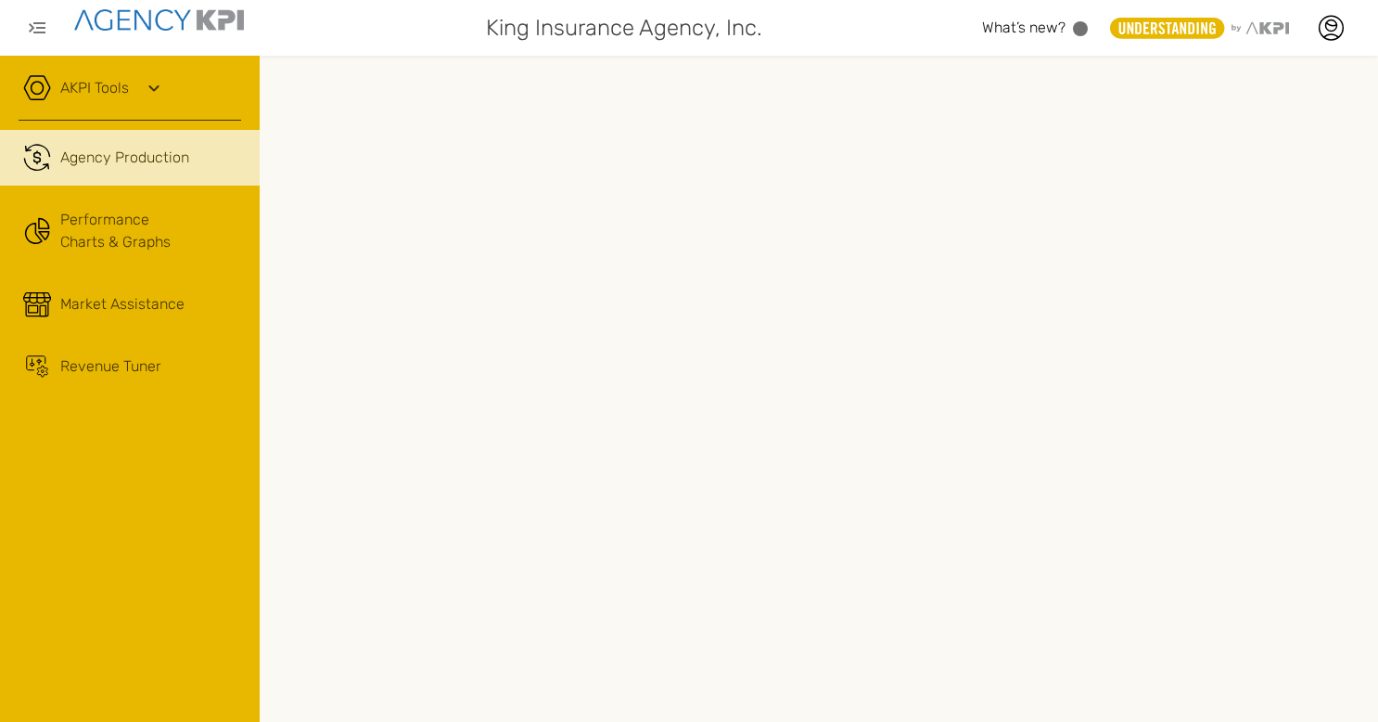
click at [151, 91] on icon at bounding box center [154, 88] width 22 height 22
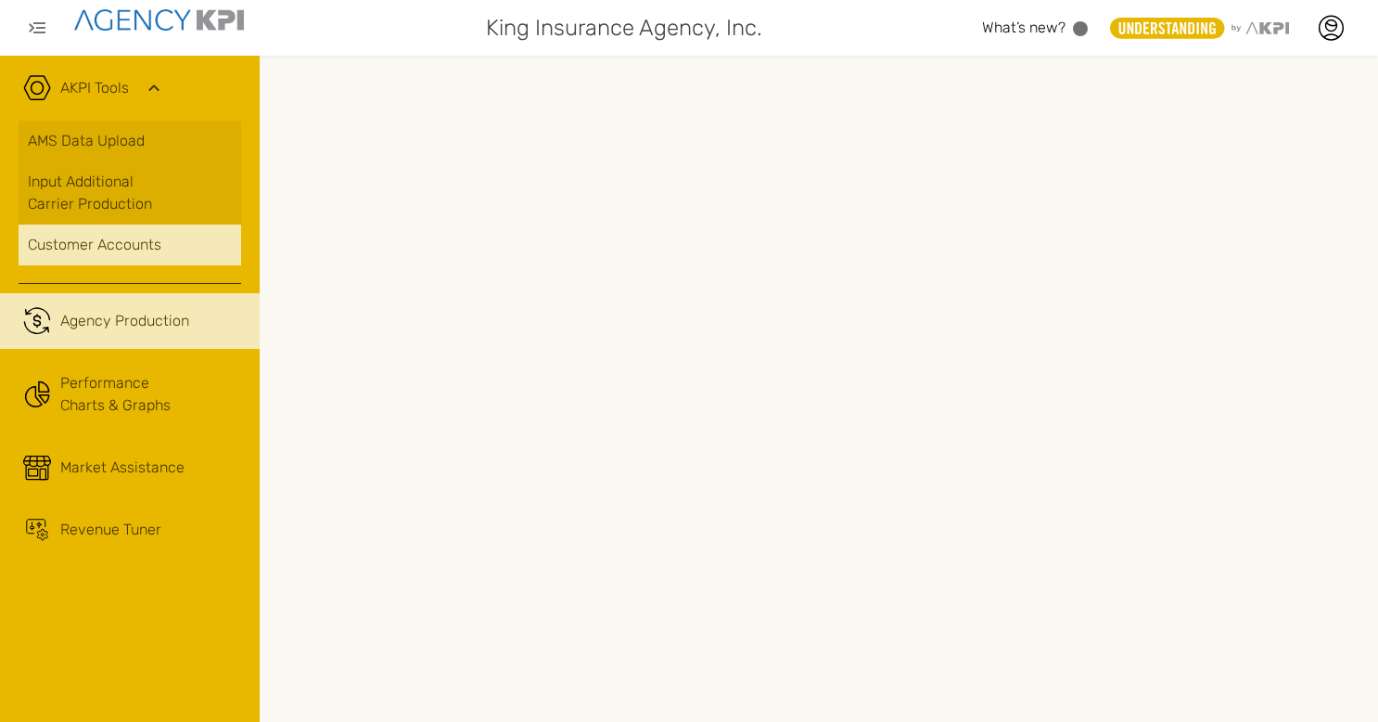
click at [122, 243] on div "Customer Accounts" at bounding box center [130, 245] width 204 height 22
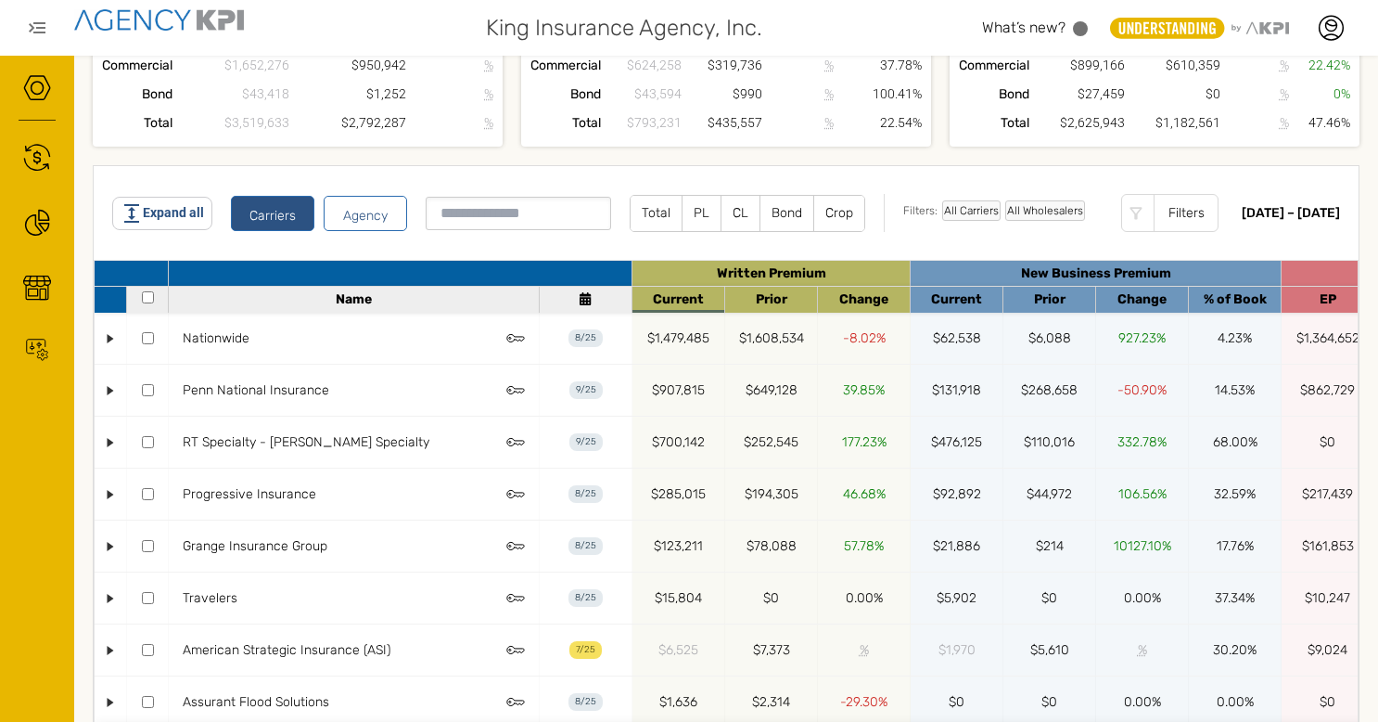
scroll to position [202, 0]
click at [368, 215] on button "Agency" at bounding box center [365, 213] width 83 height 35
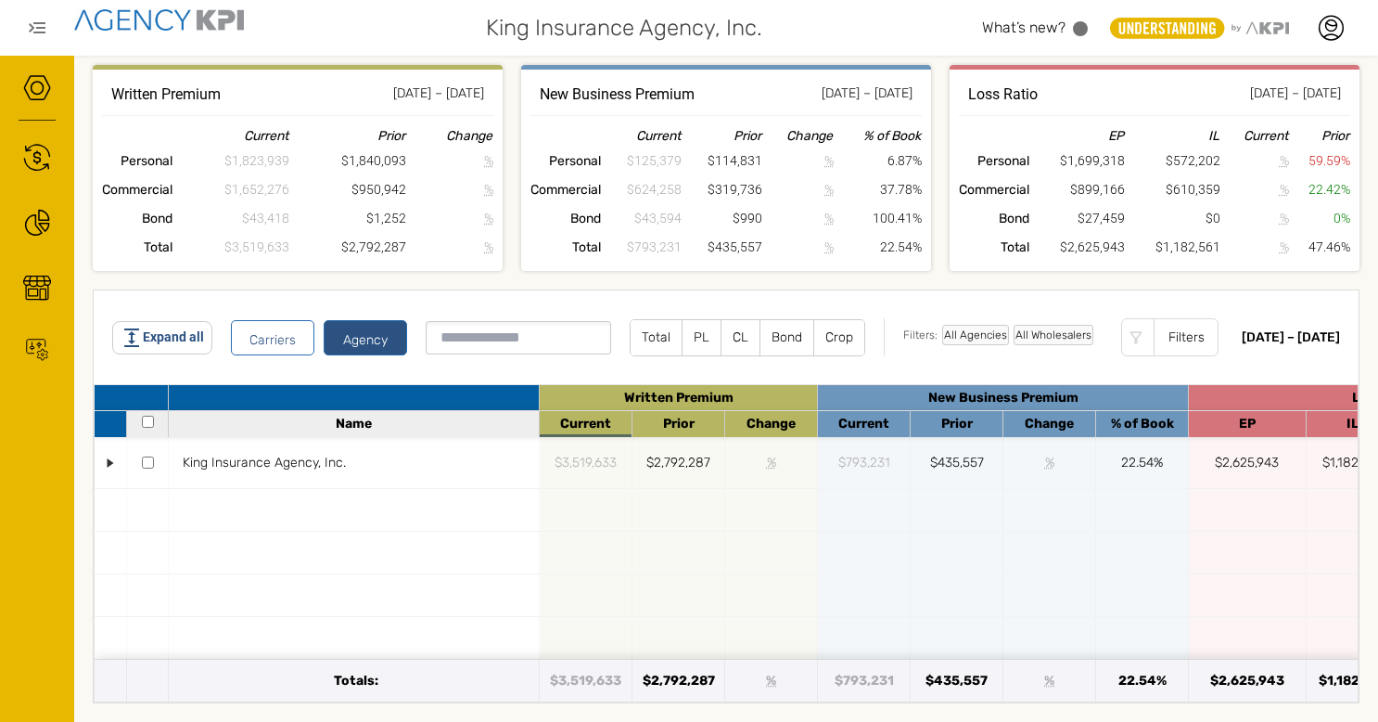
scroll to position [0, 0]
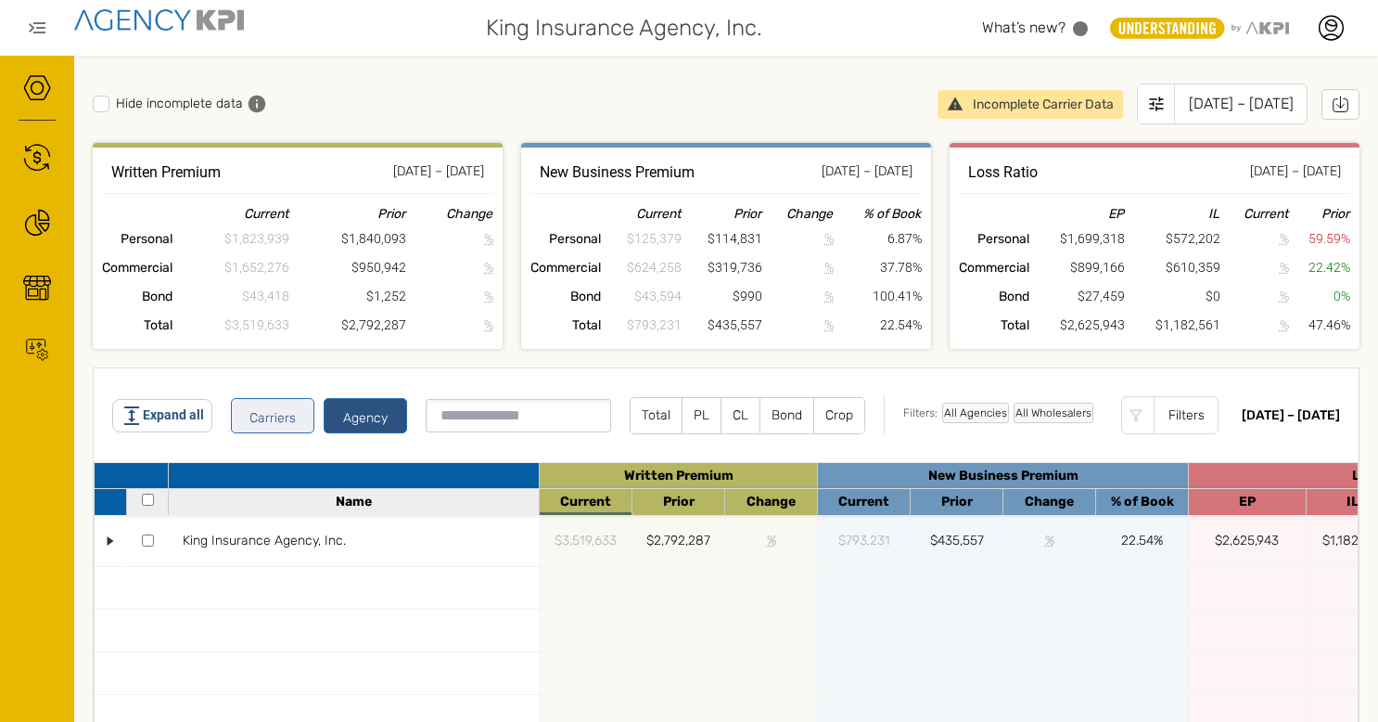
click at [284, 415] on button "Carriers" at bounding box center [272, 415] width 83 height 35
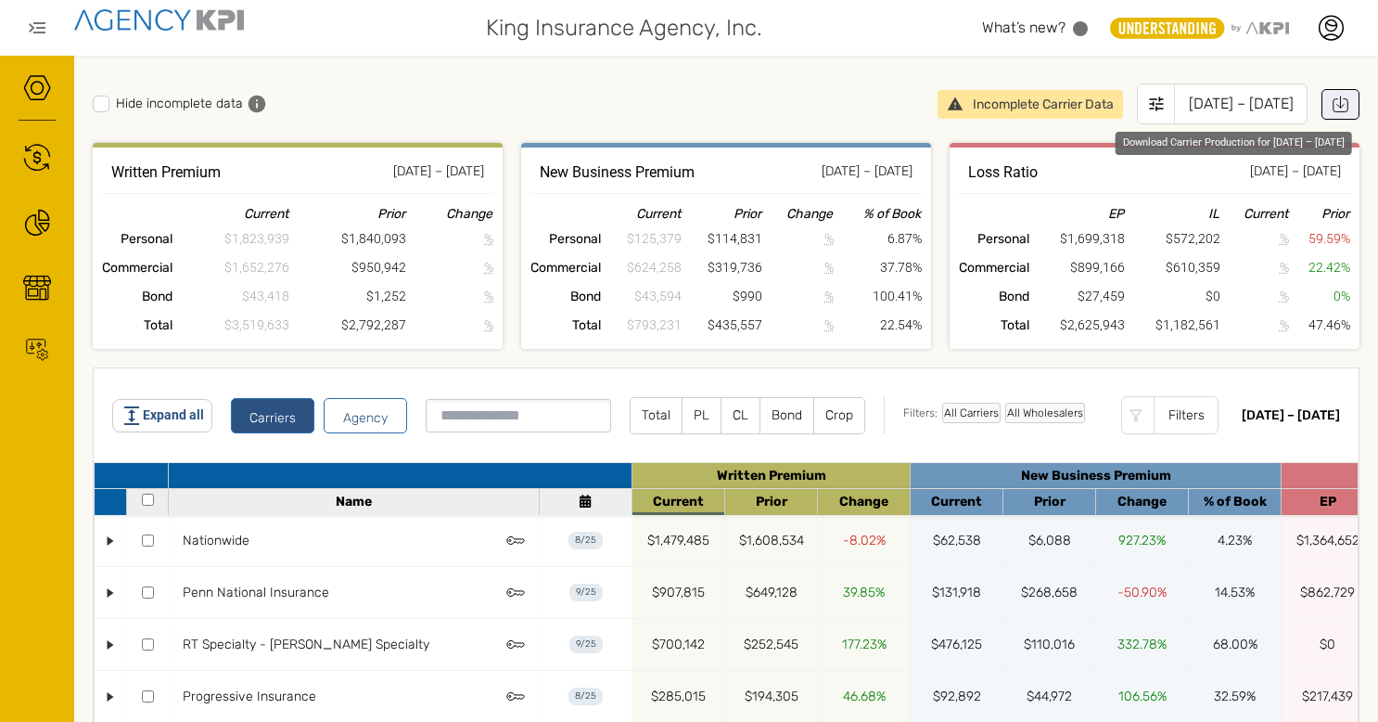
click at [1337, 106] on icon "Download Carrier Production for Jan 2025 – Aug 2025" at bounding box center [1340, 106] width 7 height 4
click at [775, 96] on div "Hide incomplete data" at bounding box center [508, 104] width 831 height 19
